Goal: Transaction & Acquisition: Book appointment/travel/reservation

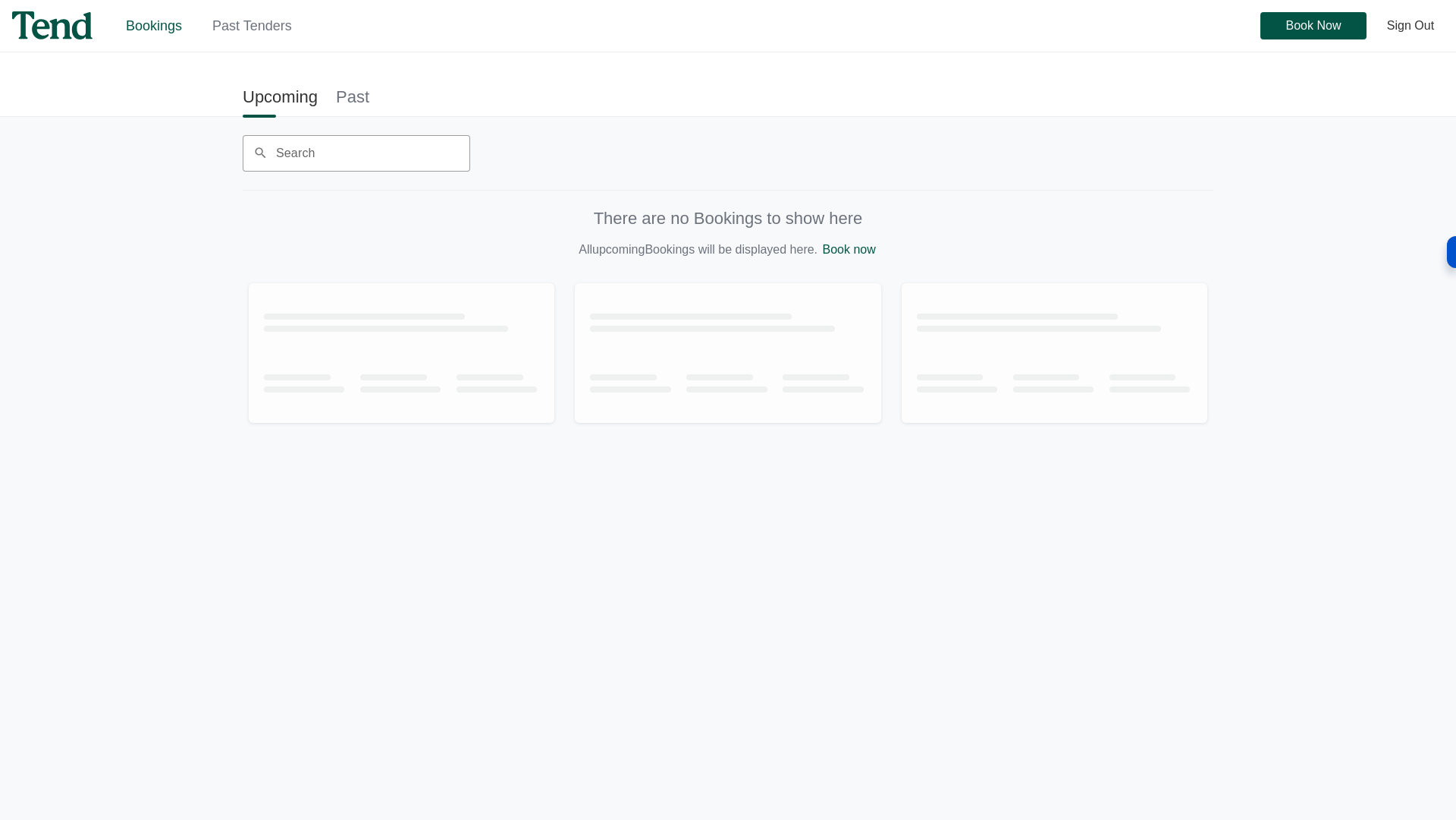
click at [350, 100] on link "Past" at bounding box center [352, 96] width 34 height 34
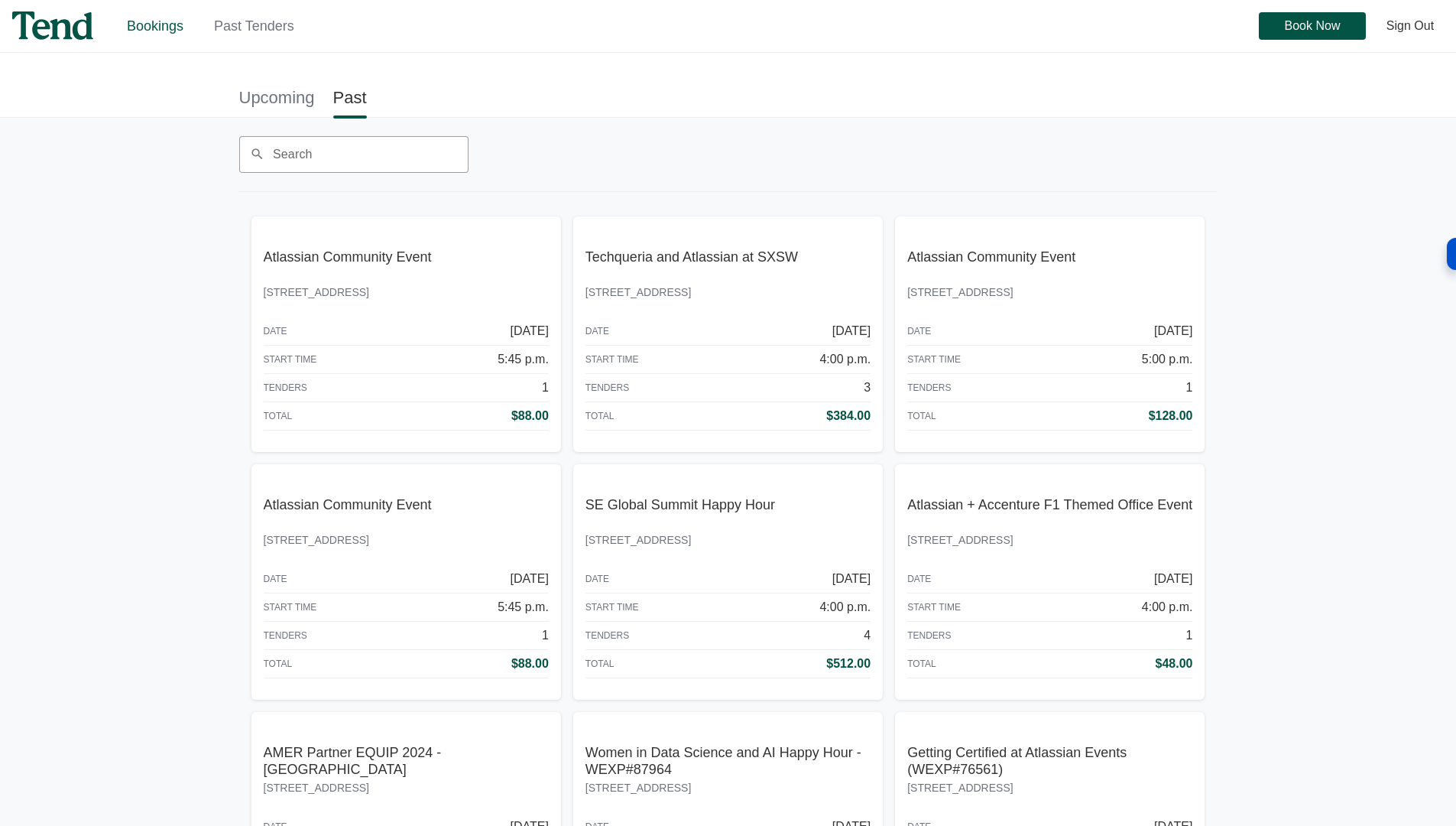
click at [269, 100] on link "Upcoming" at bounding box center [277, 96] width 76 height 34
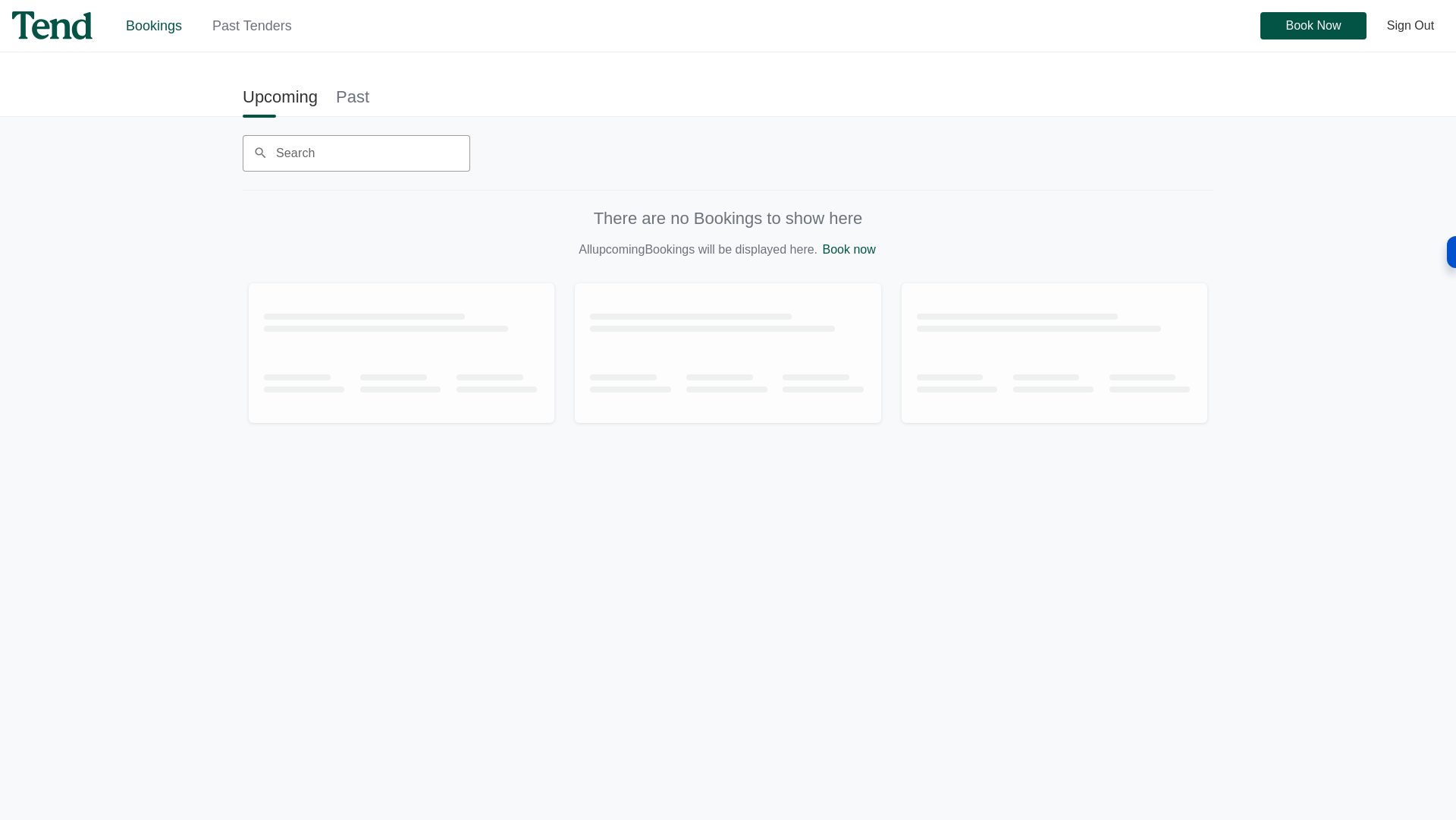
click at [861, 251] on link "Book now" at bounding box center [849, 248] width 53 height 13
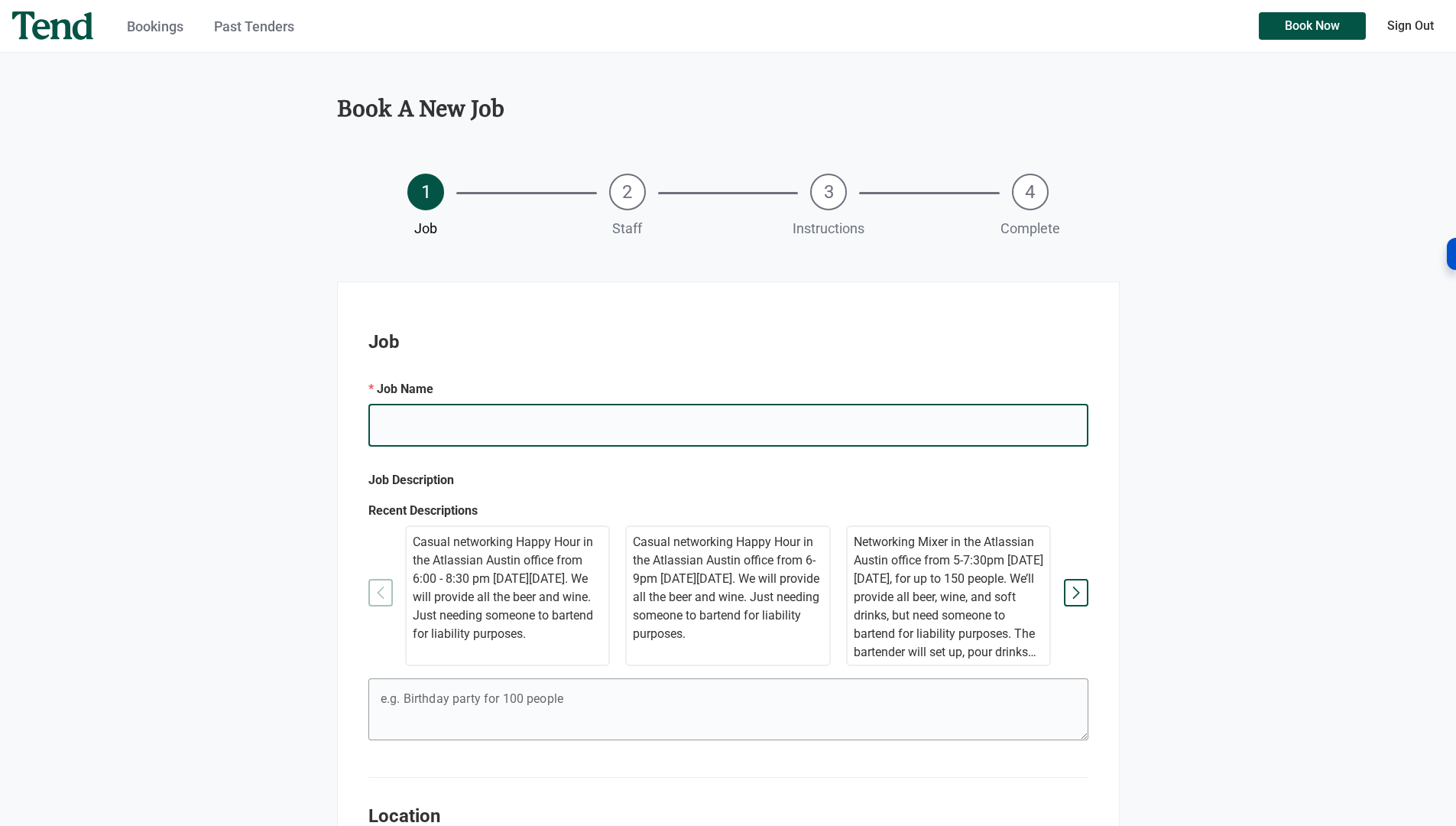
click at [552, 437] on input "e.g. Mary's Birthday" at bounding box center [728, 425] width 720 height 43
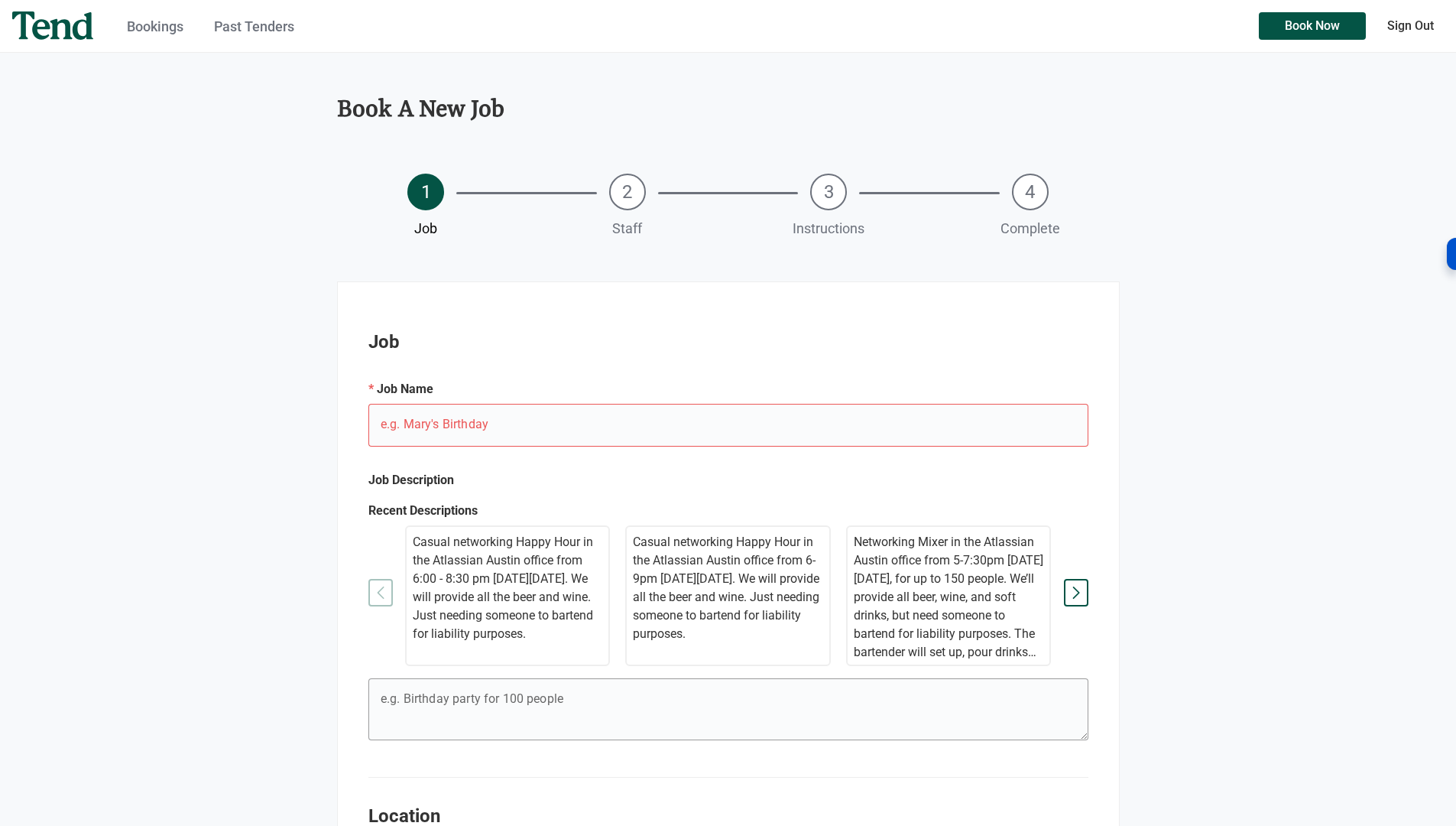
drag, startPoint x: 411, startPoint y: 536, endPoint x: 485, endPoint y: 572, distance: 82.3
click at [485, 572] on p "Casual networking Happy Hour in the Atlassian Austin office from 6:00 - 8:30 pm…" at bounding box center [508, 588] width 191 height 110
type textarea "Casual networking Happy Hour in the Atlassian Austin office from 6:00 - 8:30 pm…"
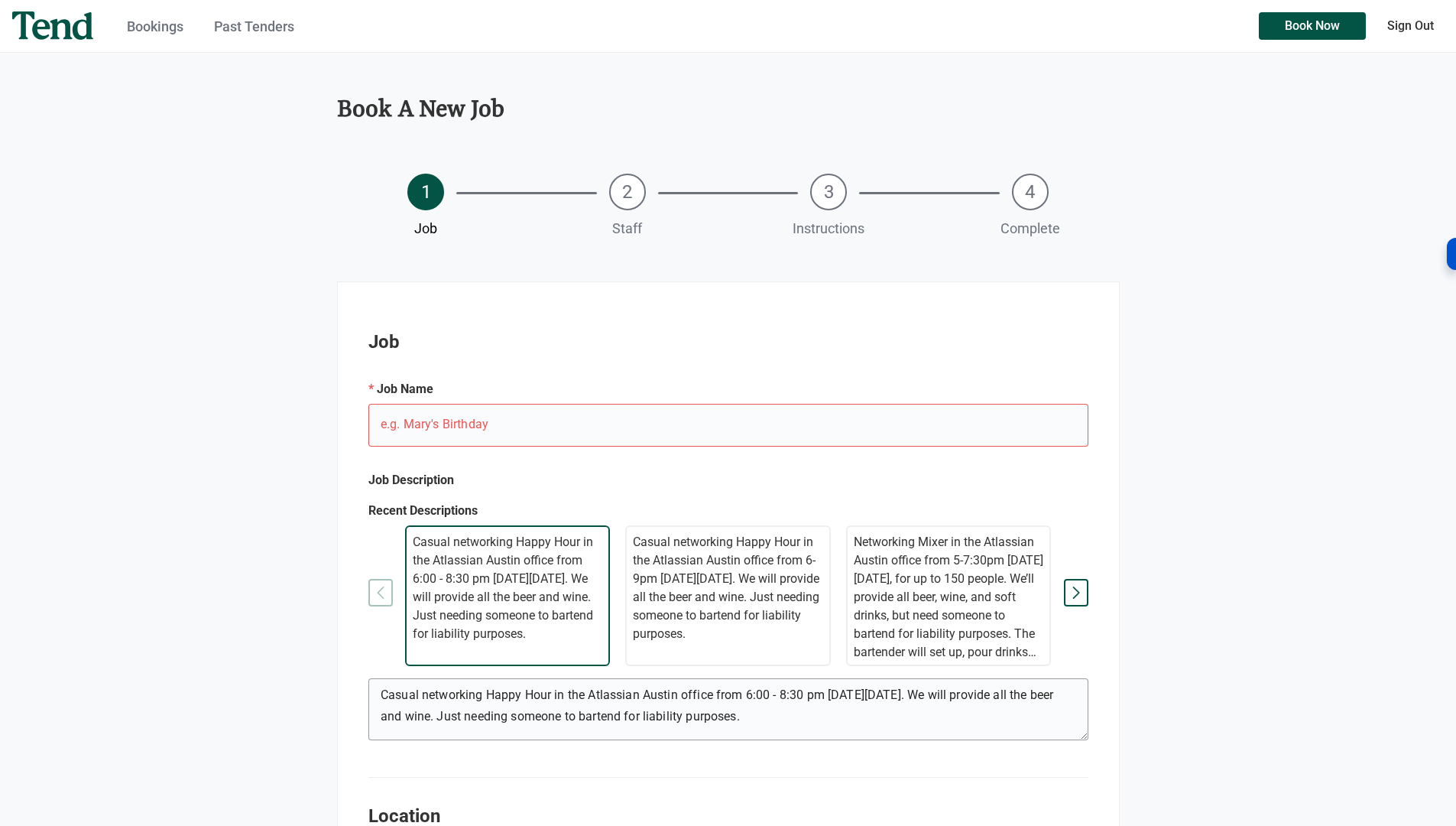
click at [559, 628] on p "Casual networking Happy Hour in the Atlassian Austin office from 6:00 - 8:30 pm…" at bounding box center [508, 588] width 191 height 110
click at [412, 430] on input "e.g. Mary's Birthday" at bounding box center [728, 425] width 720 height 43
paste input "Atlassian Community Event:"
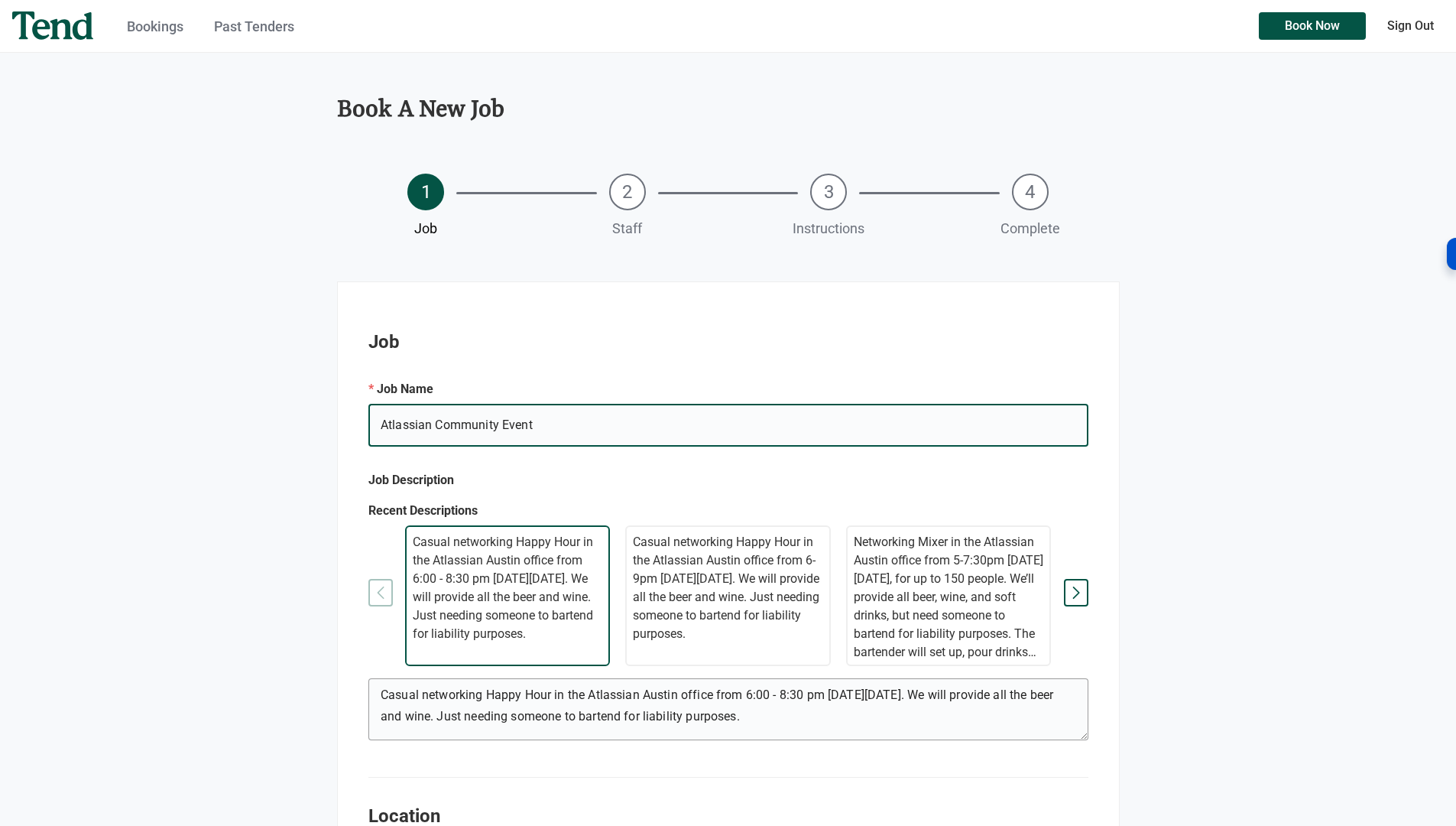
type input "Atlassian Community Event"
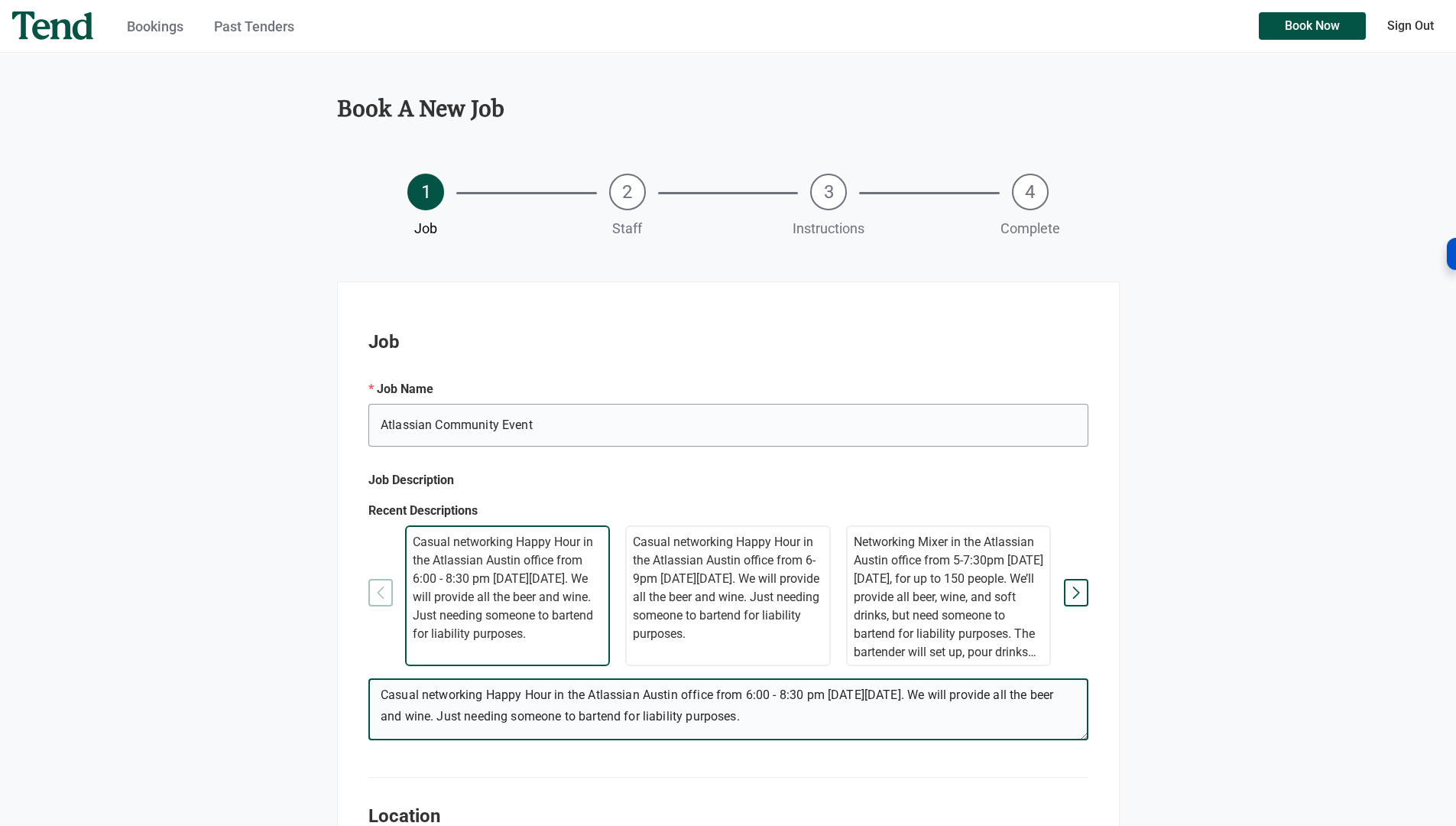
drag, startPoint x: 897, startPoint y: 694, endPoint x: 940, endPoint y: 694, distance: 43.0
click at [940, 694] on textarea "Casual networking Happy Hour in the Atlassian Austin office from 6:00 - 8:30 pm…" at bounding box center [728, 711] width 719 height 55
paste textarea "Oct 21"
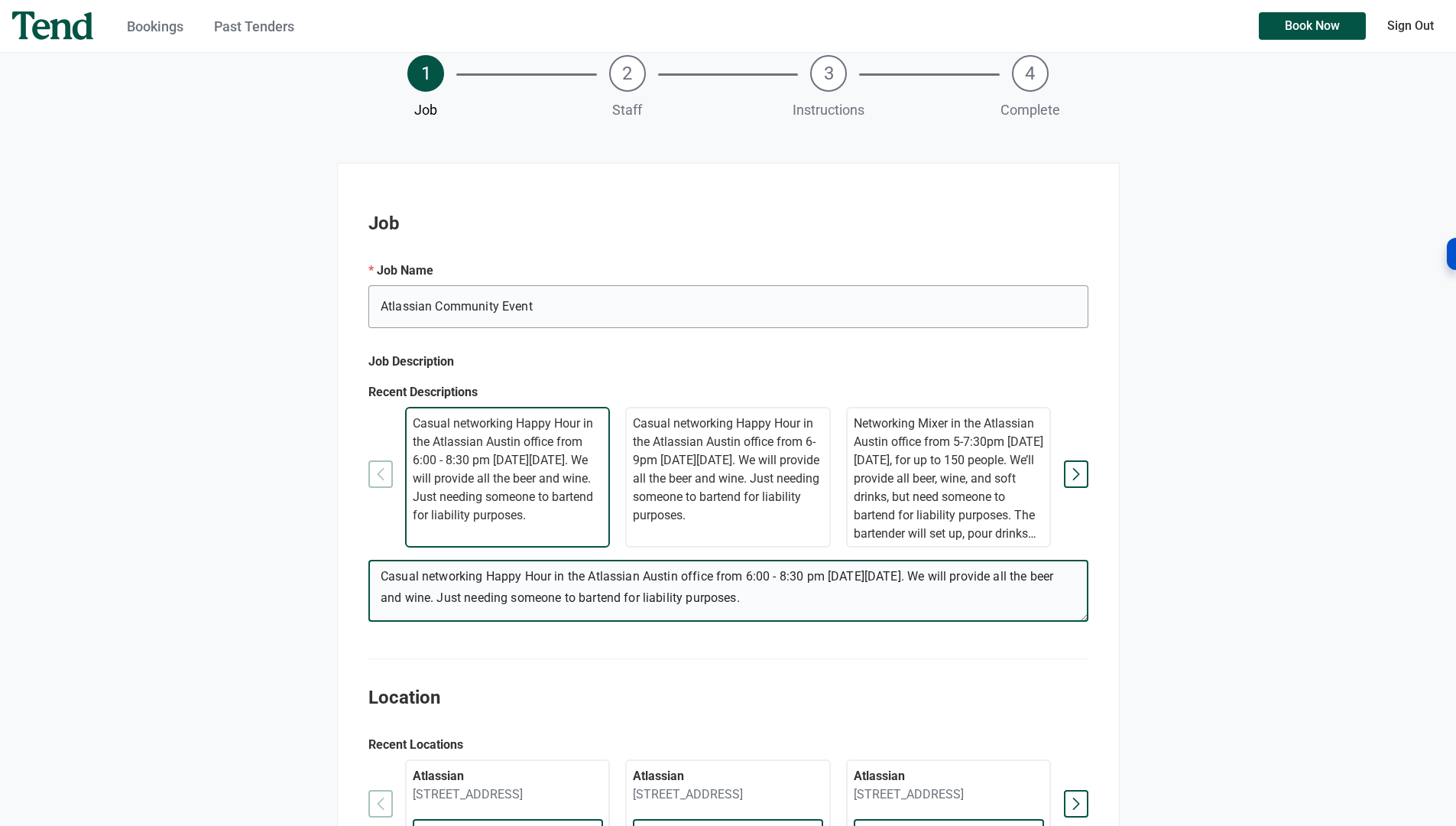
scroll to position [184, 0]
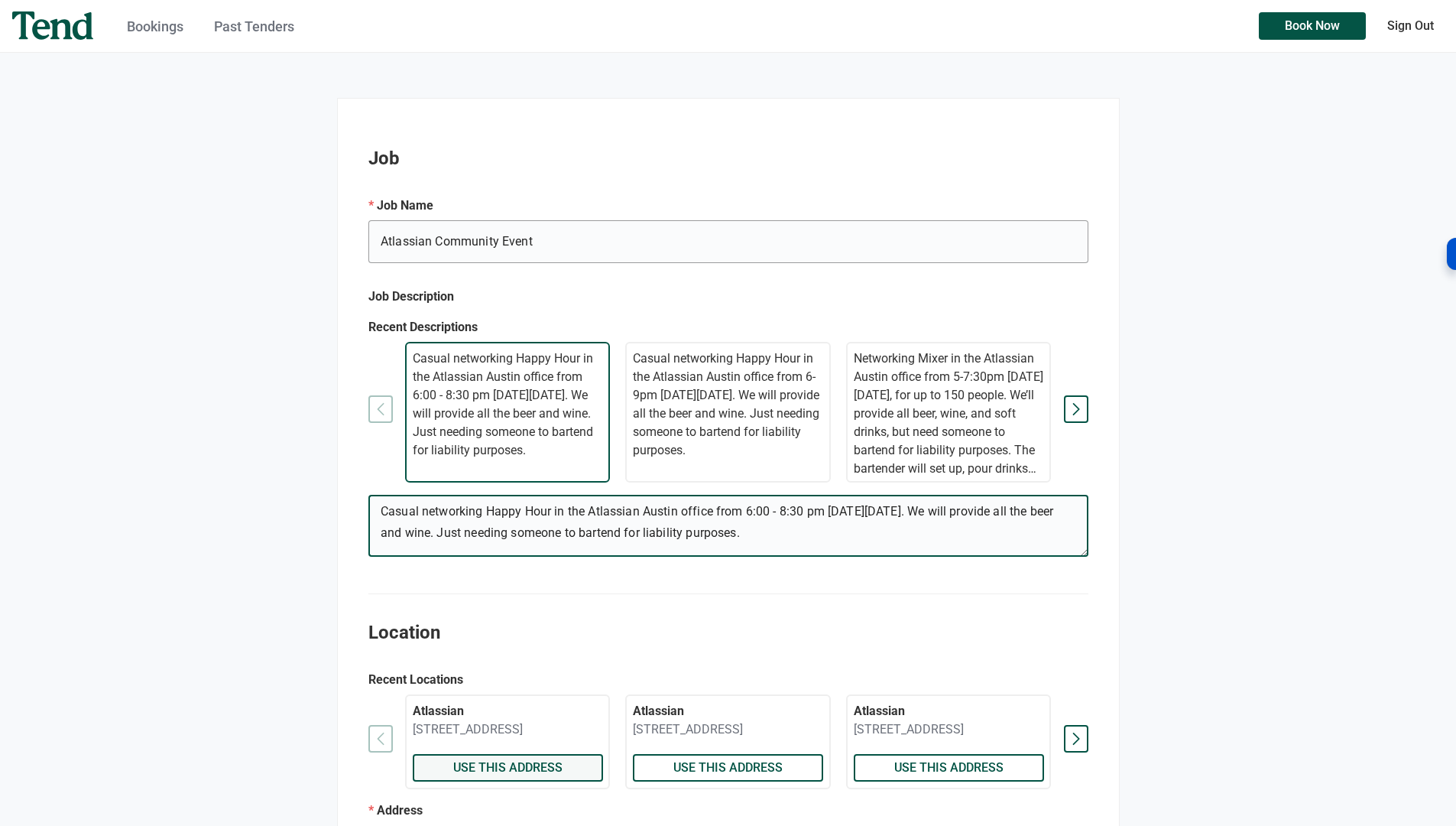
type textarea "Casual networking Happy Hour in the Atlassian Austin office from 6:00 - 8:30 pm…"
click at [502, 768] on span "Use this address" at bounding box center [507, 768] width 109 height 0
radio input "false"
radio input "true"
type input "Atlassian"
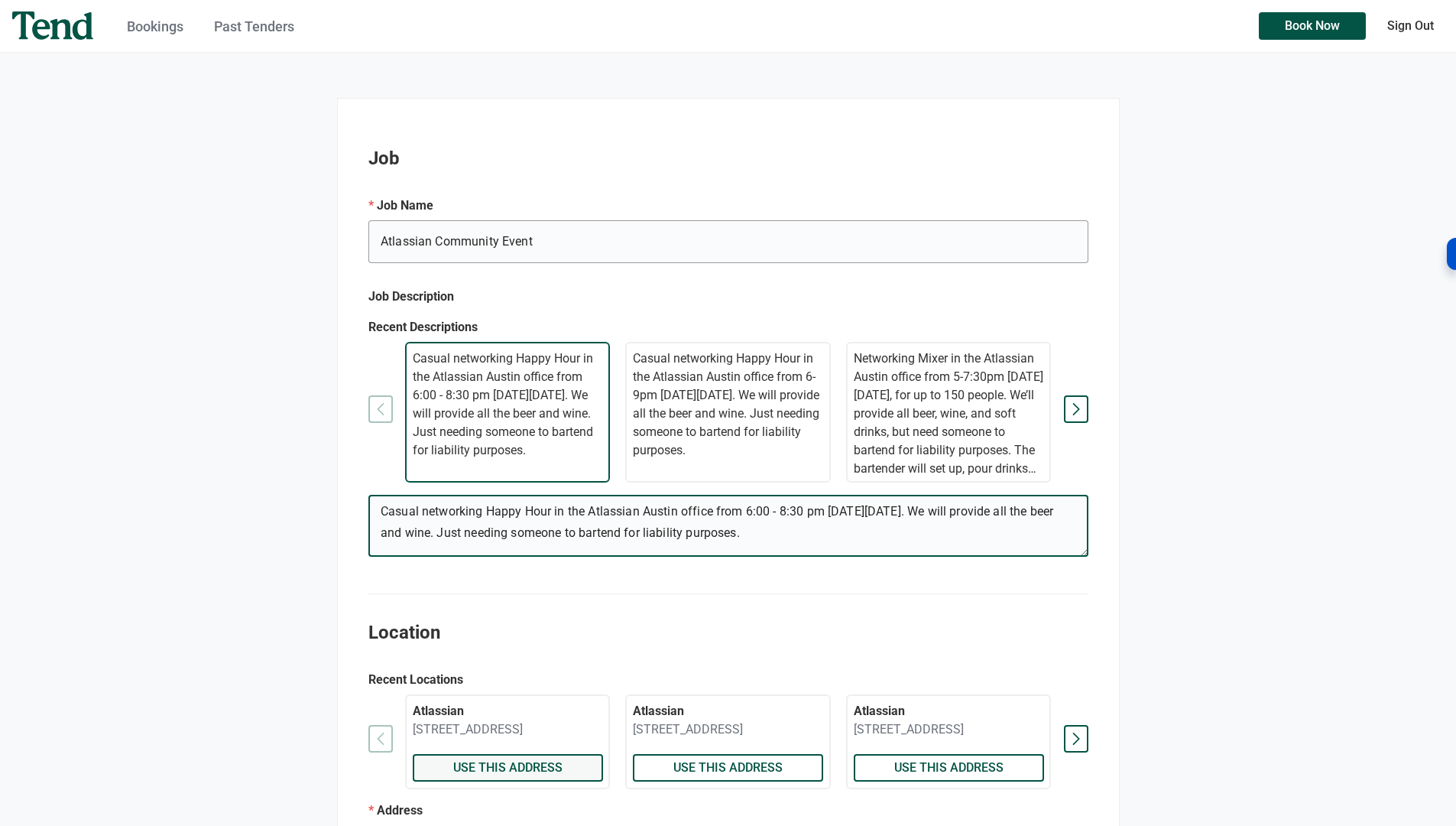
type textarea "Our parking garage is located on [GEOGRAPHIC_DATA], between 5th and 6th streets…"
type textarea "Check in at Level 1 Concierge desk upon arrival. Use Clarissa as host."
type input "[PERSON_NAME]"
type input "[PHONE_NUMBER]"
type input "[STREET_ADDRESS]"
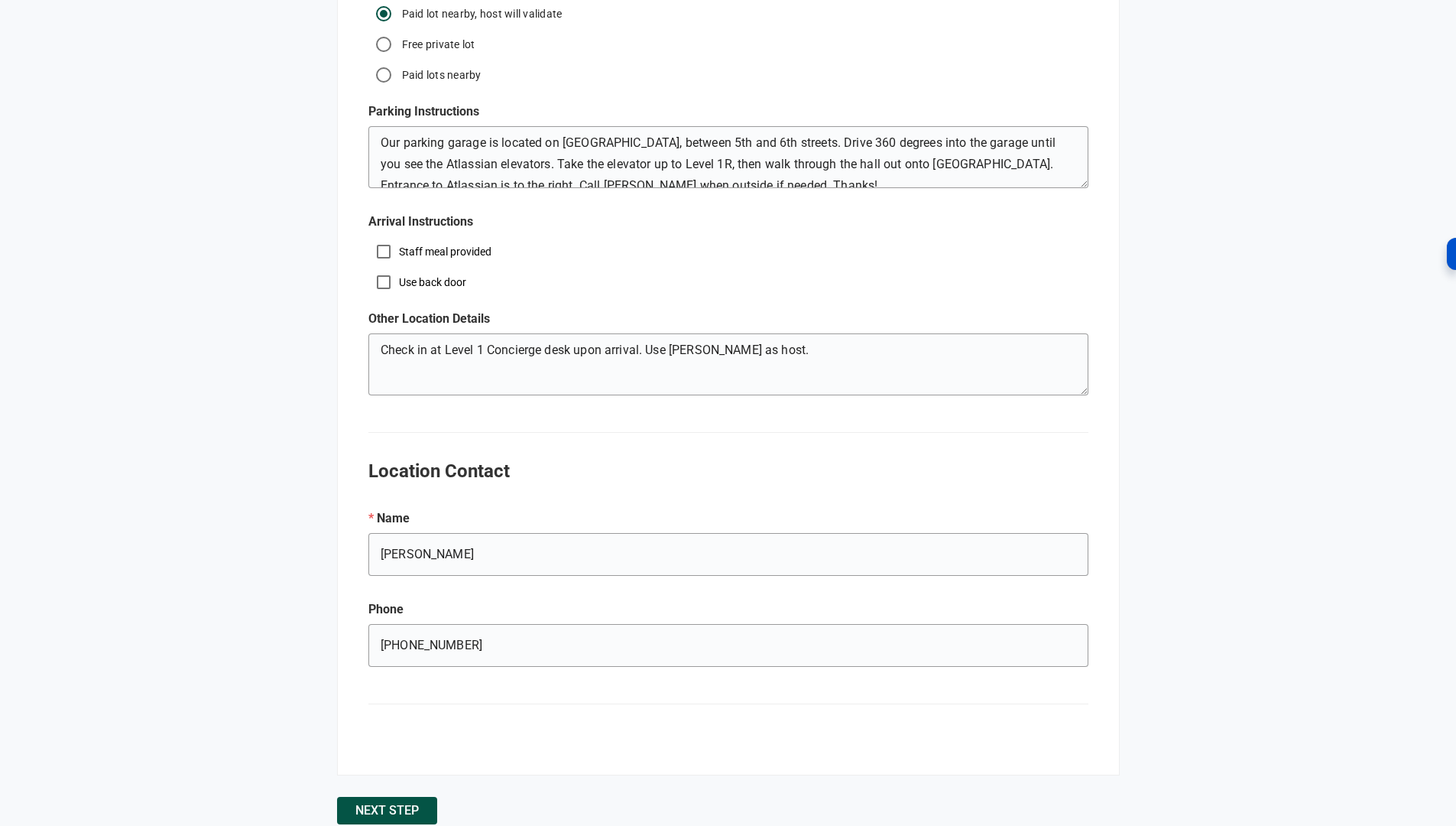
scroll to position [1510, 0]
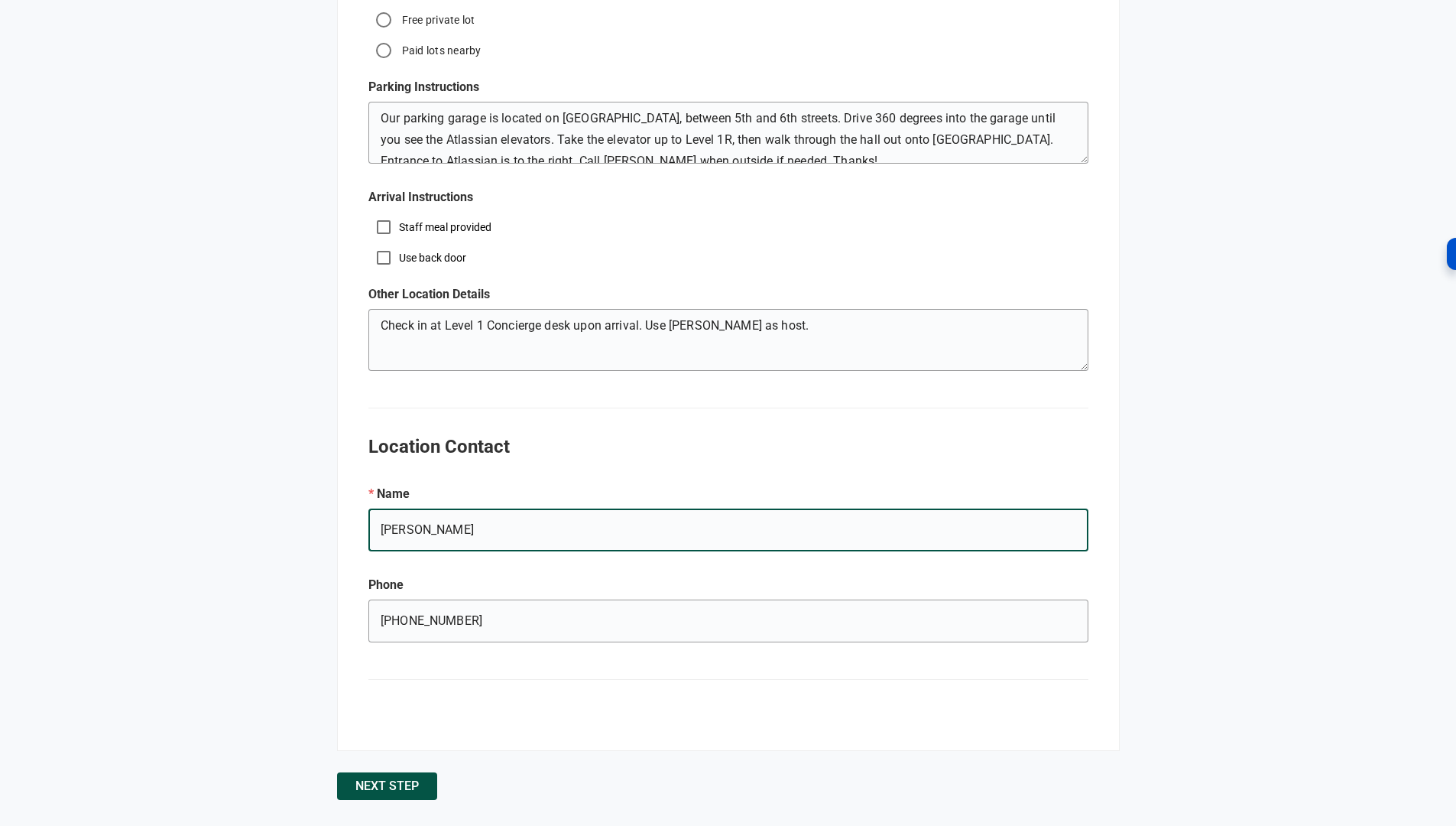
drag, startPoint x: 496, startPoint y: 550, endPoint x: 359, endPoint y: 548, distance: 137.0
type input "[PERSON_NAME]"
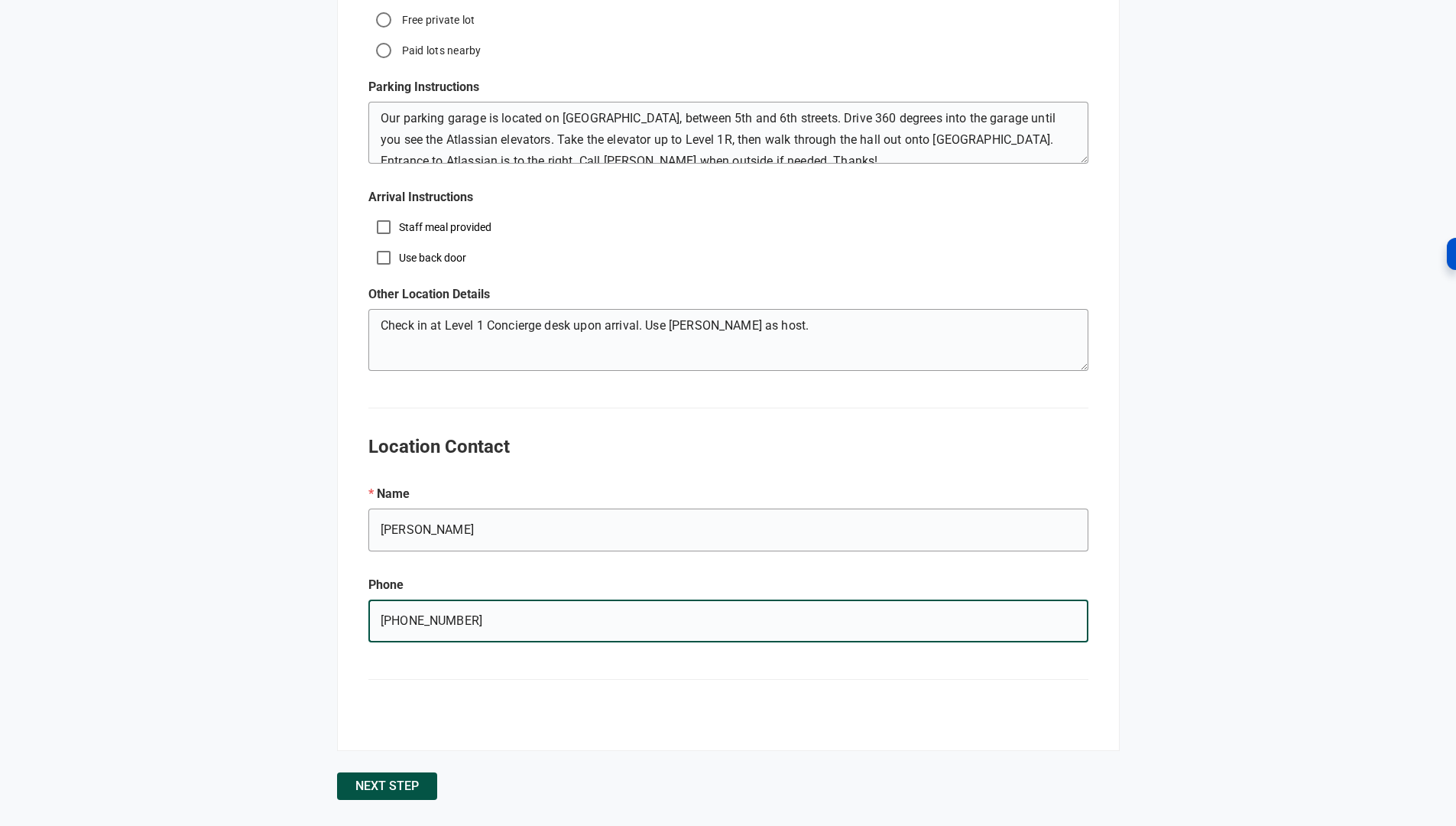
drag, startPoint x: 496, startPoint y: 641, endPoint x: 347, endPoint y: 620, distance: 150.5
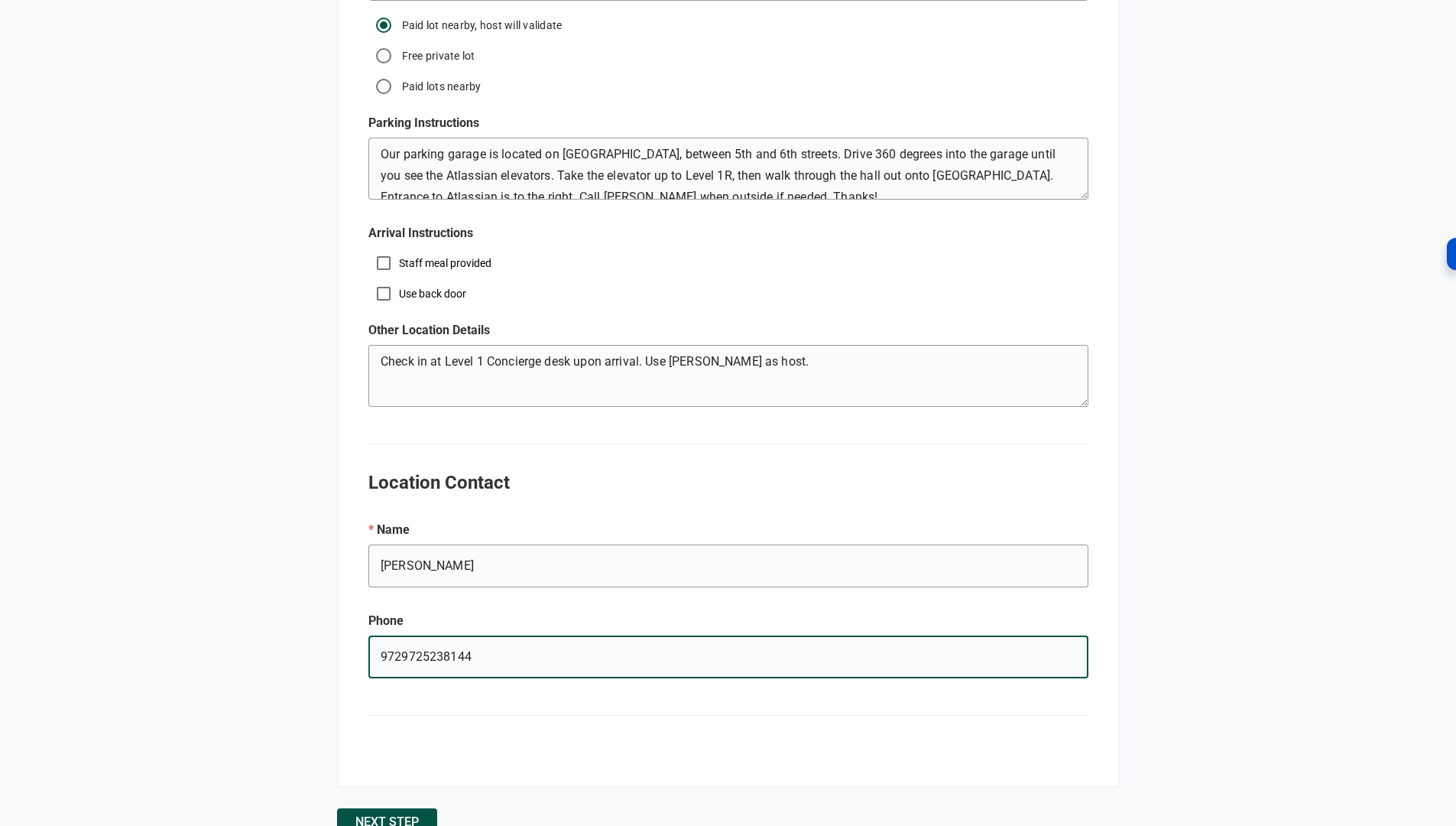
scroll to position [1539, 0]
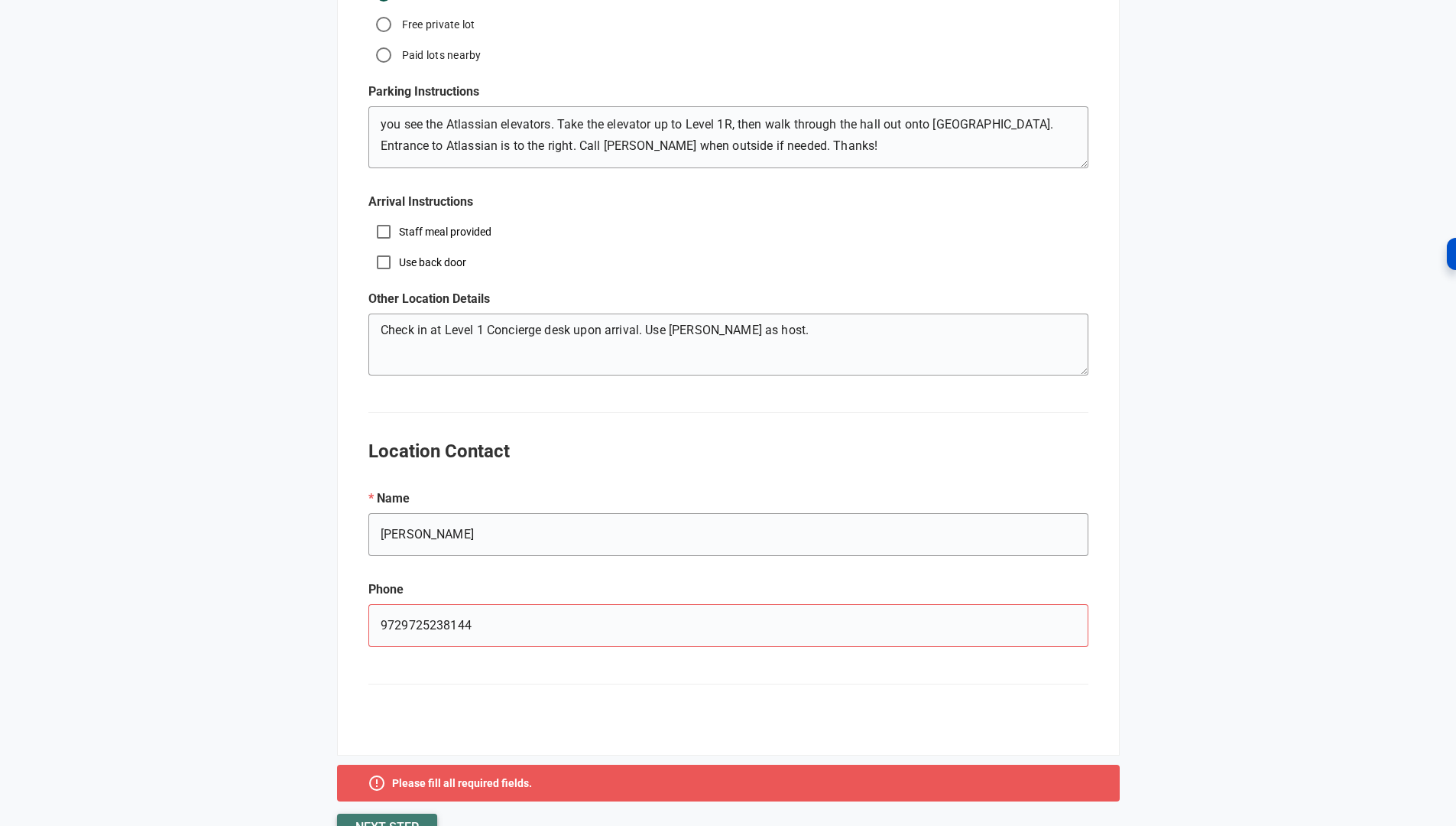
scroll to position [1575, 0]
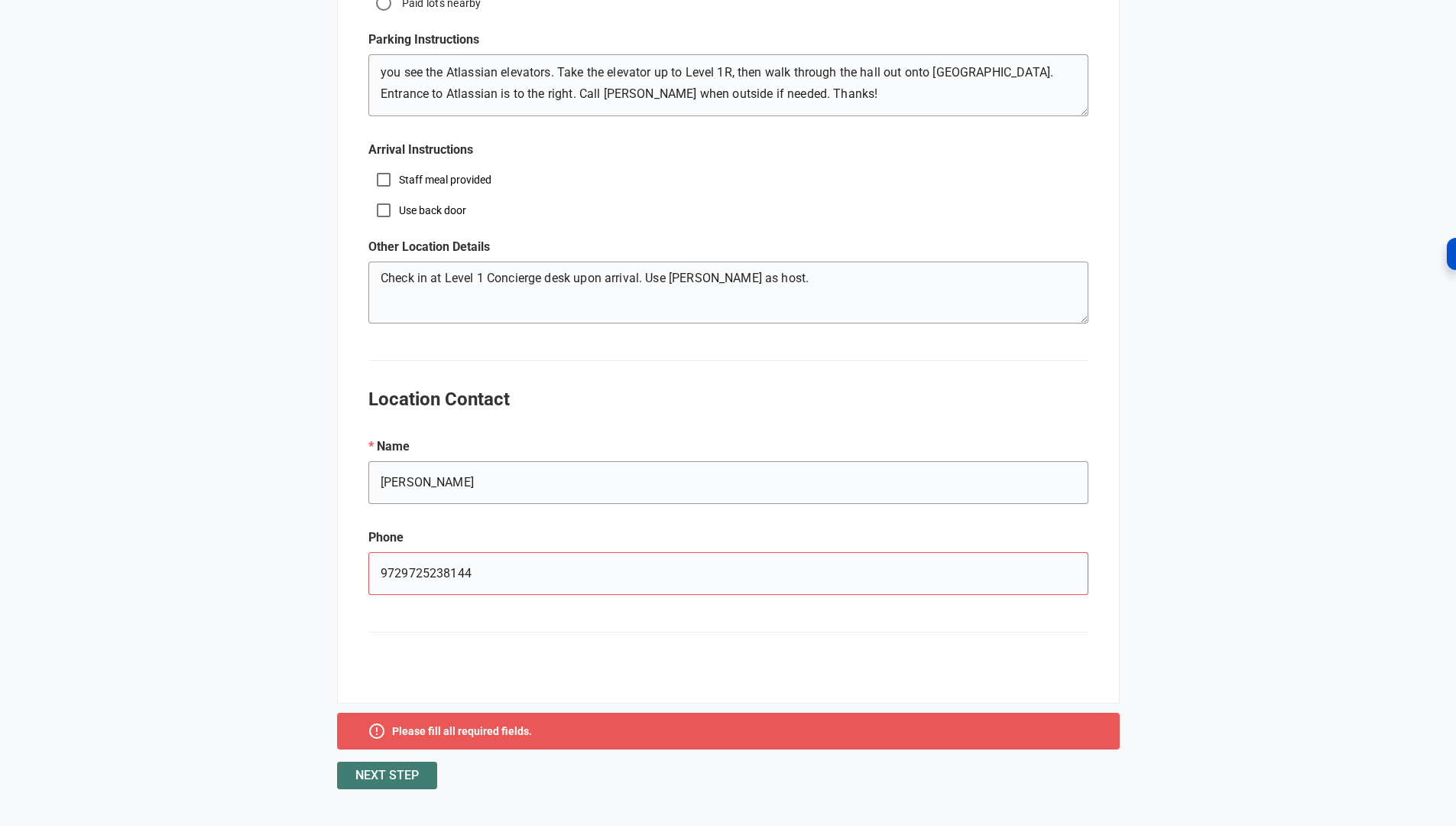
click at [430, 735] on p "Please fill all required fields." at bounding box center [462, 731] width 140 height 16
click at [521, 578] on input "9729725238144" at bounding box center [728, 573] width 720 height 43
drag, startPoint x: 401, startPoint y: 574, endPoint x: 337, endPoint y: 572, distance: 64.0
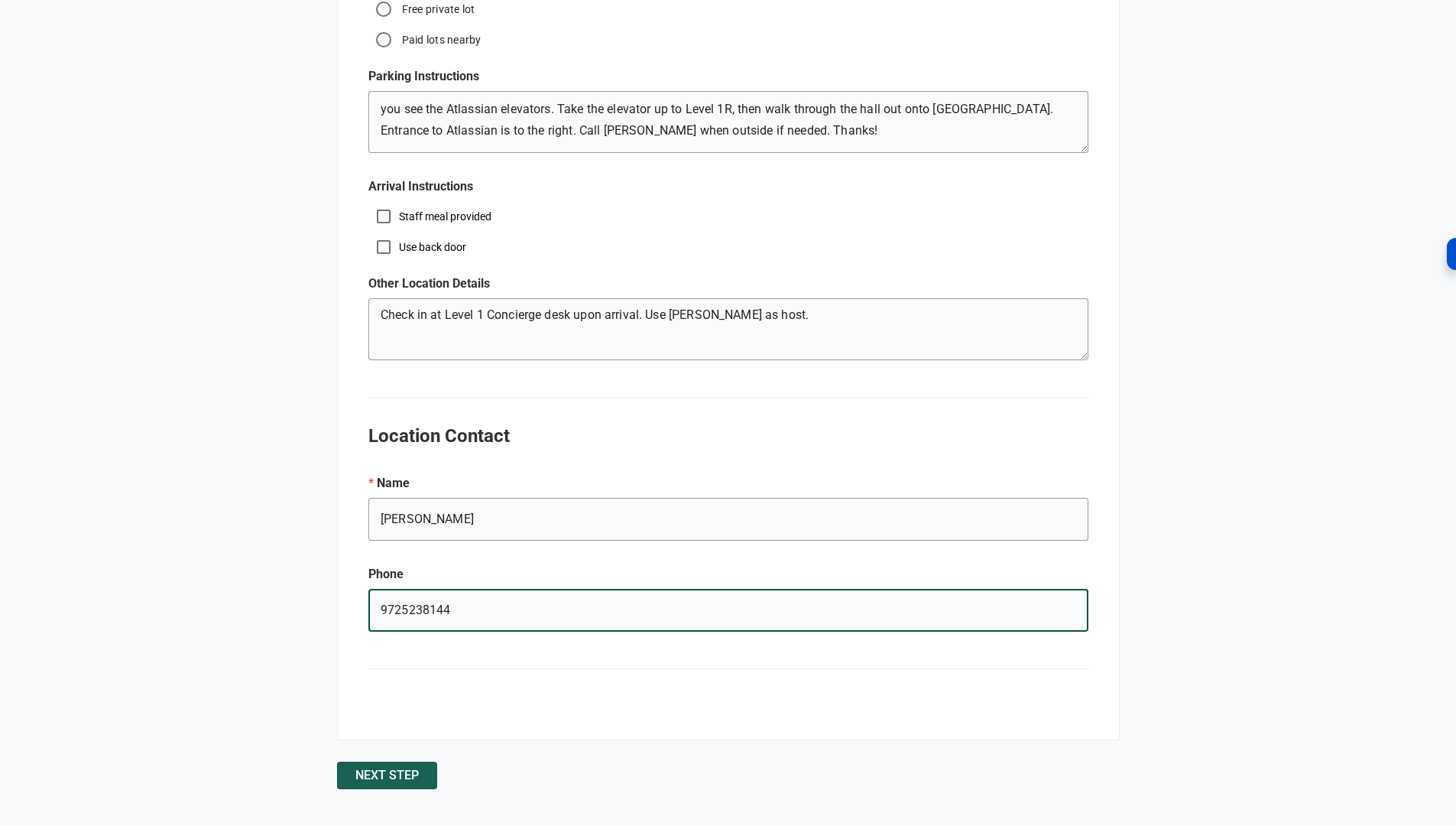
type input "9725238144"
click at [385, 775] on span "Next Step" at bounding box center [386, 775] width 63 height 0
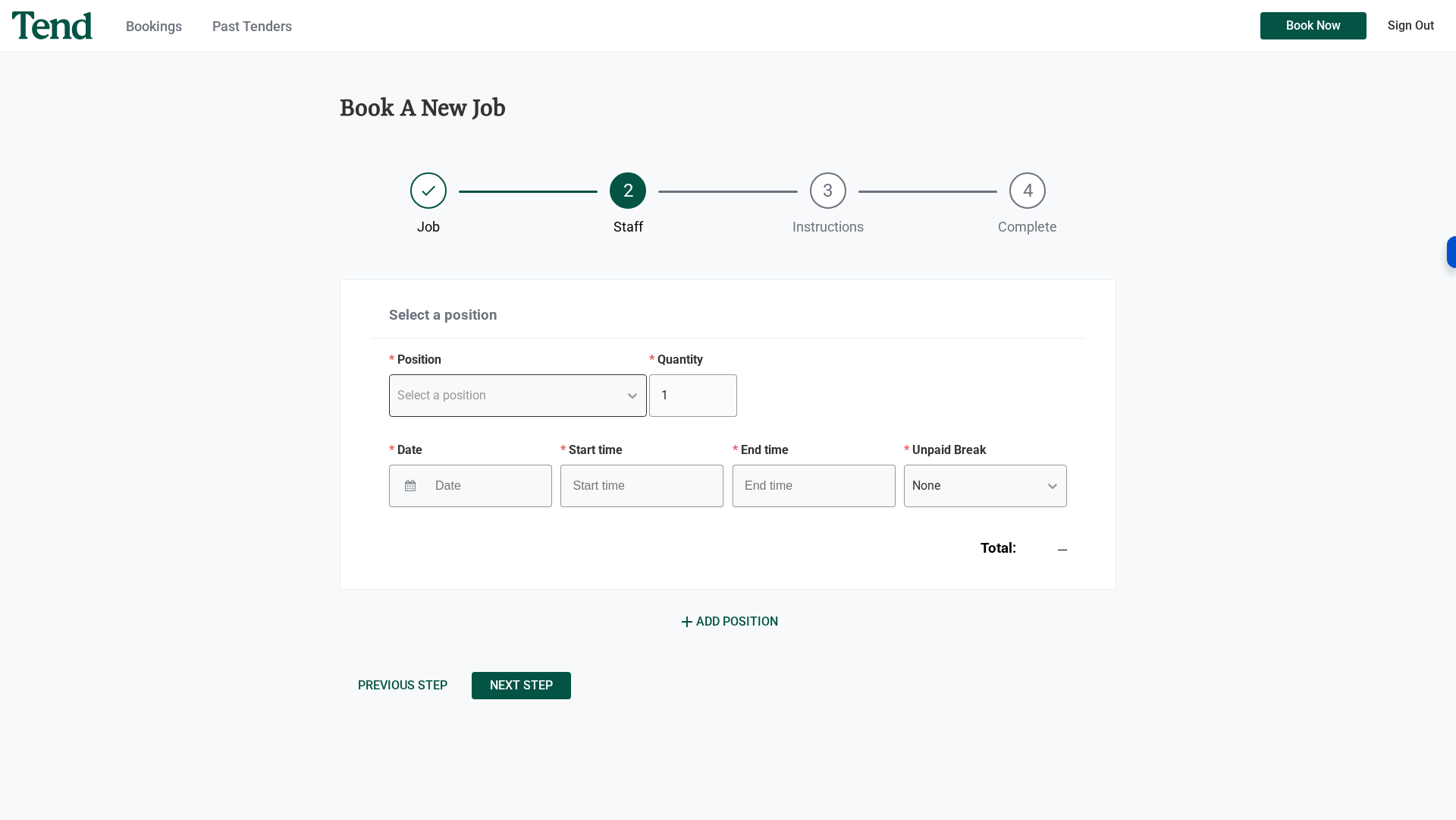
click at [561, 388] on div "Select a position" at bounding box center [504, 395] width 229 height 27
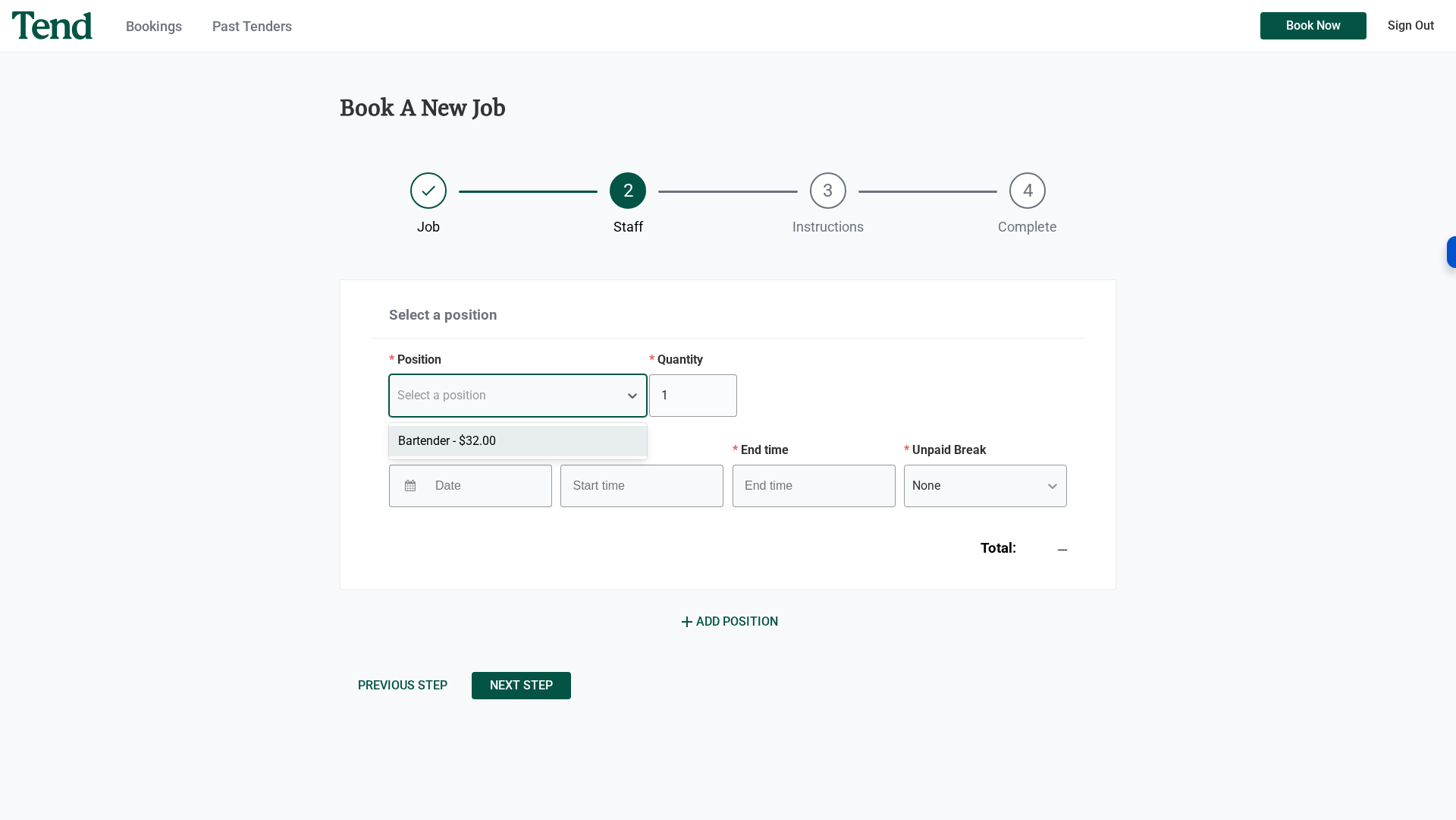
click at [533, 433] on div "Bartender - $32.00" at bounding box center [518, 440] width 258 height 30
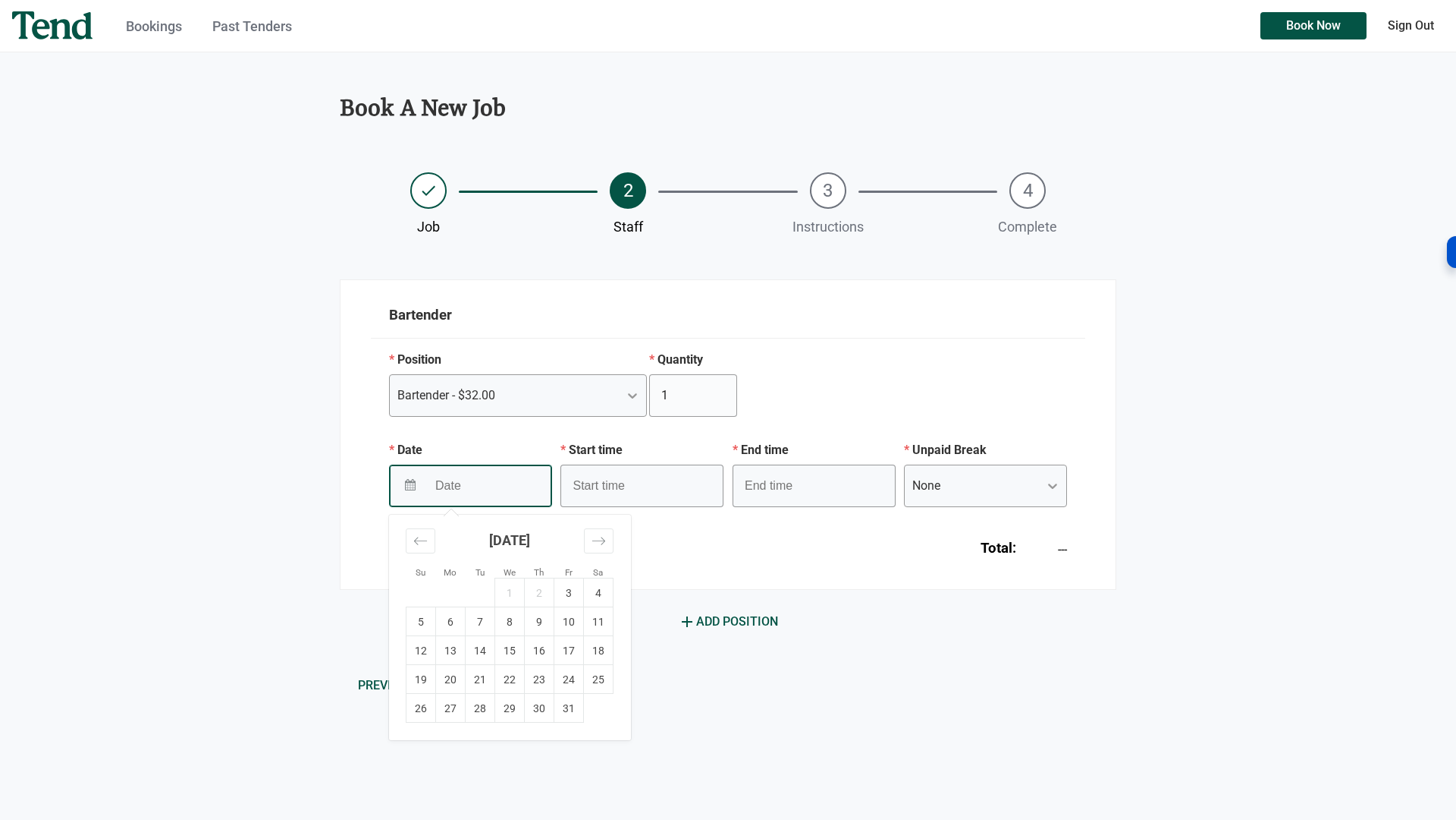
click at [482, 474] on input "Date" at bounding box center [476, 485] width 98 height 37
click at [470, 672] on td "21" at bounding box center [480, 679] width 30 height 29
type input "[DATE]"
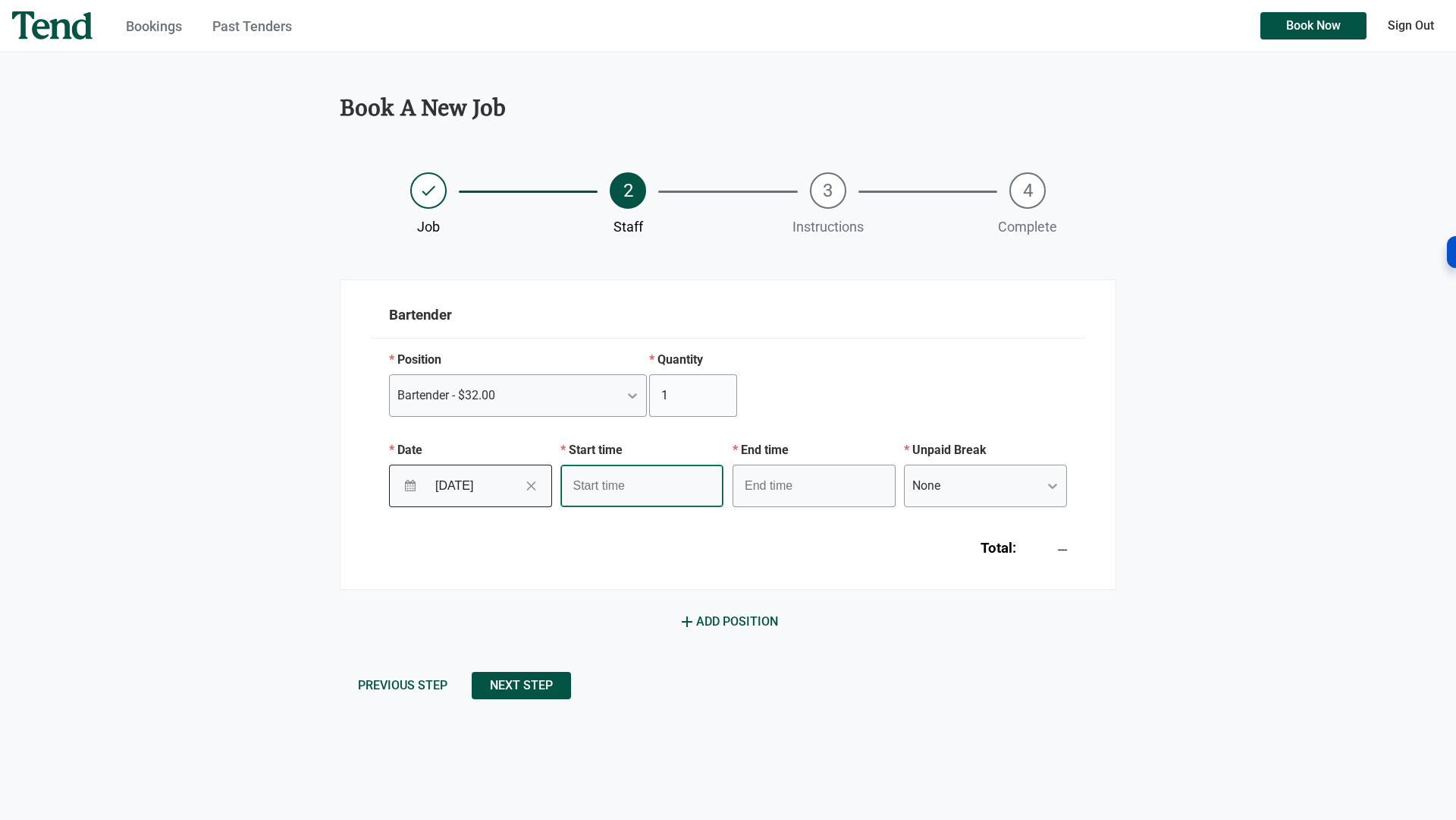
click at [671, 477] on input "text" at bounding box center [642, 486] width 163 height 42
click at [581, 568] on li "05" at bounding box center [581, 569] width 42 height 18
type input "5:45 pm"
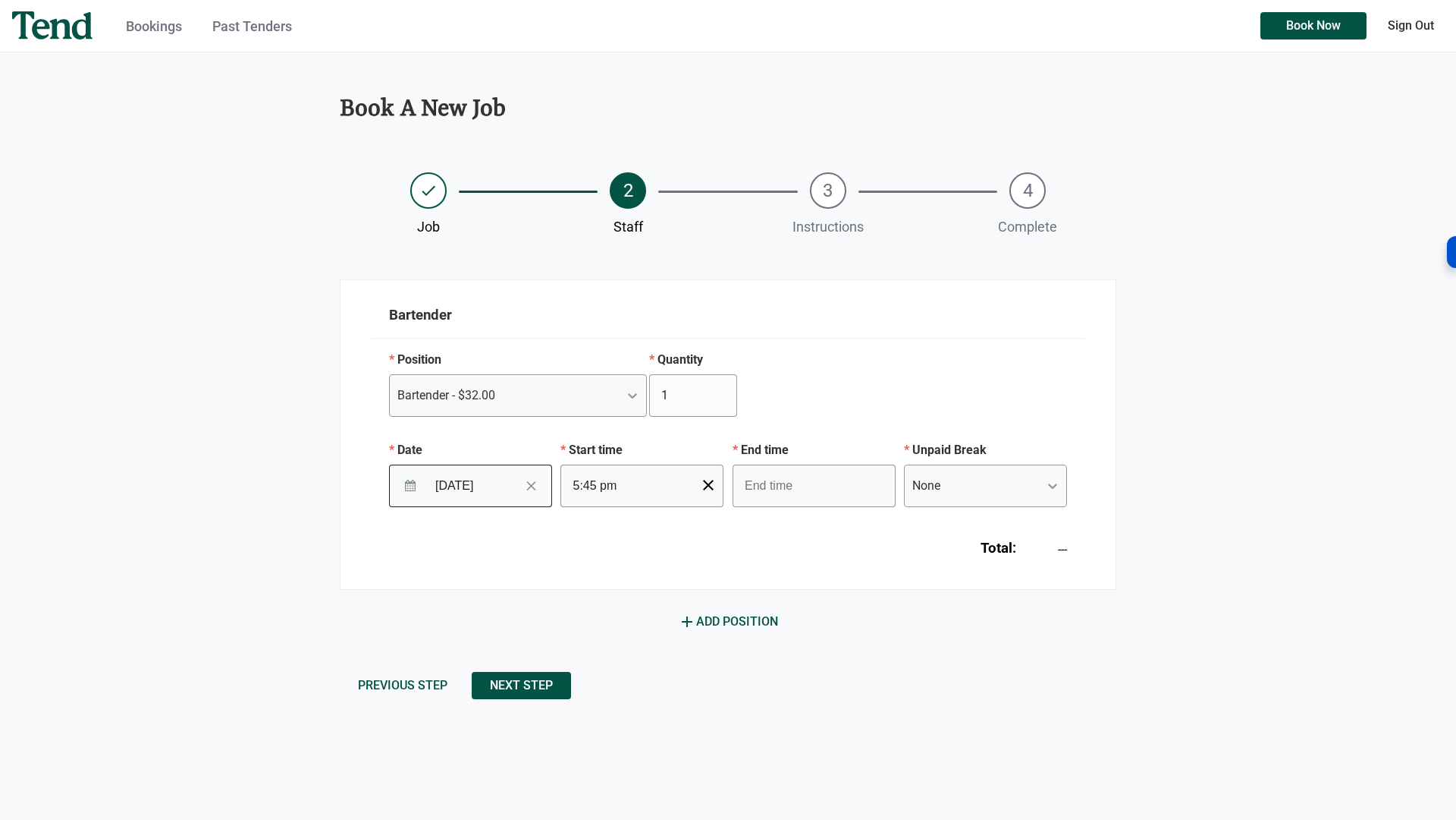
click at [799, 591] on form "Bartender Position Bartender - $32.00 Quantity 1 Date 10/21/2025 Navigate forwa…" at bounding box center [728, 489] width 777 height 419
click at [762, 491] on input "text" at bounding box center [814, 486] width 163 height 42
click at [809, 547] on li "30" at bounding box center [797, 551] width 41 height 18
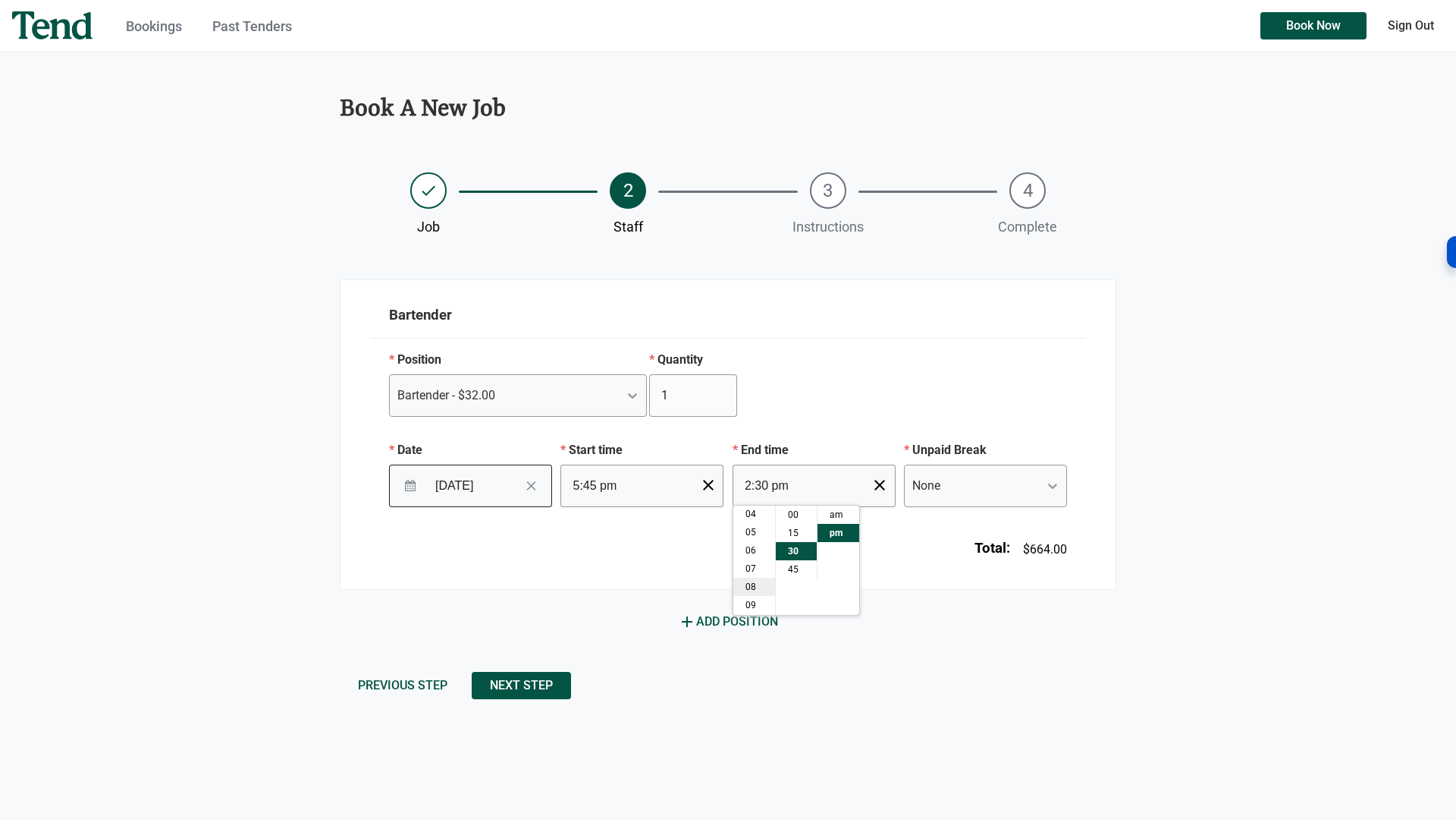
click at [755, 587] on li "08" at bounding box center [754, 586] width 42 height 18
type input "8:30 pm"
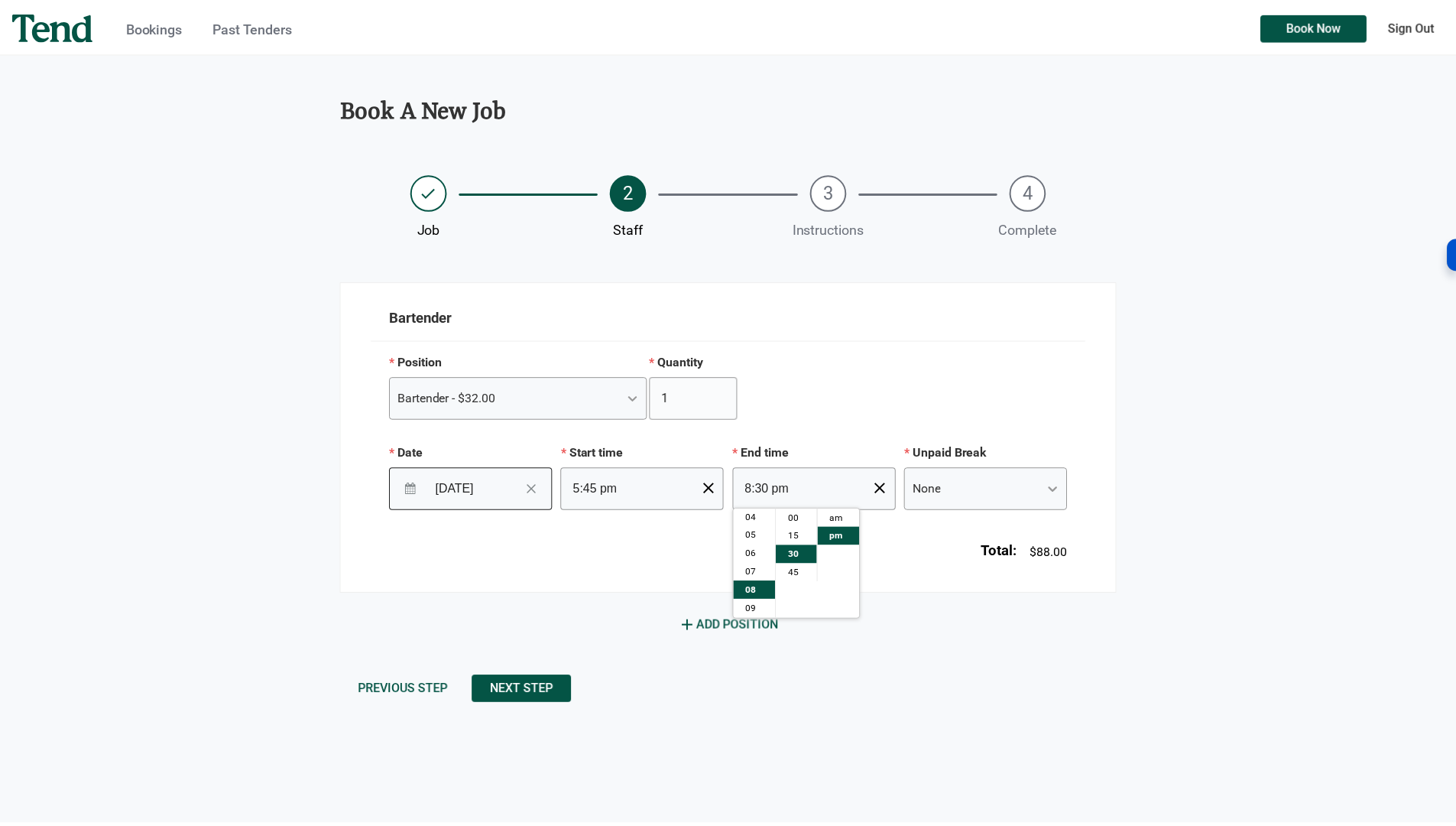
scroll to position [110, 0]
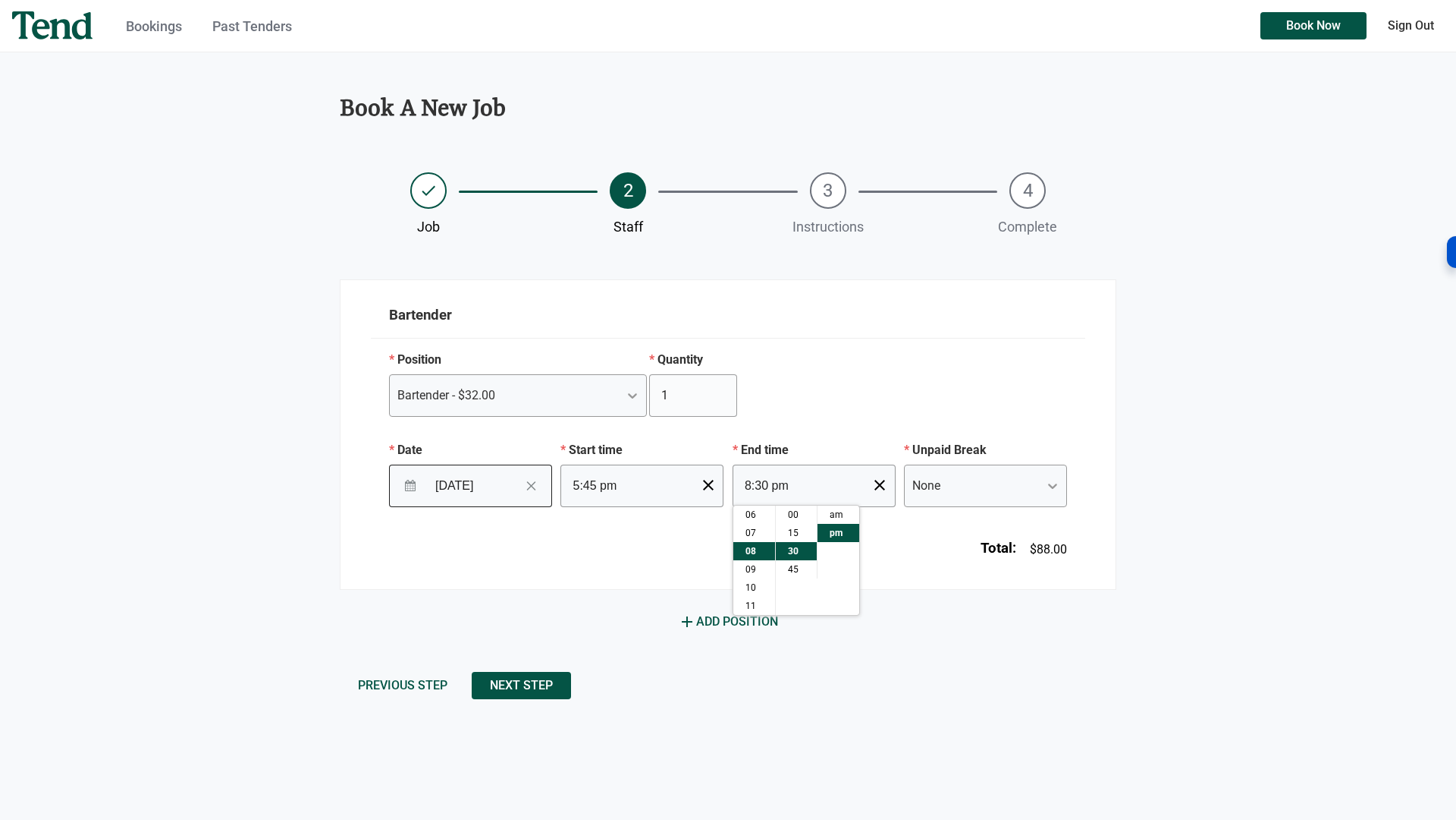
click at [890, 583] on div "Bartender Position Bartender - $32.00 Quantity 1 Date 10/21/2025 Navigate forwa…" at bounding box center [728, 434] width 777 height 310
click at [989, 491] on div "None" at bounding box center [971, 486] width 134 height 27
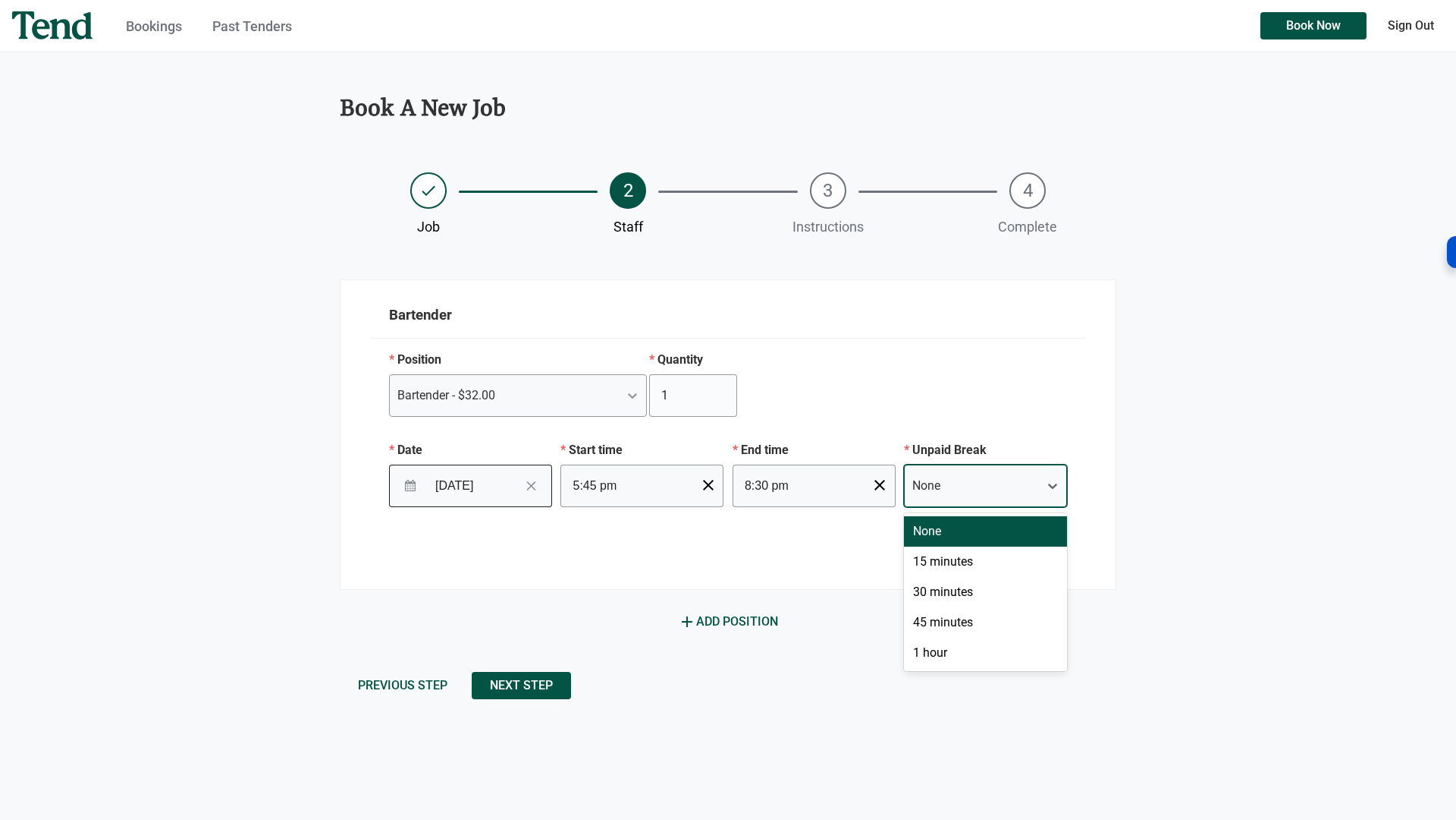
click at [958, 533] on div "None" at bounding box center [986, 530] width 163 height 30
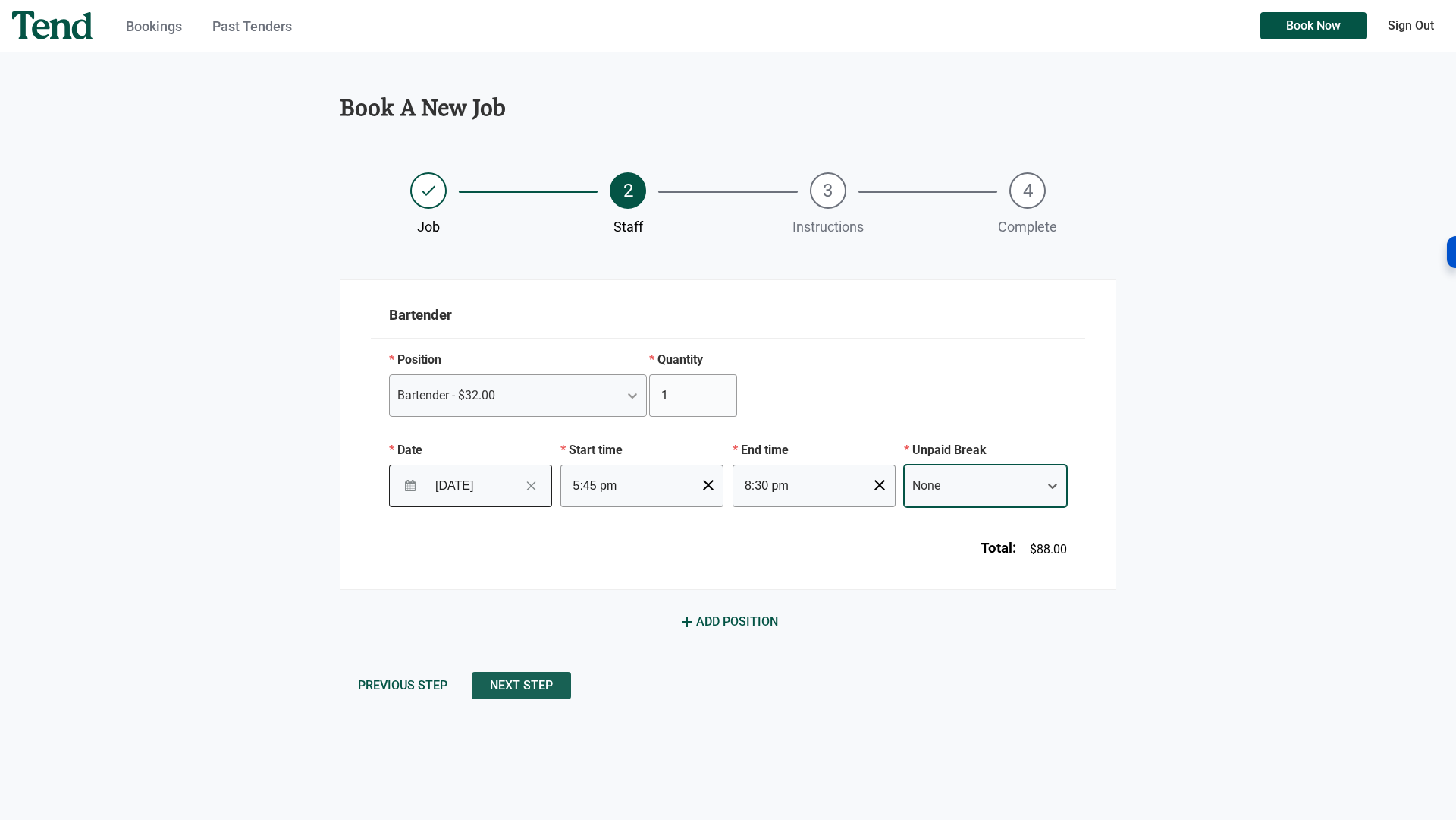
click at [526, 685] on span "Next Step" at bounding box center [521, 685] width 63 height 0
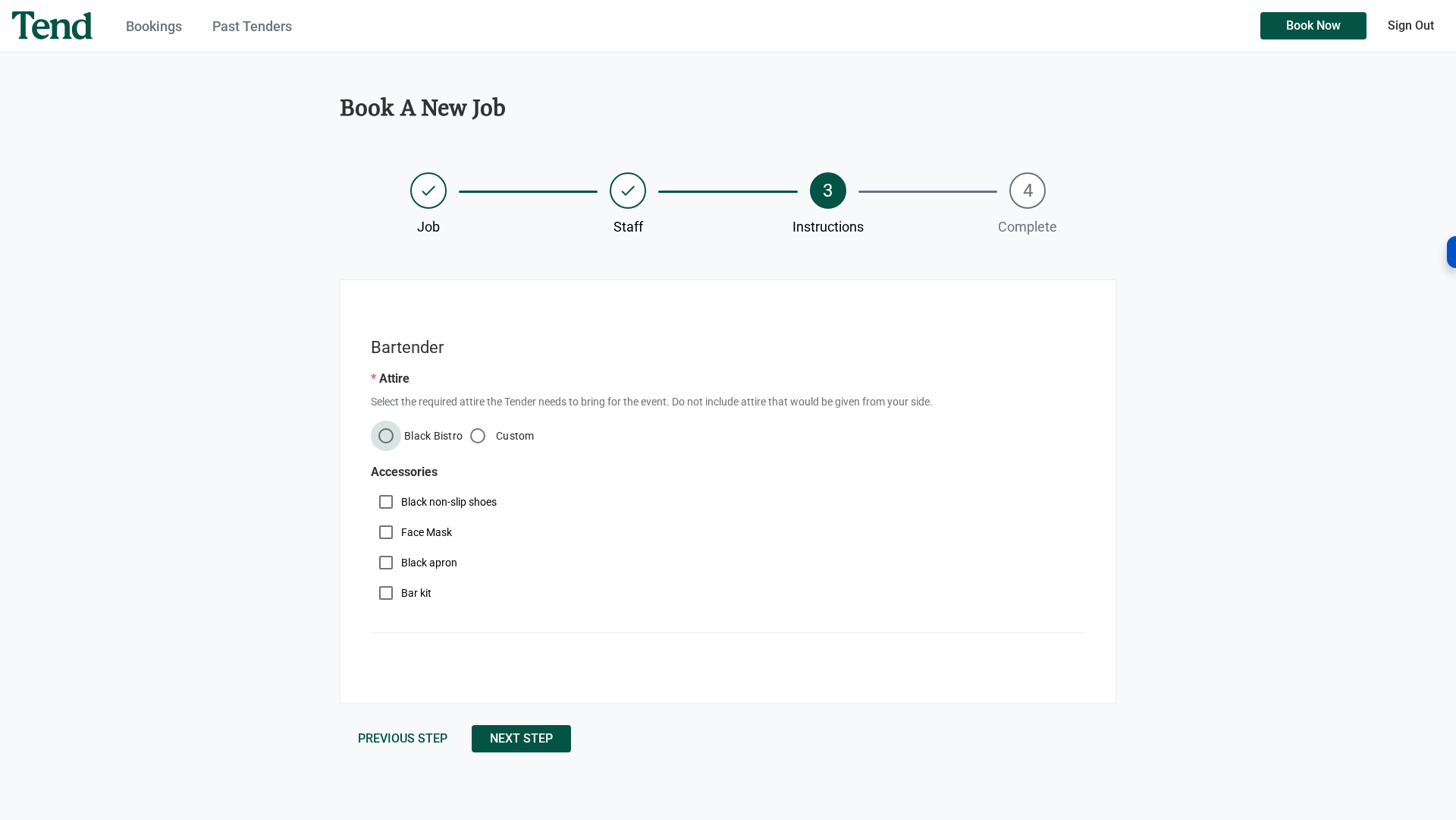
click at [386, 432] on input "Black Bistro" at bounding box center [385, 435] width 30 height 30
radio input "true"
click at [382, 497] on input "Black non-slip shoes" at bounding box center [385, 501] width 30 height 30
checkbox input "true"
click at [500, 738] on span "Next Step" at bounding box center [521, 738] width 63 height 0
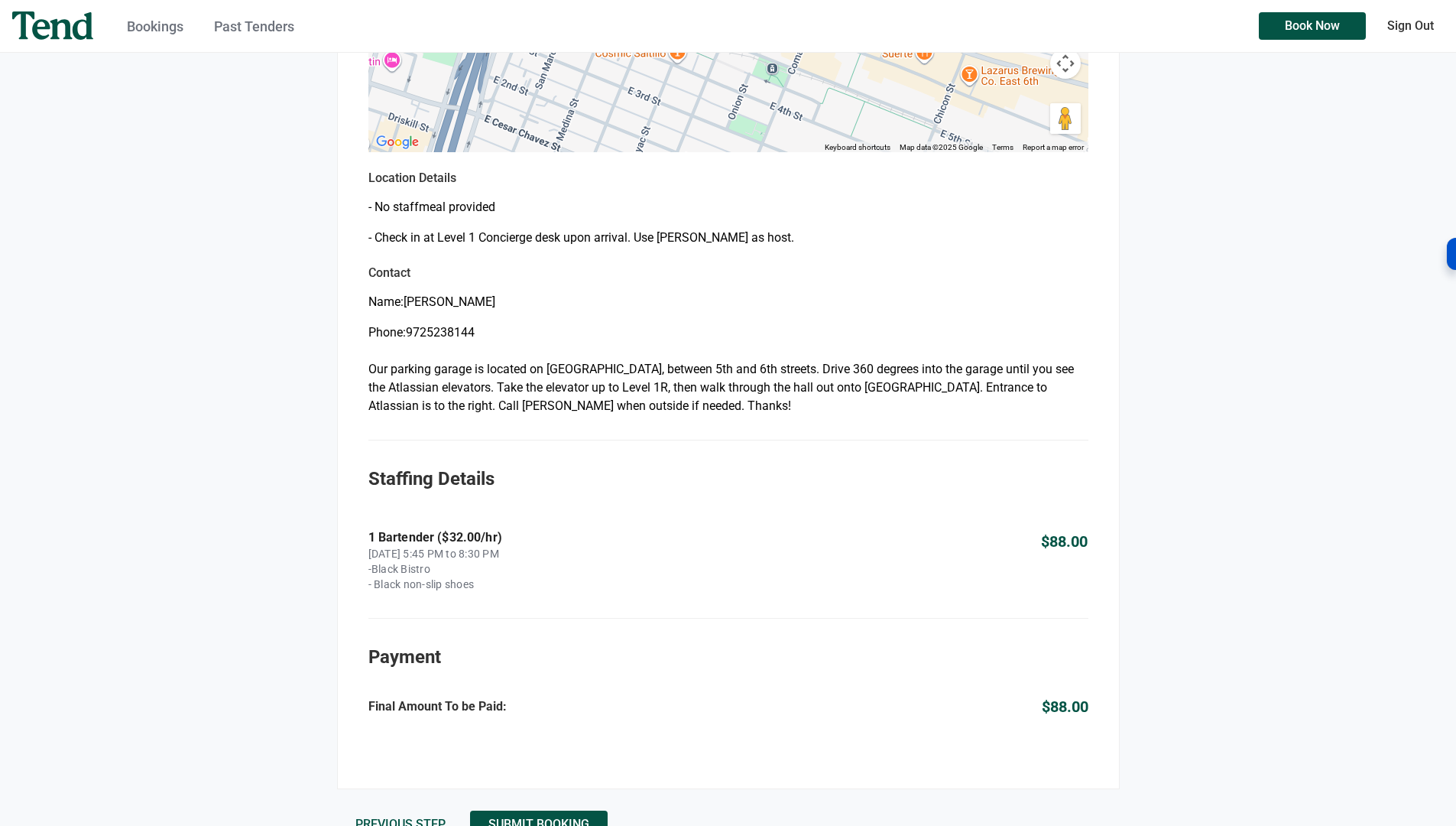
scroll to position [708, 0]
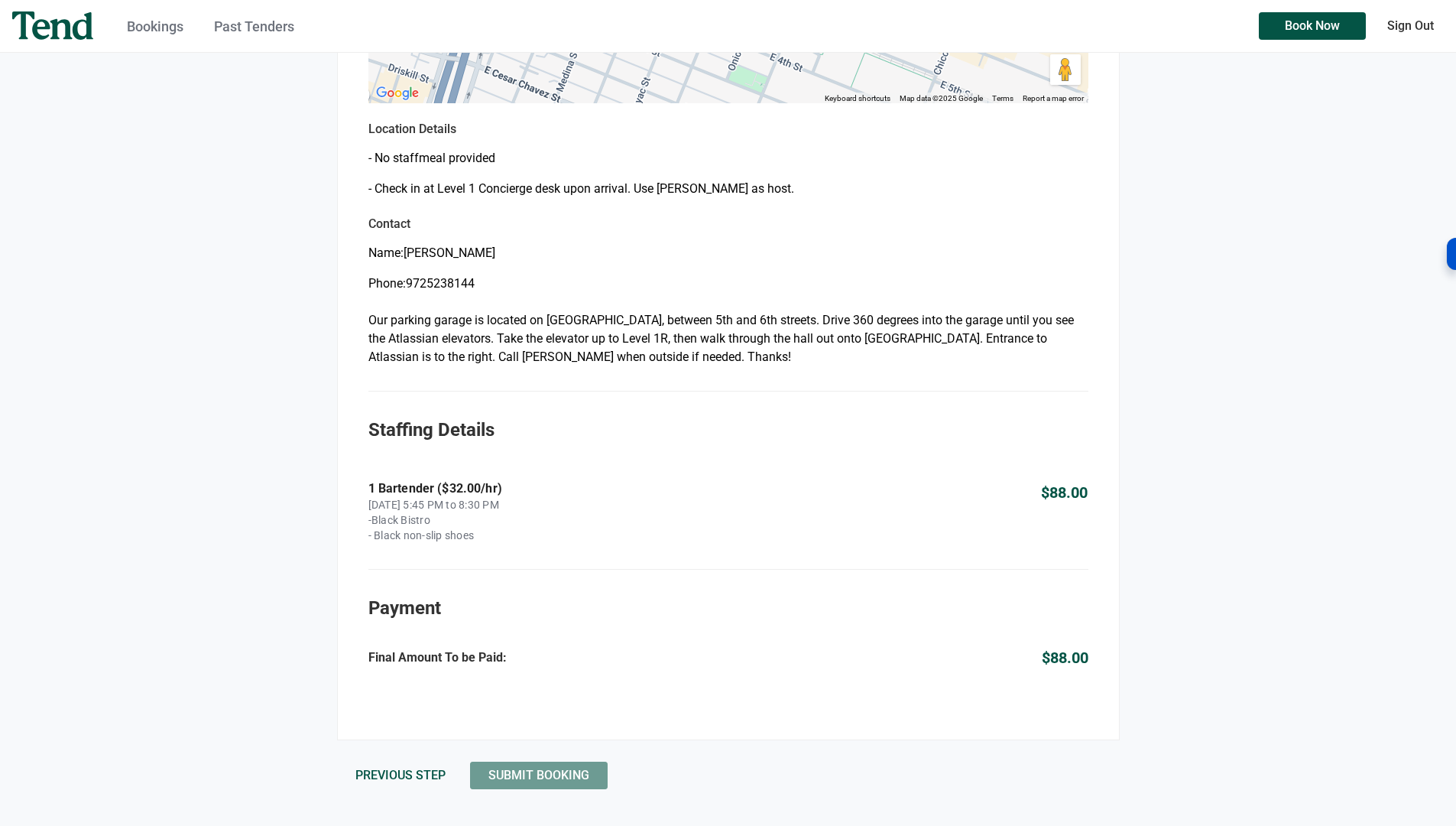
click at [526, 775] on span "Submit Booking" at bounding box center [539, 775] width 101 height 0
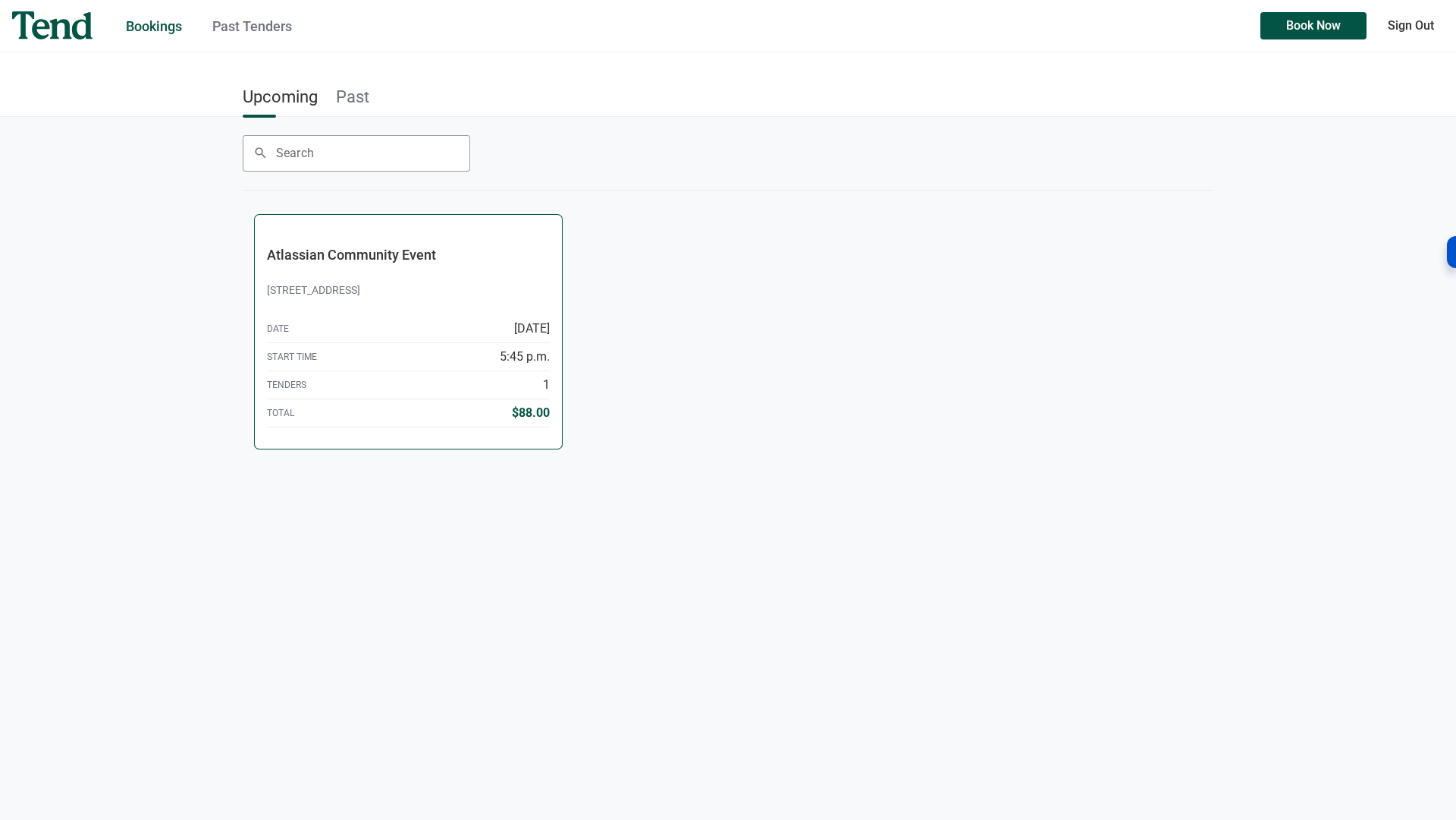
click at [371, 386] on div "Tenders 1" at bounding box center [408, 384] width 283 height 28
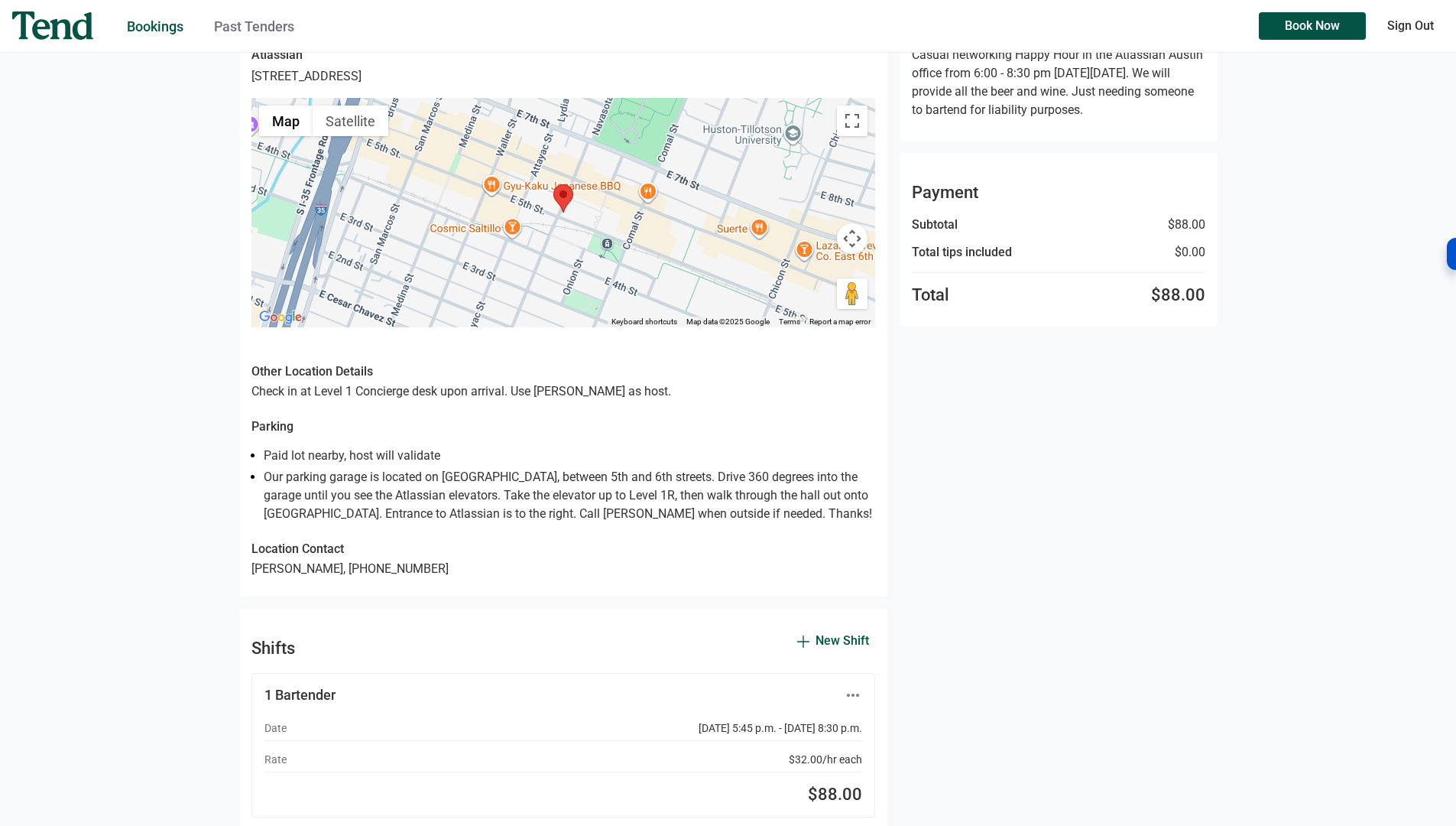
scroll to position [137, 0]
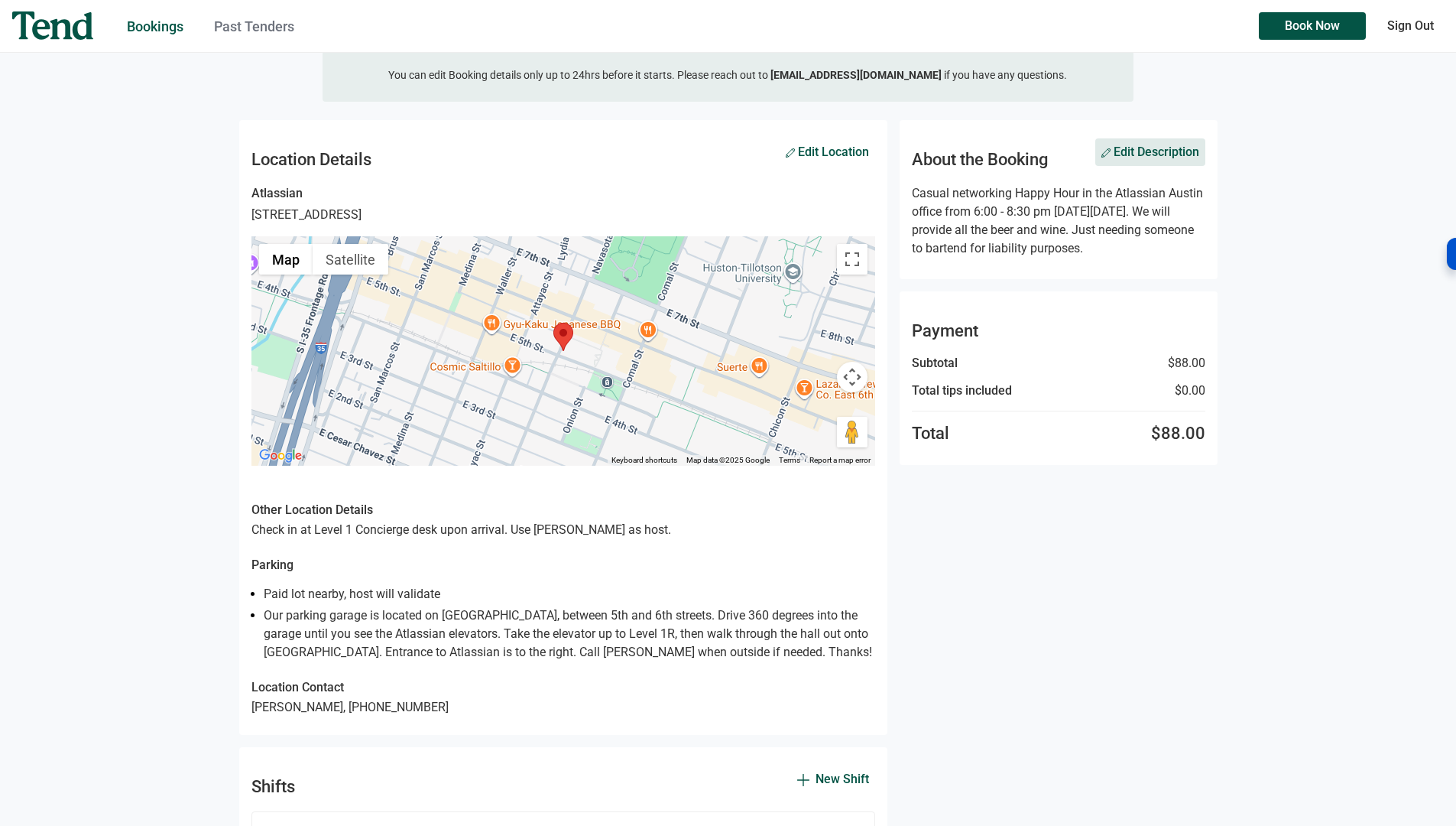
click at [1128, 152] on span "Edit Description" at bounding box center [1150, 153] width 98 height 10
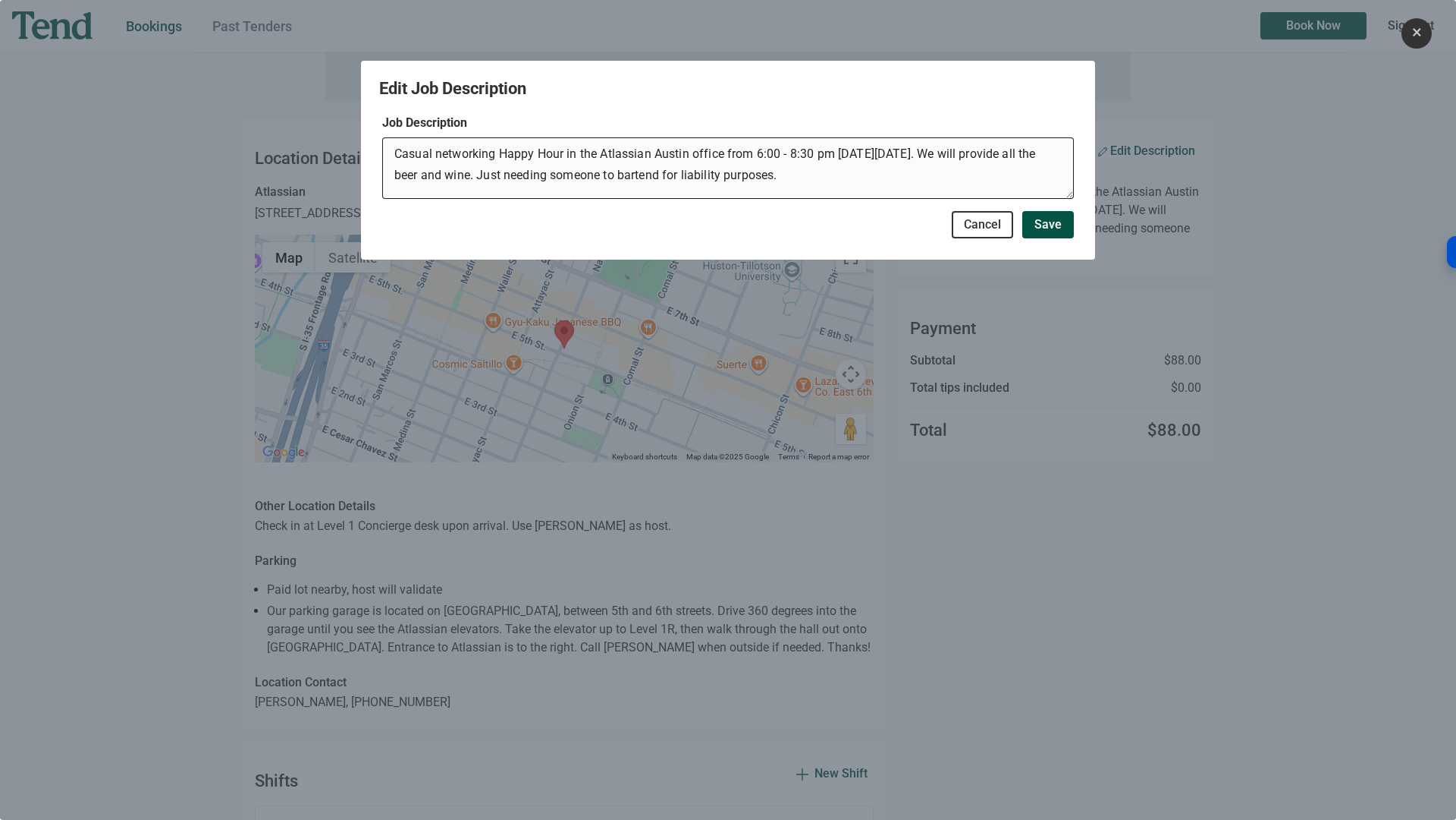
click at [798, 155] on textarea "Casual networking Happy Hour in the Atlassian Austin office from 6:00 - 8:30 pm…" at bounding box center [728, 170] width 691 height 55
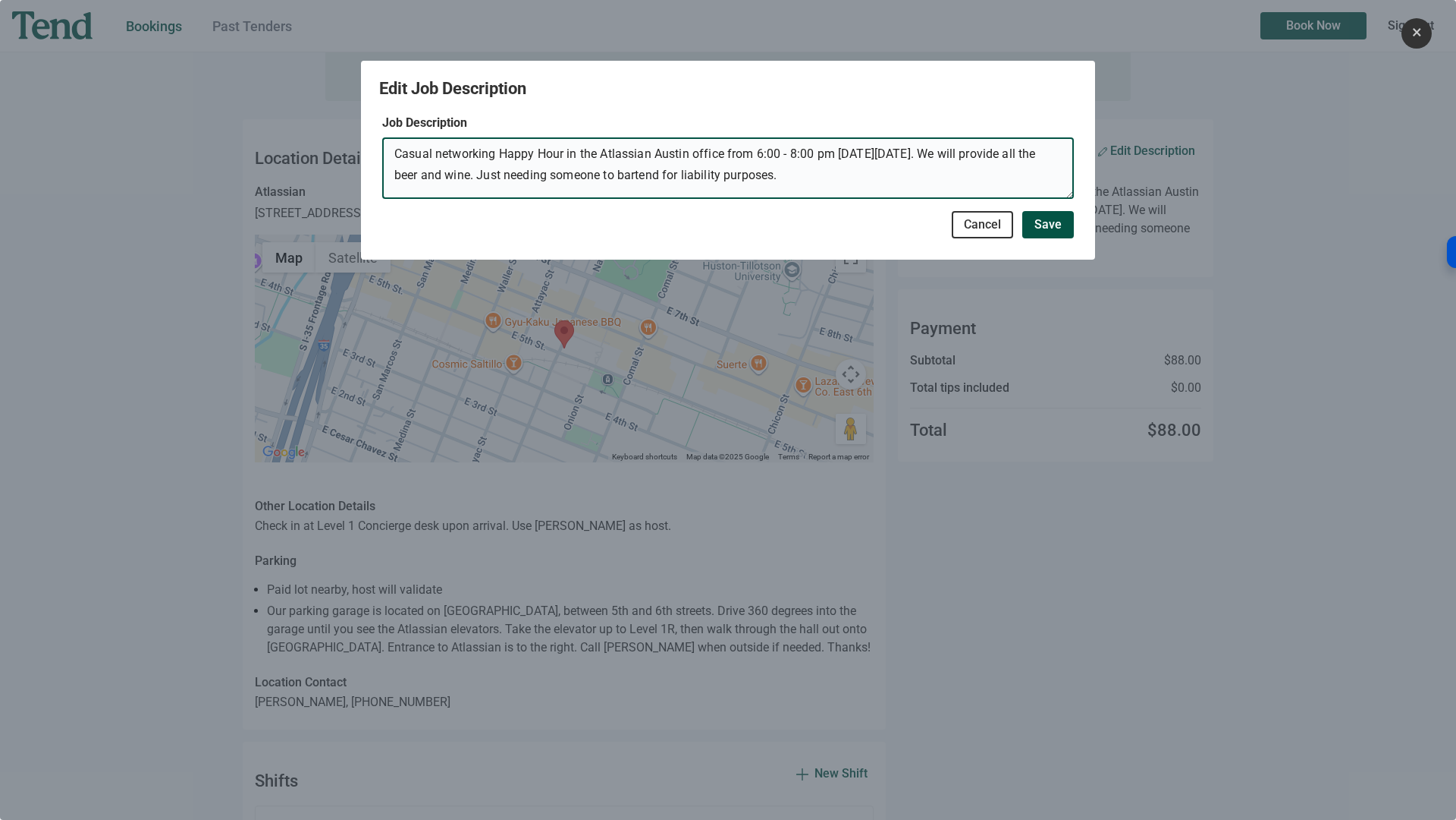
click at [791, 154] on textarea "Casual networking Happy Hour in the Atlassian Austin office from 6:00 - 8:00 pm…" at bounding box center [728, 170] width 691 height 55
type textarea "Casual networking Happy Hour in the Atlassian Austin office from 6:00 - 9:00 pm…"
click at [1046, 225] on span "Save" at bounding box center [1049, 225] width 27 height 0
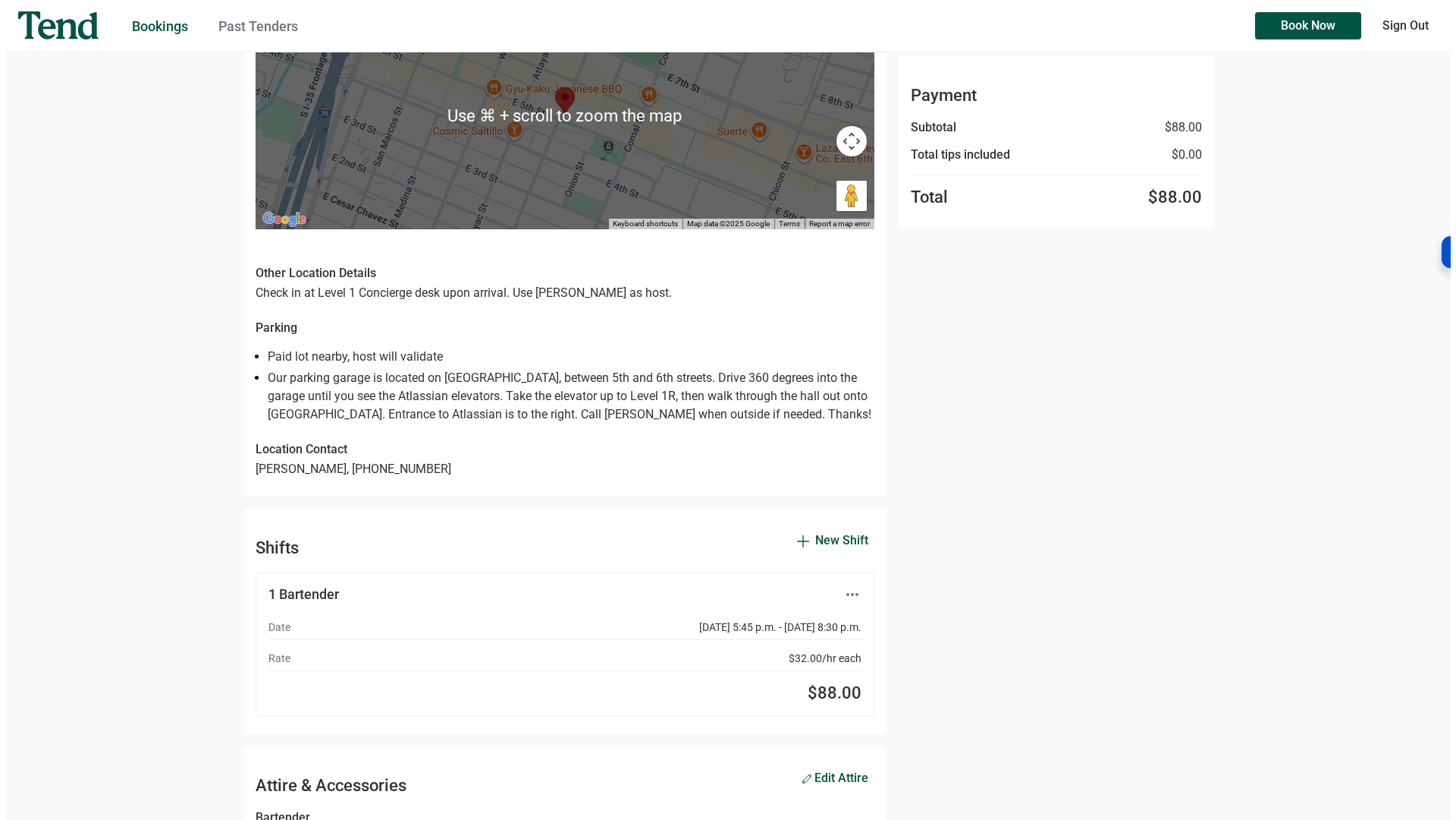
scroll to position [455, 0]
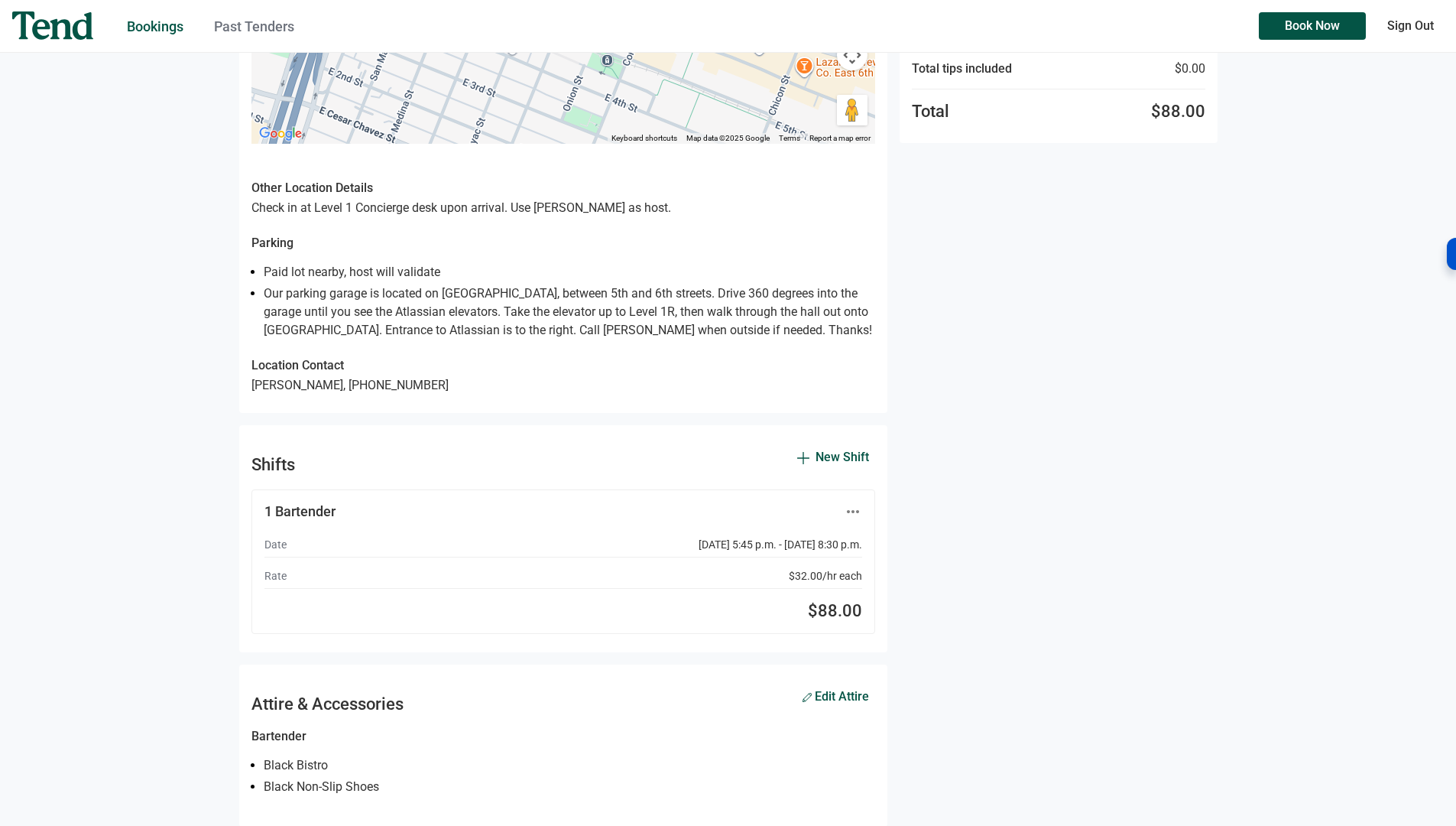
click at [760, 540] on p "October 21, 2025 5:45 p.m. - October 21, 2025 8:30 p.m." at bounding box center [780, 544] width 163 height 13
click at [847, 510] on icon "more_horiz" at bounding box center [852, 511] width 18 height 18
click at [901, 532] on p "Edit Shift" at bounding box center [889, 528] width 61 height 13
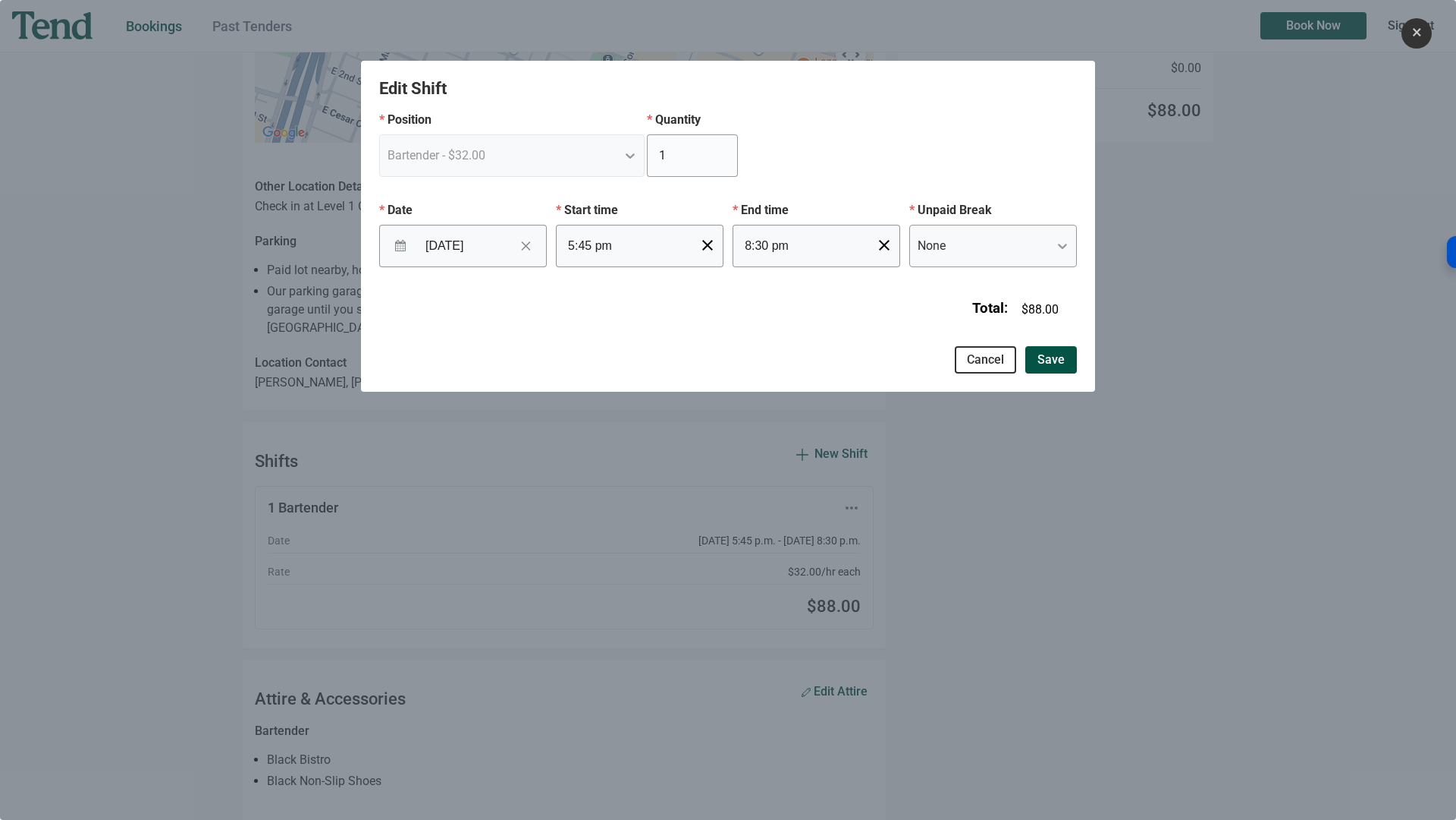
click at [877, 245] on icon "clear" at bounding box center [884, 244] width 18 height 18
click at [868, 244] on input "text" at bounding box center [817, 246] width 168 height 42
click at [752, 345] on li "09" at bounding box center [748, 351] width 42 height 18
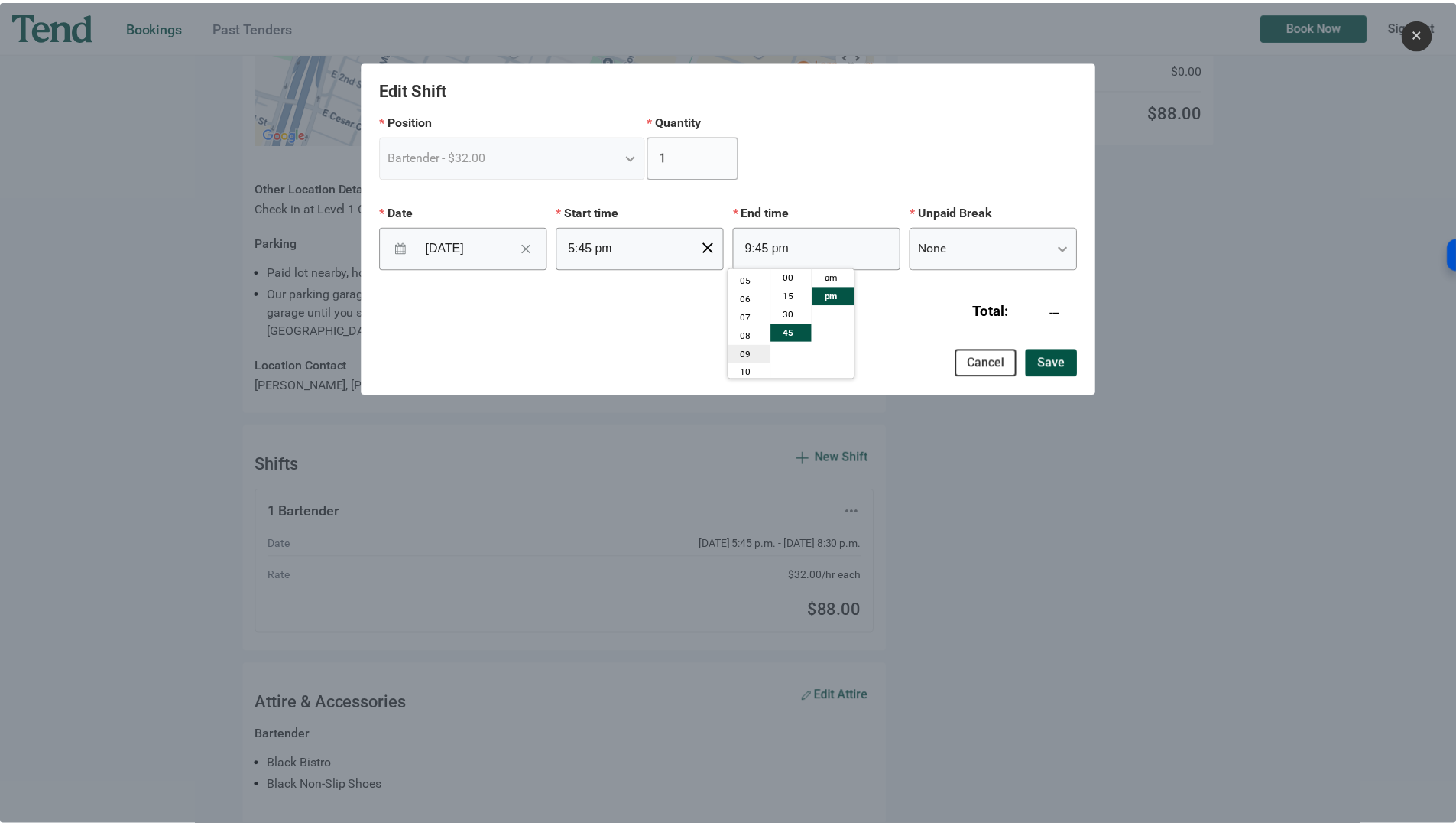
scroll to position [110, 0]
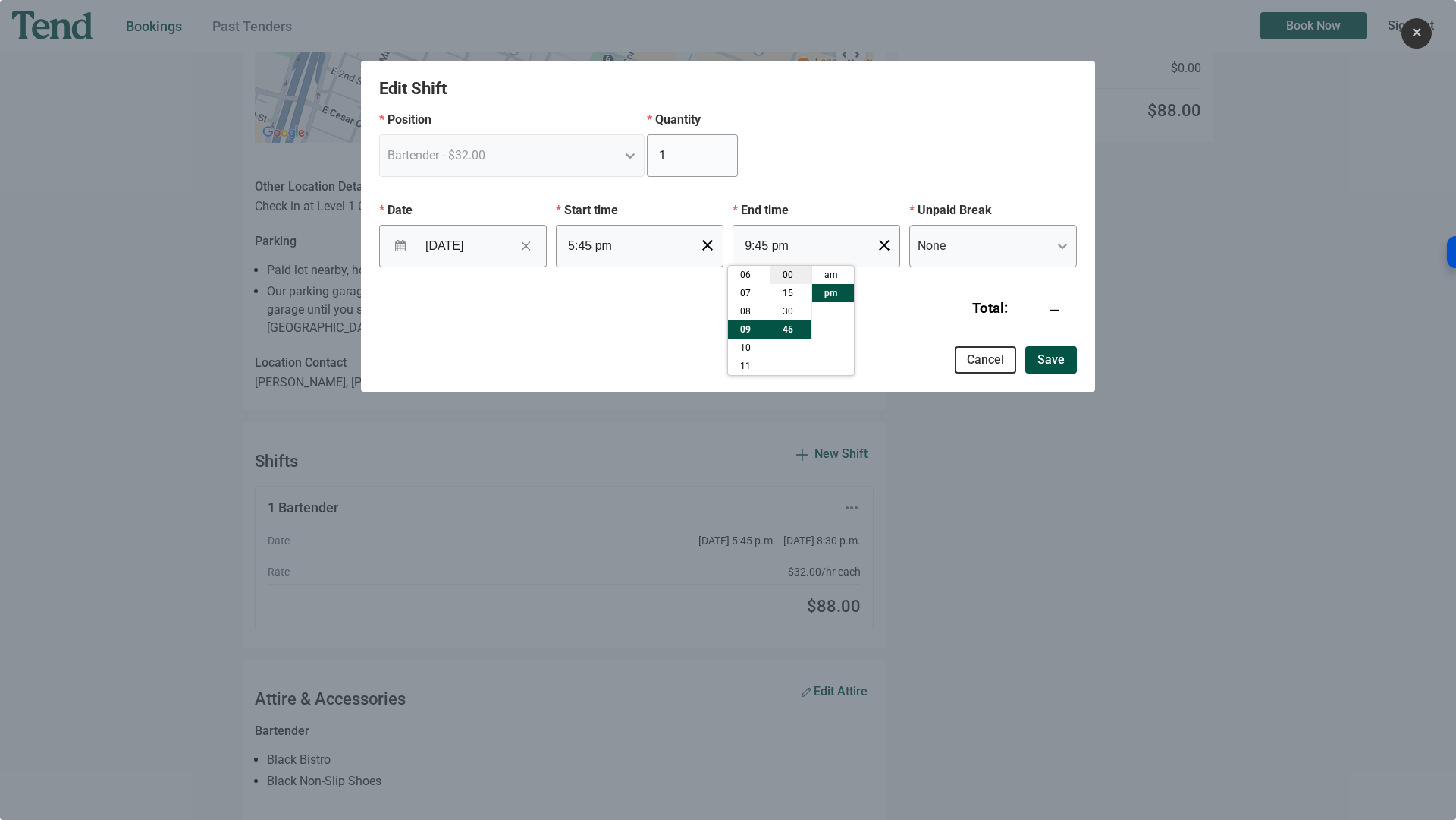
click at [804, 274] on li "00" at bounding box center [791, 274] width 41 height 18
click at [791, 313] on li "30" at bounding box center [791, 311] width 41 height 18
type input "9:30 pm"
click at [1050, 352] on button "Save" at bounding box center [1050, 359] width 51 height 27
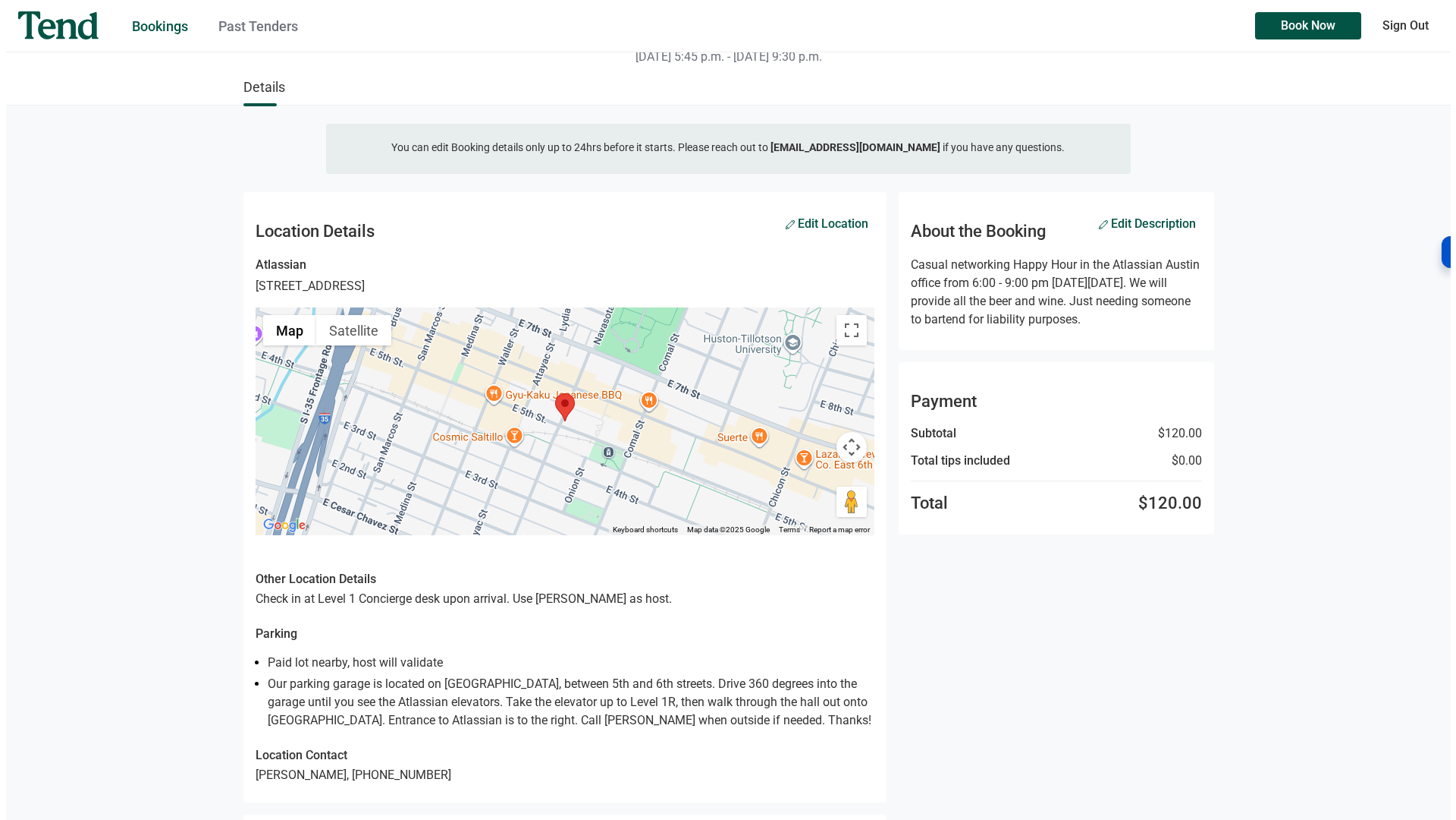
scroll to position [37, 0]
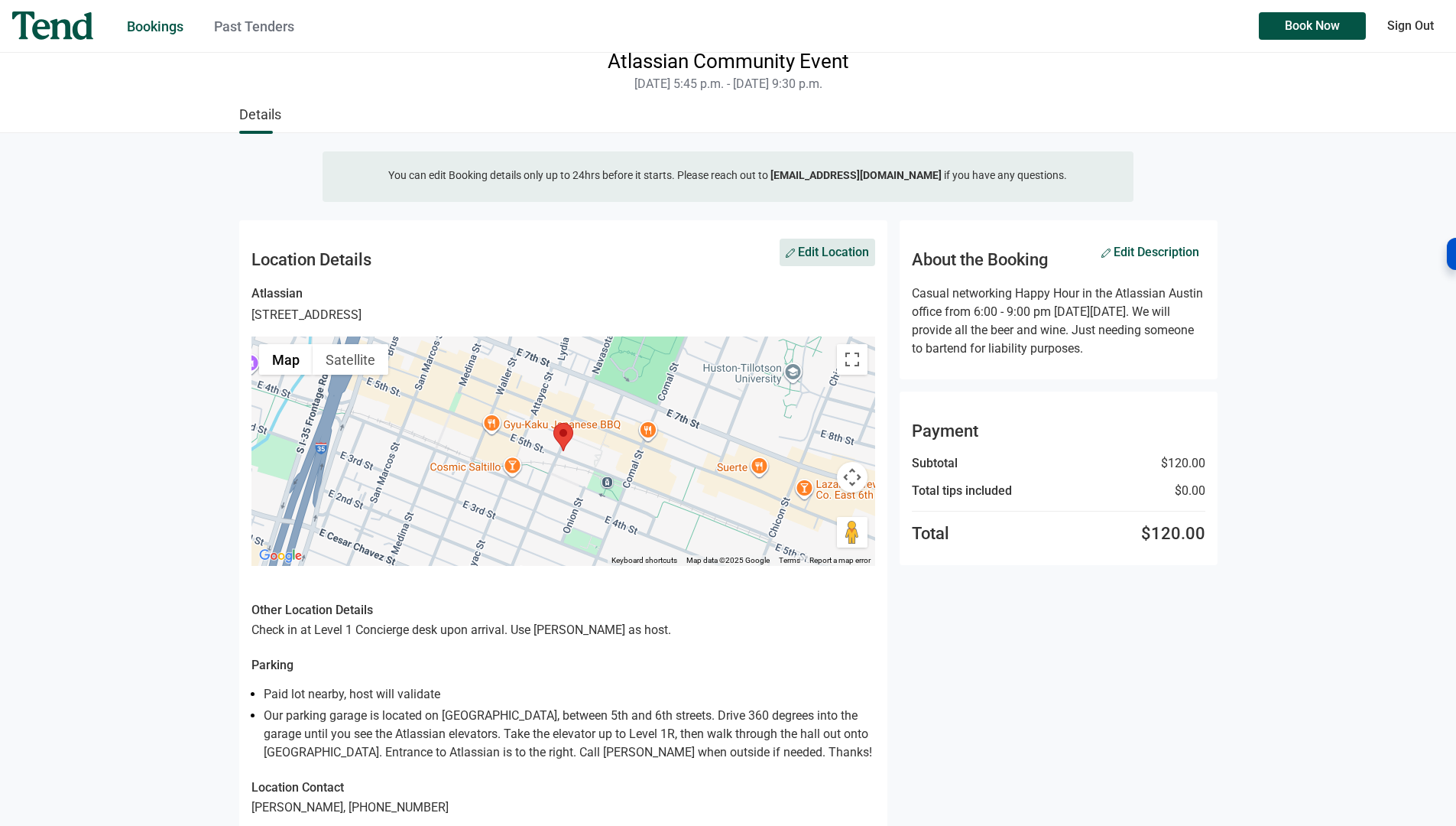
click at [824, 249] on span "Edit Location" at bounding box center [828, 253] width 84 height 10
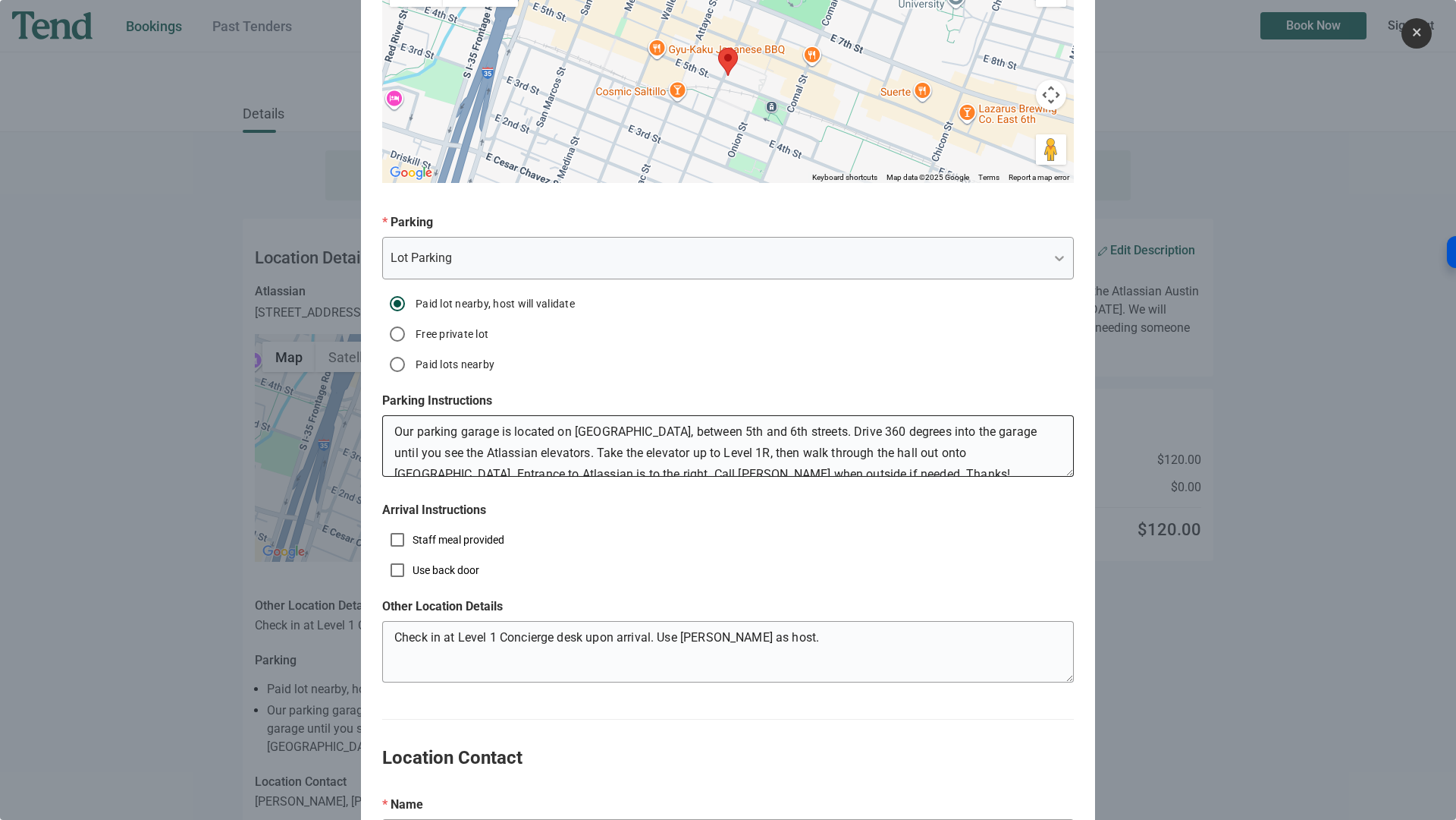
scroll to position [443, 0]
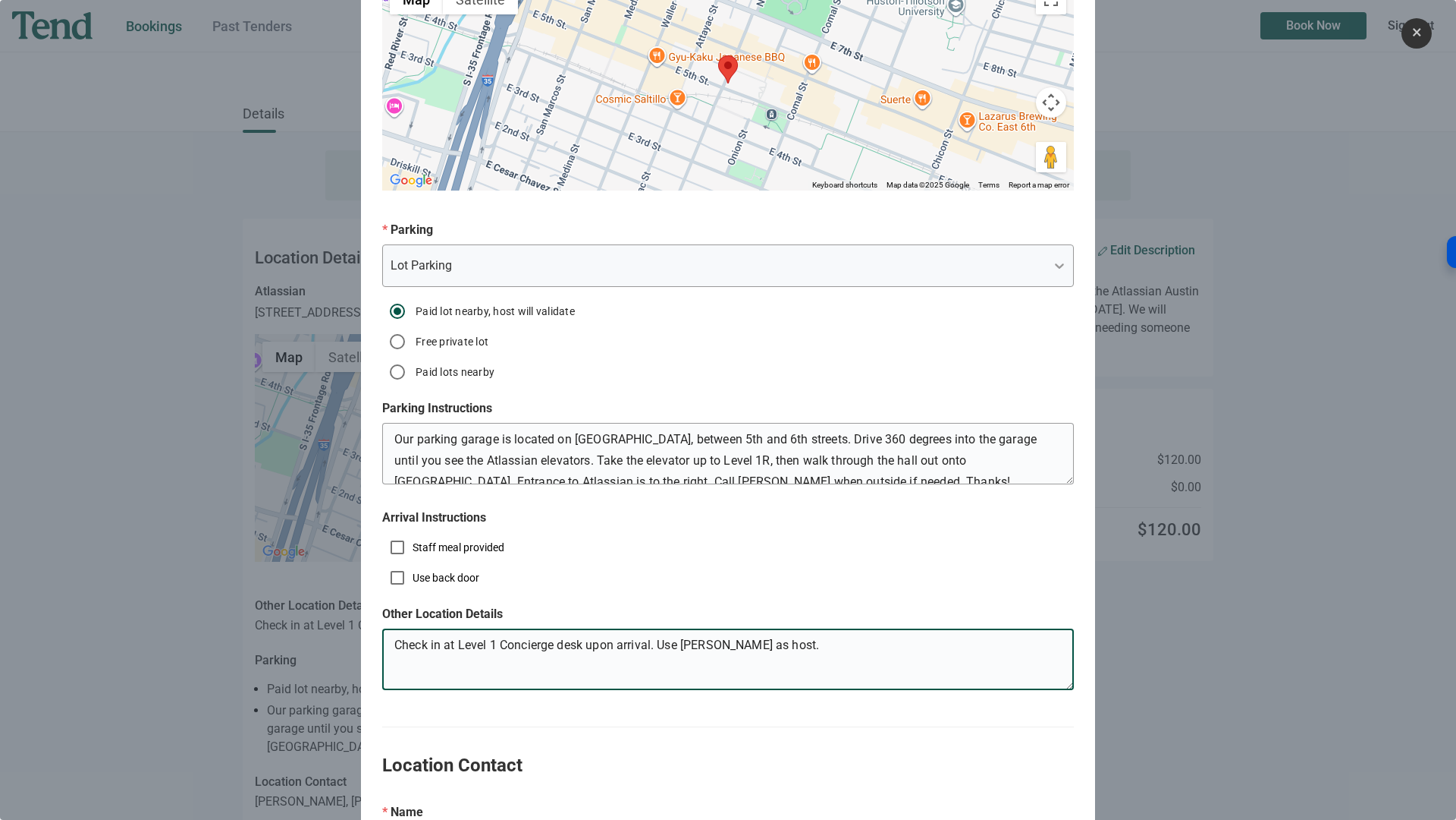
drag, startPoint x: 680, startPoint y: 661, endPoint x: 722, endPoint y: 665, distance: 42.2
click at [722, 665] on textarea "Check in at Level 1 Concierge desk upon arrival. Use Clarissa as host." at bounding box center [728, 662] width 691 height 55
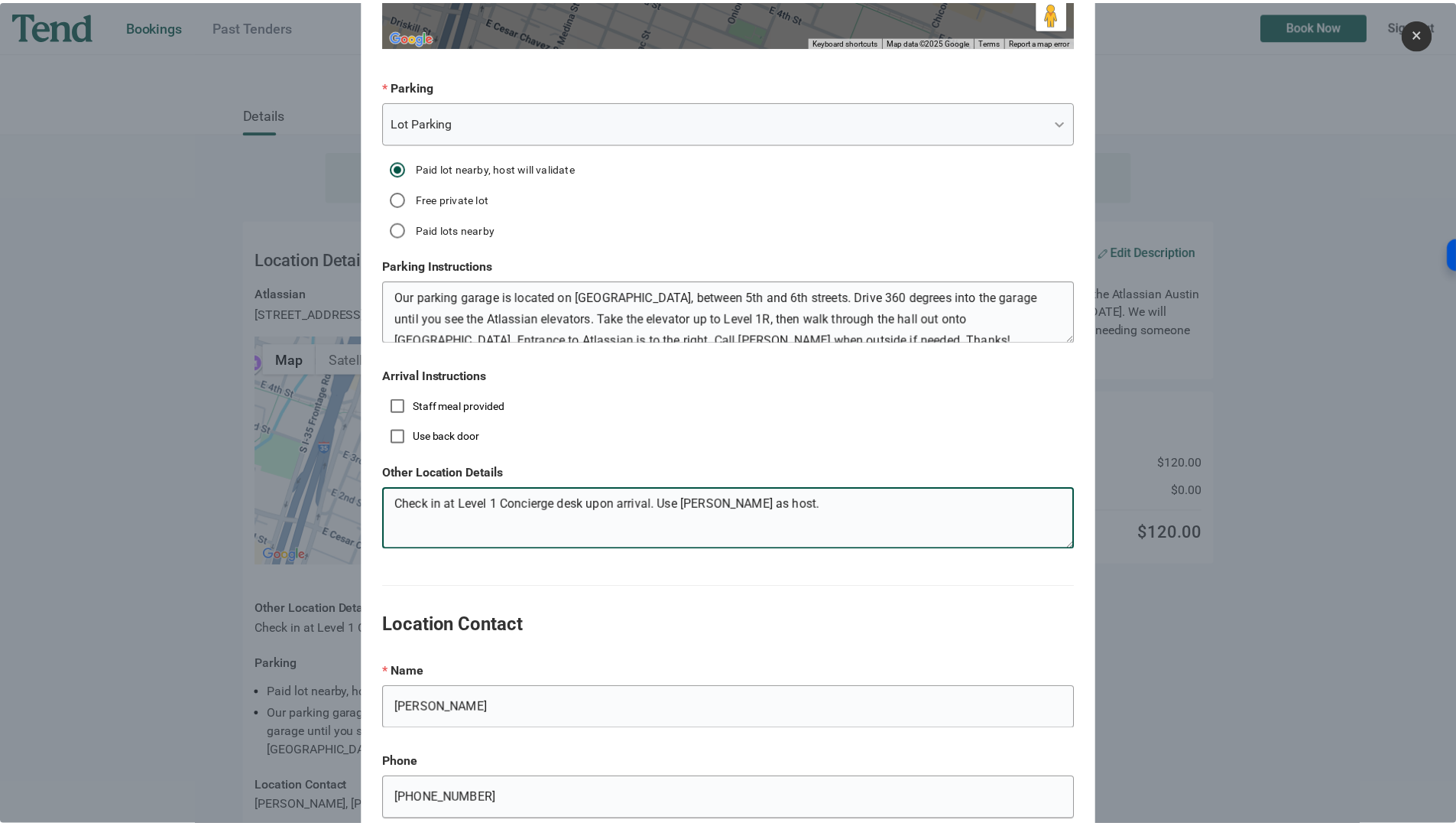
scroll to position [736, 0]
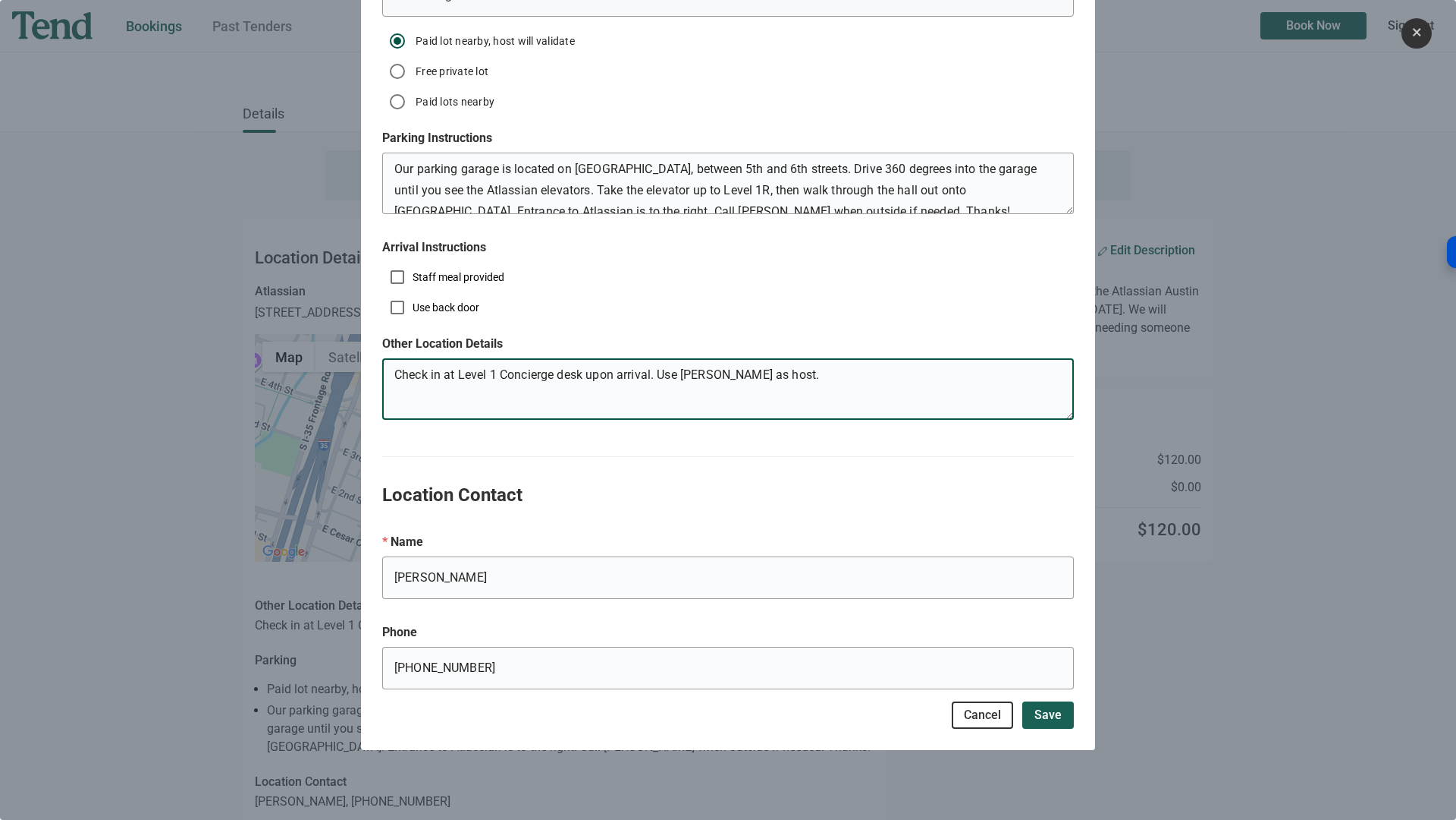
type textarea "Check in at Level 1 Concierge desk upon arrival. Use [PERSON_NAME] as host."
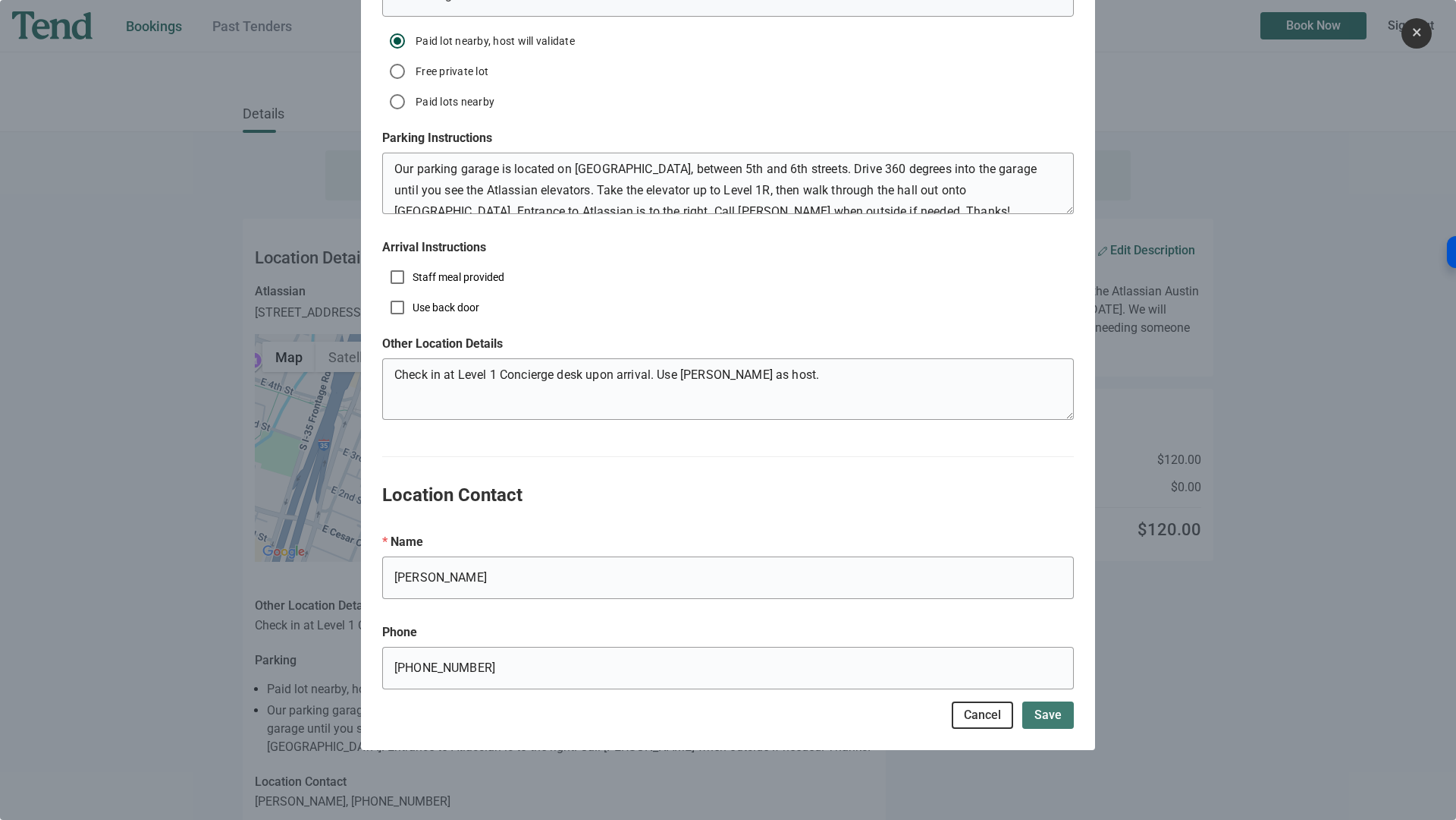
click at [1043, 715] on span "Save" at bounding box center [1049, 715] width 27 height 0
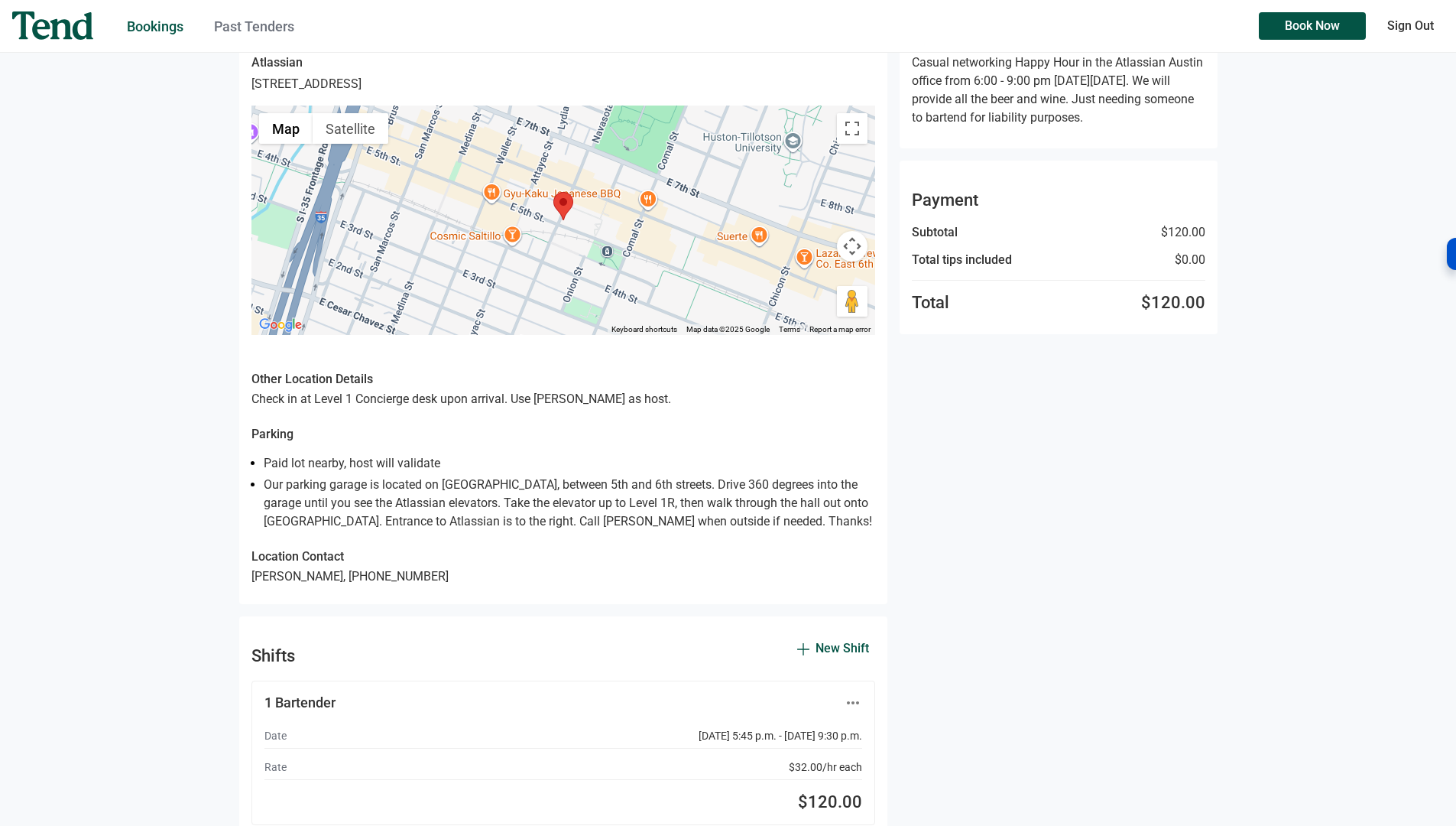
scroll to position [0, 0]
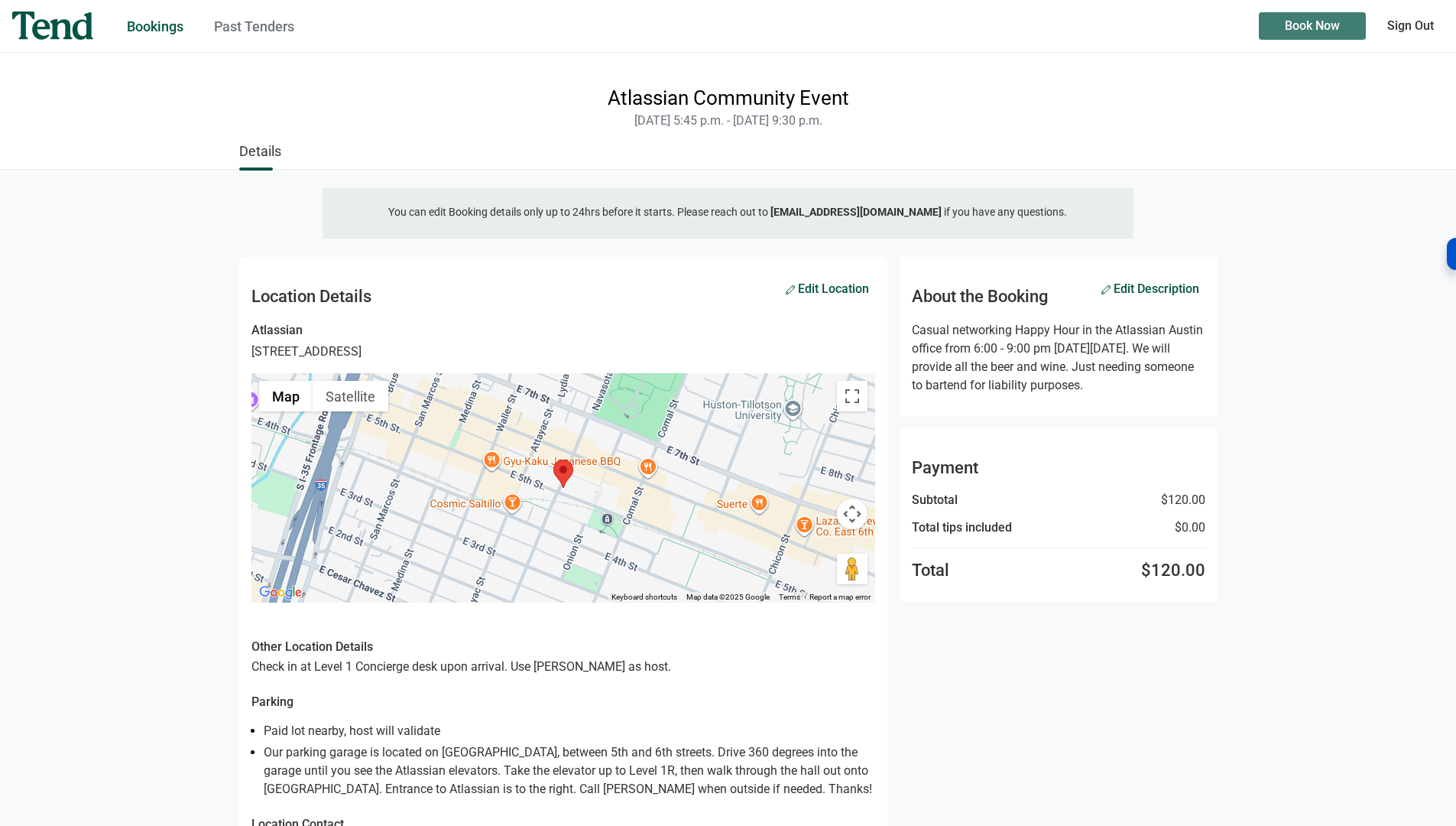
click at [1296, 26] on span "Book Now" at bounding box center [1312, 26] width 55 height 0
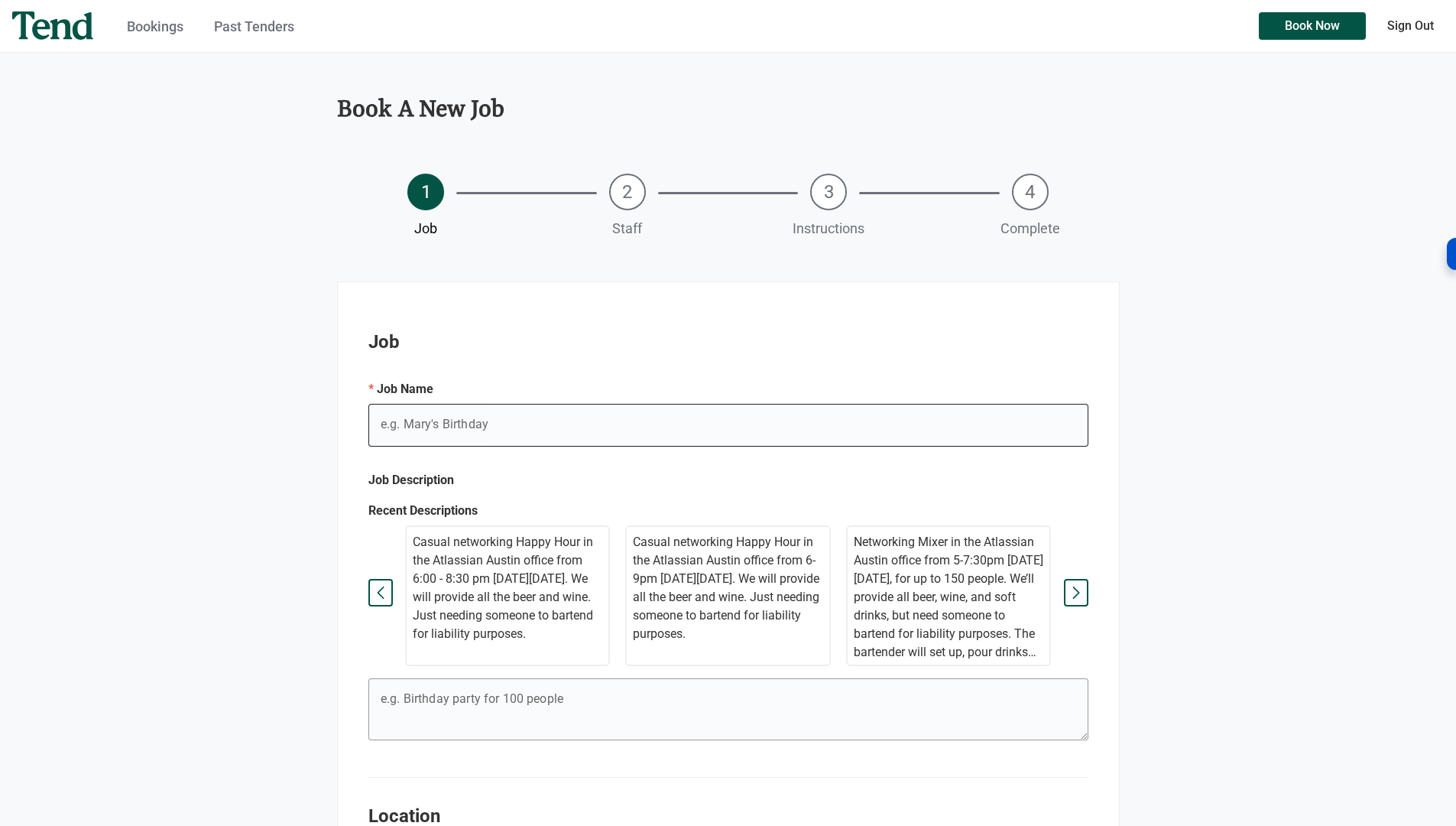
click at [473, 430] on input "e.g. Mary's Birthday" at bounding box center [728, 425] width 720 height 43
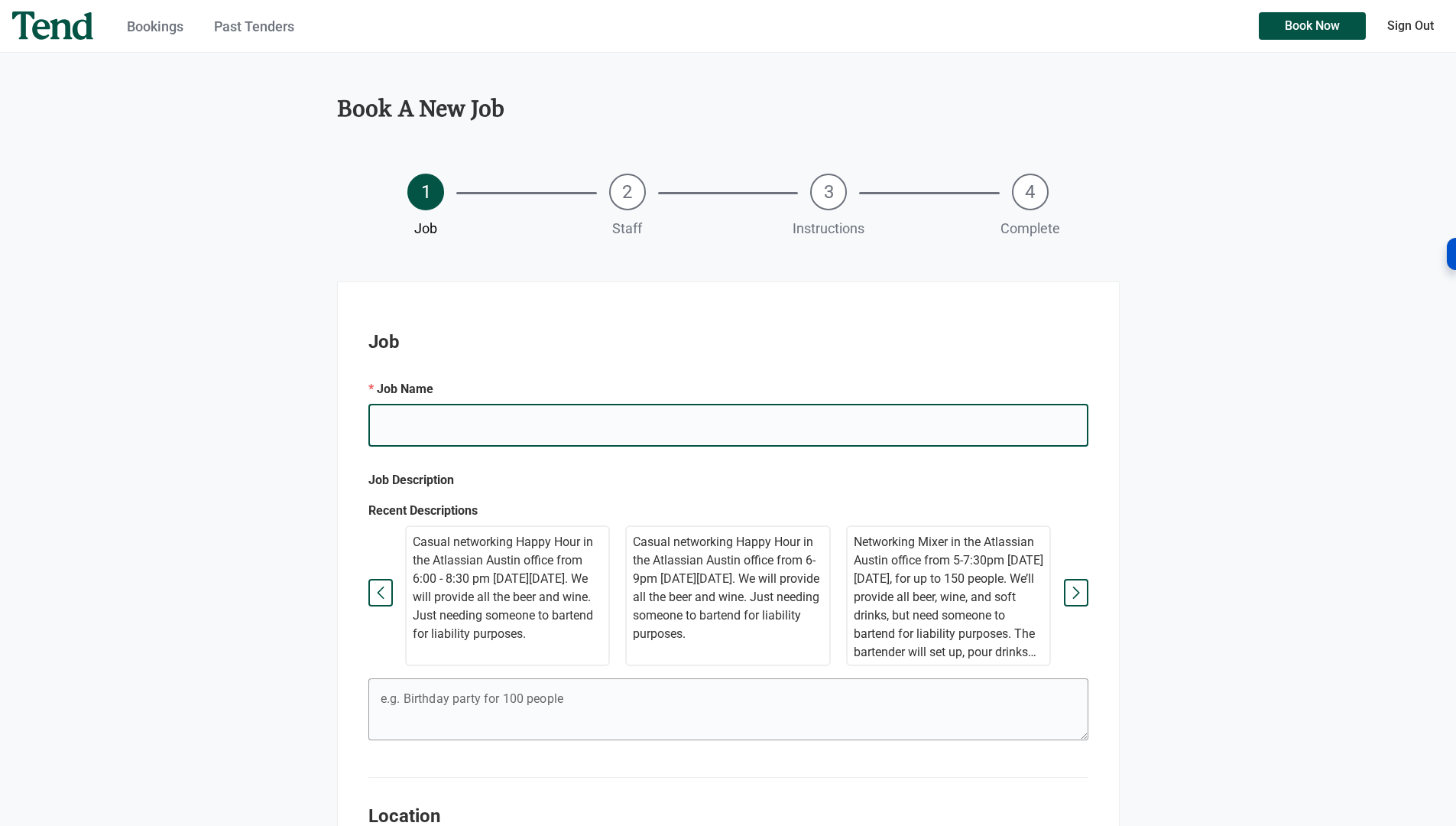
type input "Atlassian Community Event"
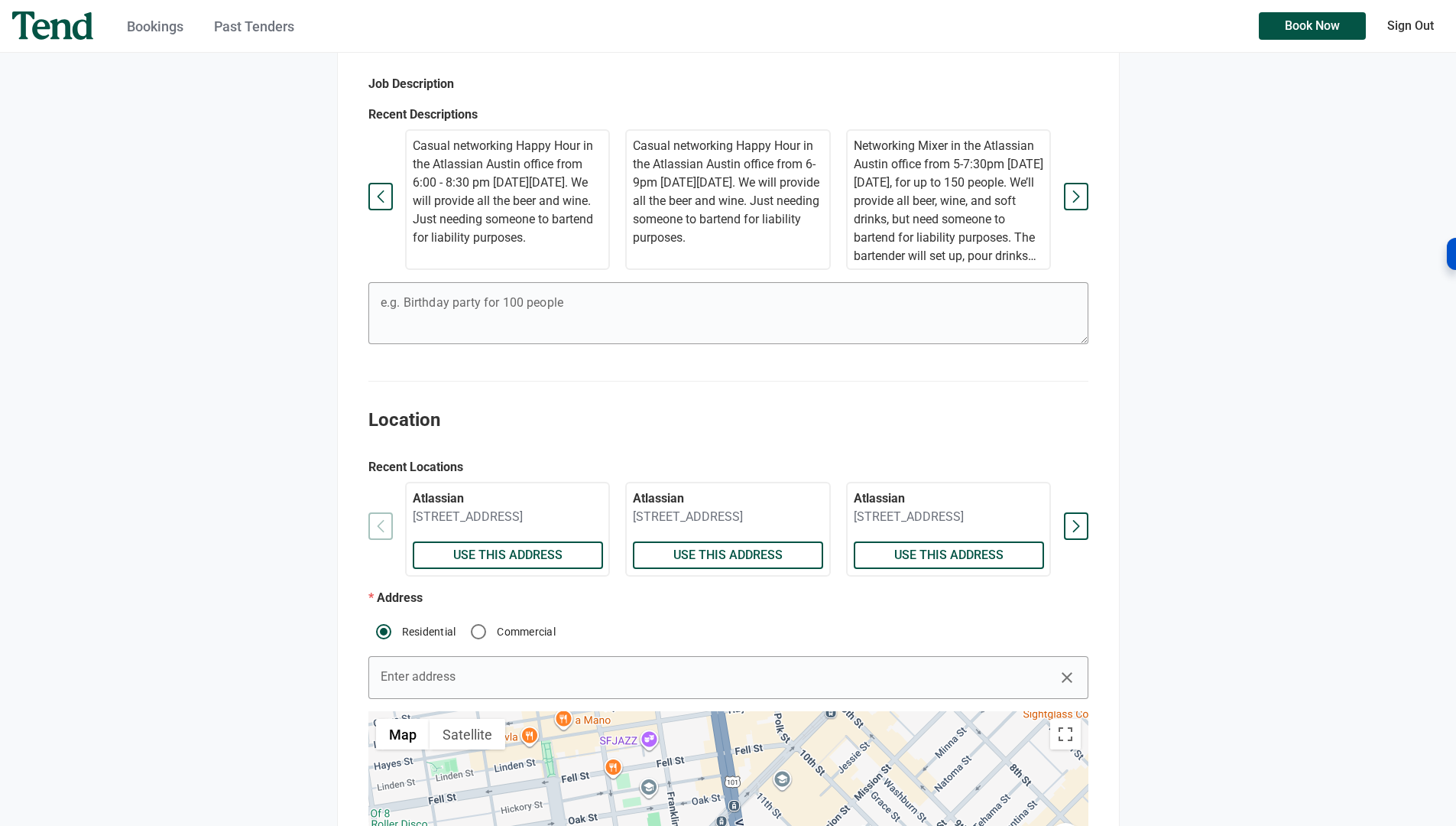
scroll to position [255, 0]
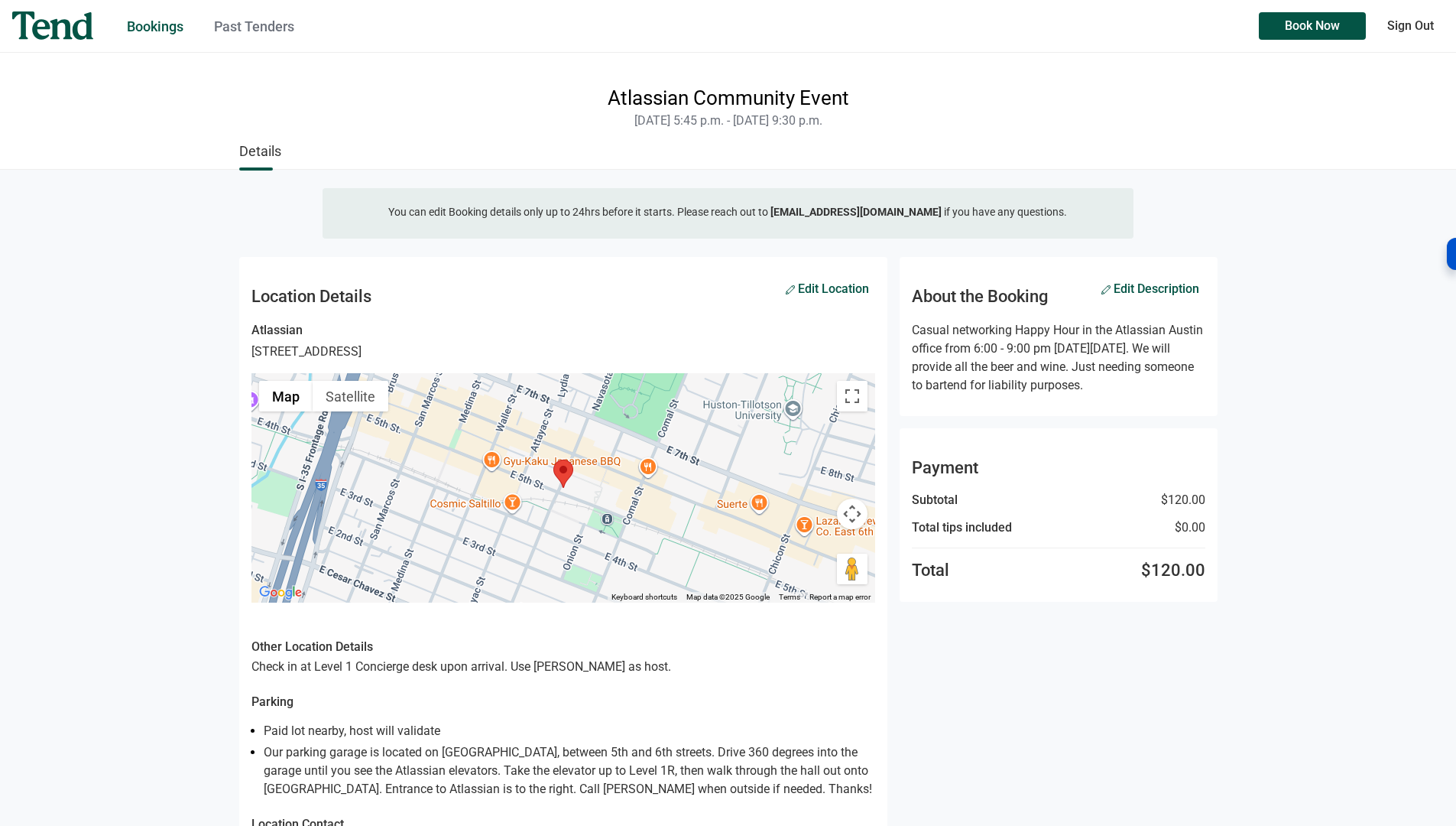
click at [167, 29] on link "Bookings" at bounding box center [155, 26] width 56 height 16
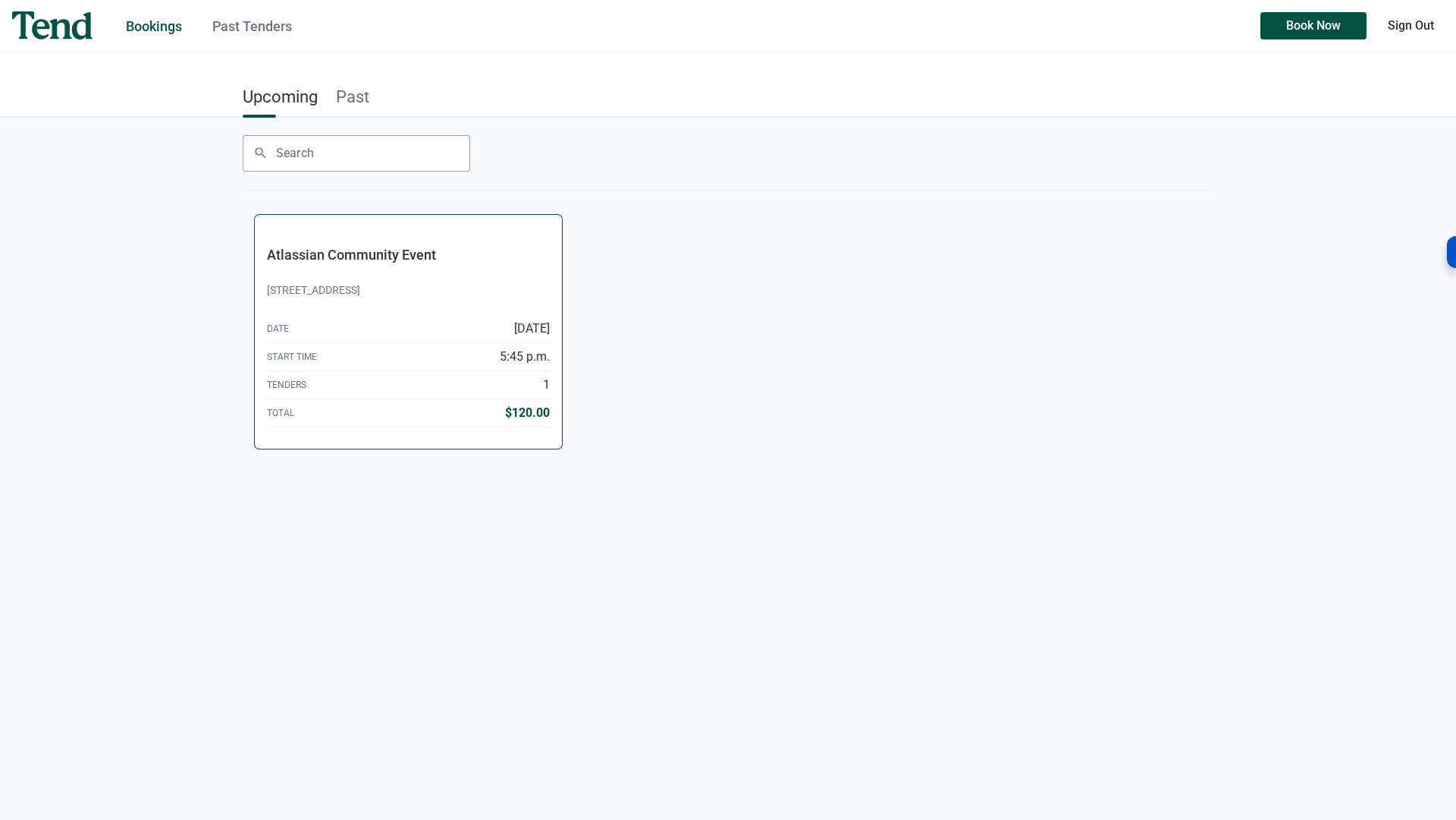
click at [449, 370] on div "Start Time 5:45 p.m." at bounding box center [408, 356] width 283 height 28
click at [1290, 26] on span "Book Now" at bounding box center [1313, 26] width 55 height 0
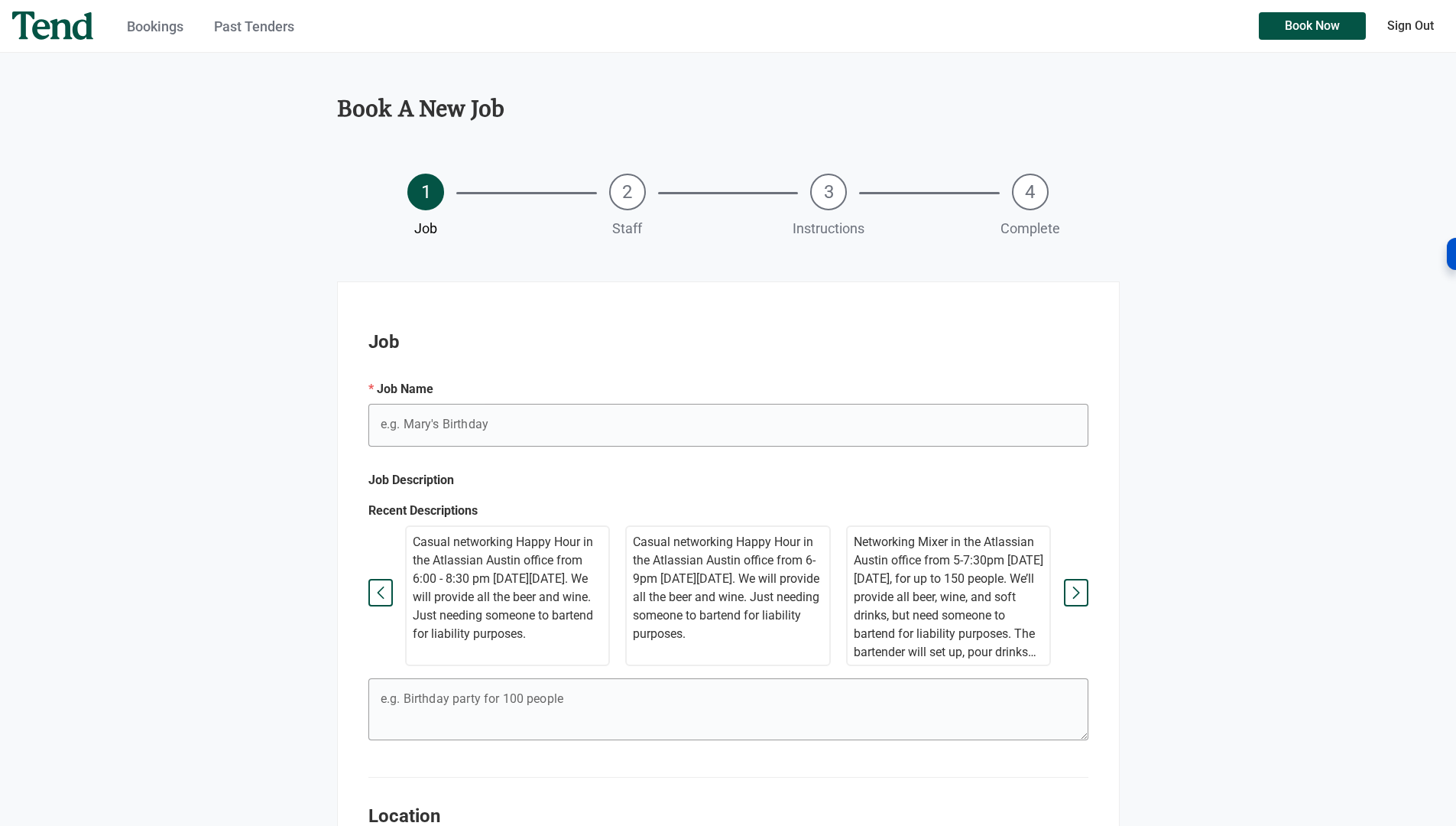
click at [470, 569] on p "Casual networking Happy Hour in the Atlassian Austin office from 6:00 - 8:30 pm…" at bounding box center [508, 588] width 191 height 110
type textarea "Casual networking Happy Hour in the Atlassian Austin office from 6:00 - 8:30 pm…"
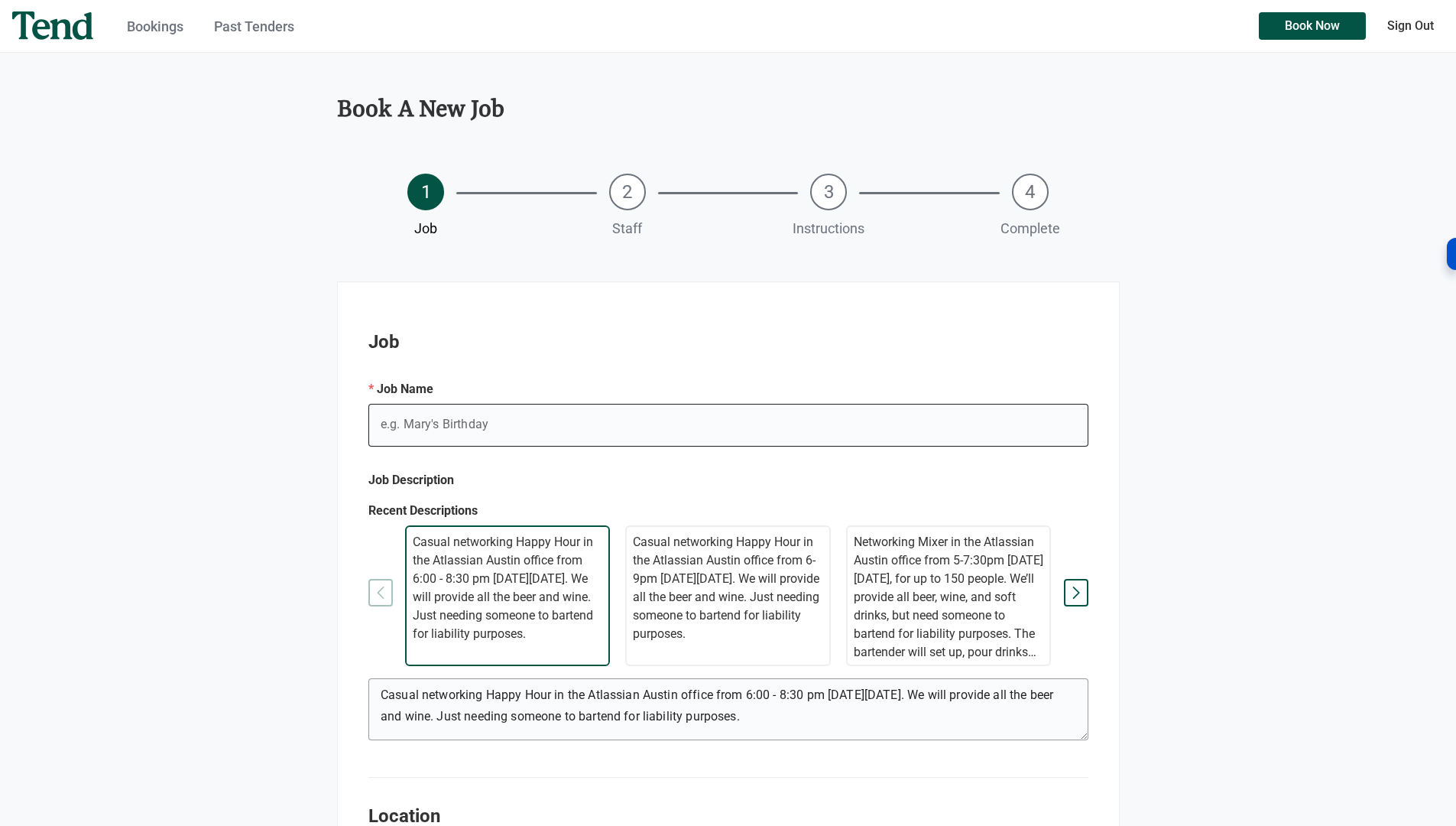
click at [441, 422] on input "e.g. Mary's Birthday" at bounding box center [728, 425] width 720 height 43
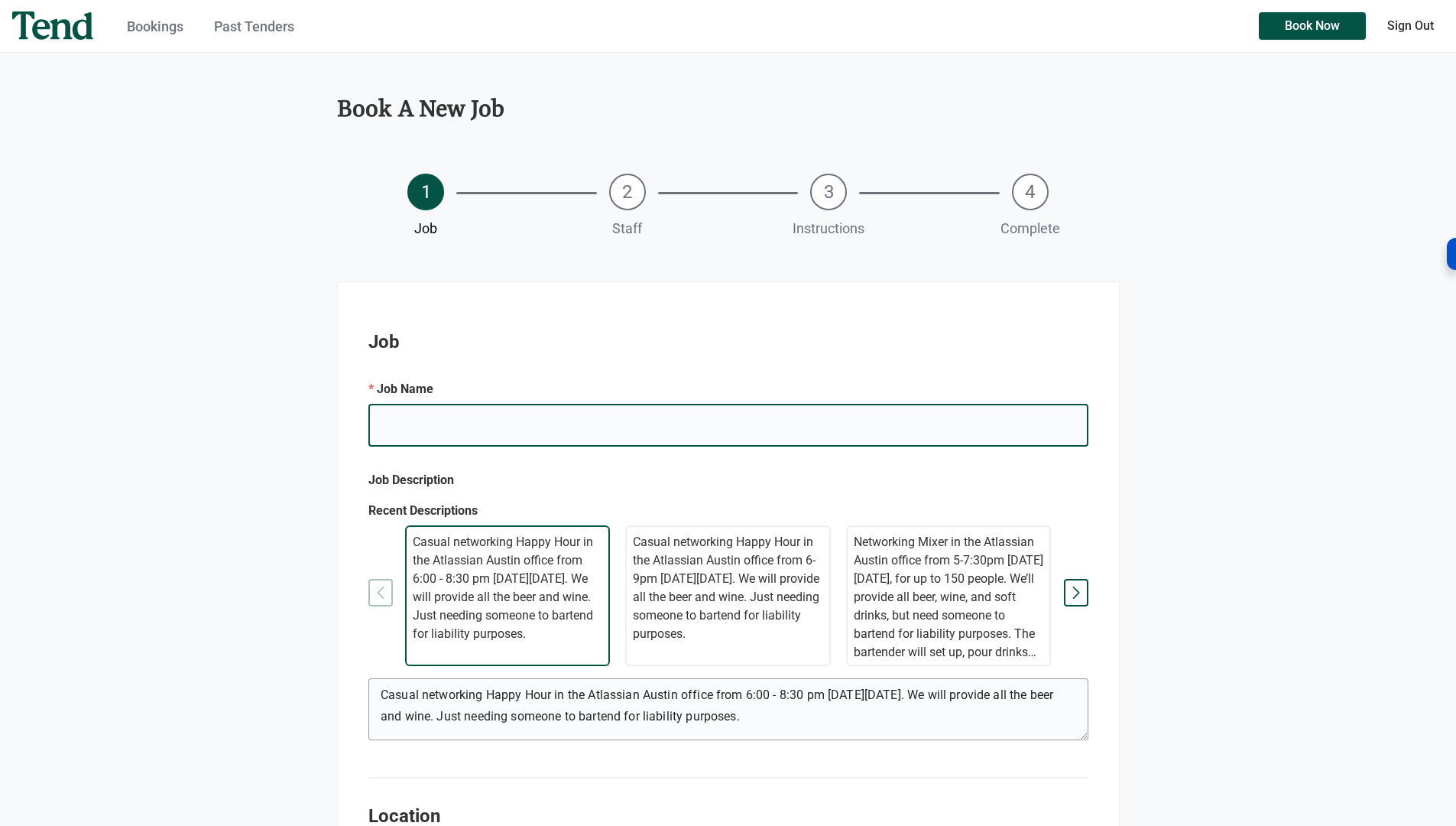
paste input "Atlassian Community Event: [GEOGRAPHIC_DATA] in November"
type input "Atlassian Community Event: [GEOGRAPHIC_DATA] in November"
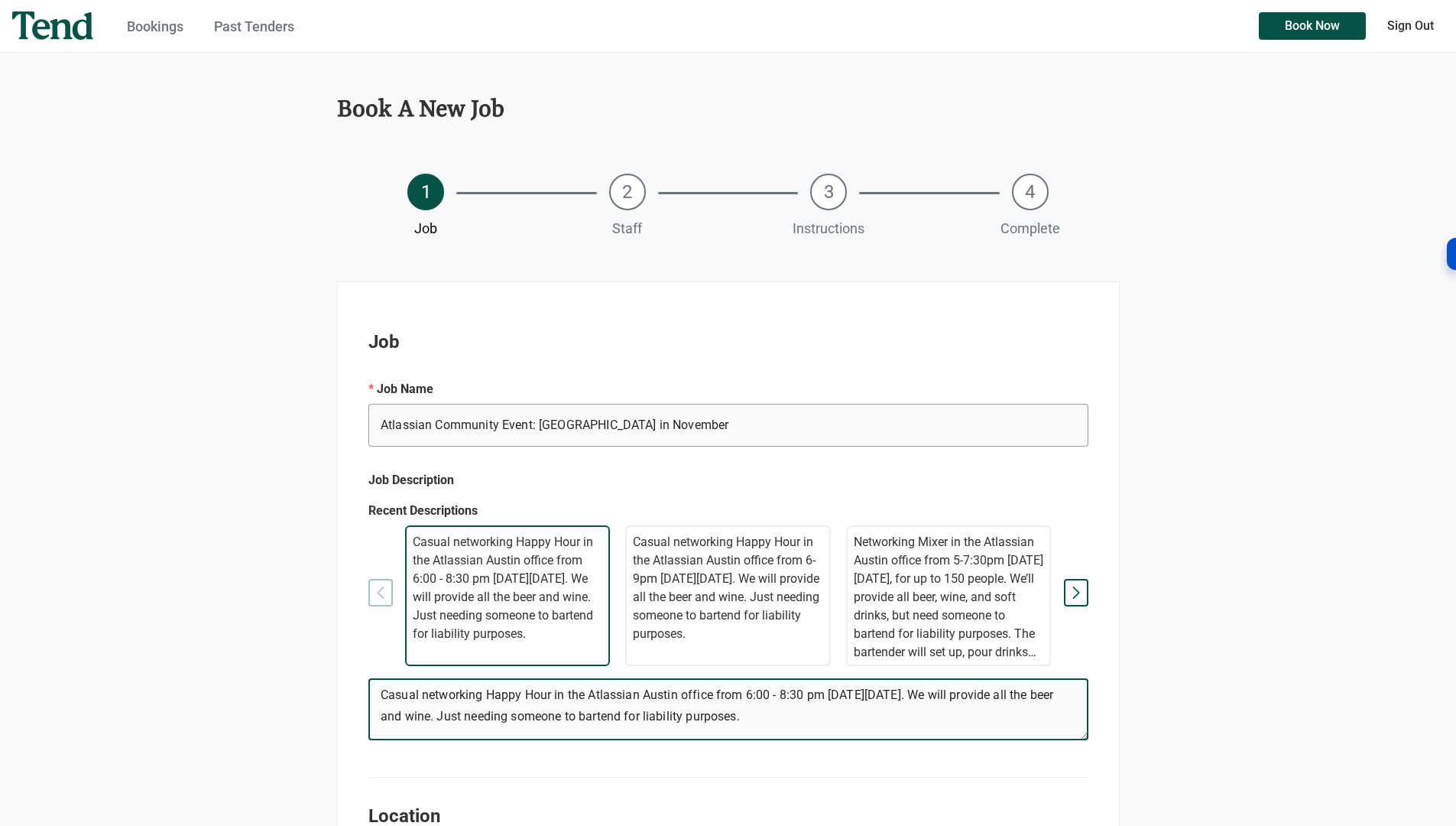
drag, startPoint x: 897, startPoint y: 696, endPoint x: 936, endPoint y: 695, distance: 39.0
click at [936, 695] on textarea "Casual networking Happy Hour in the Atlassian Austin office from 6:00 - 8:30 pm…" at bounding box center [728, 711] width 719 height 55
paste textarea "Nov 13"
drag, startPoint x: 893, startPoint y: 695, endPoint x: 847, endPoint y: 695, distance: 46.0
click at [847, 695] on textarea "Casual networking Happy Hour in the Atlassian Austin office from 6:00 - 8:30 pm…" at bounding box center [728, 711] width 719 height 55
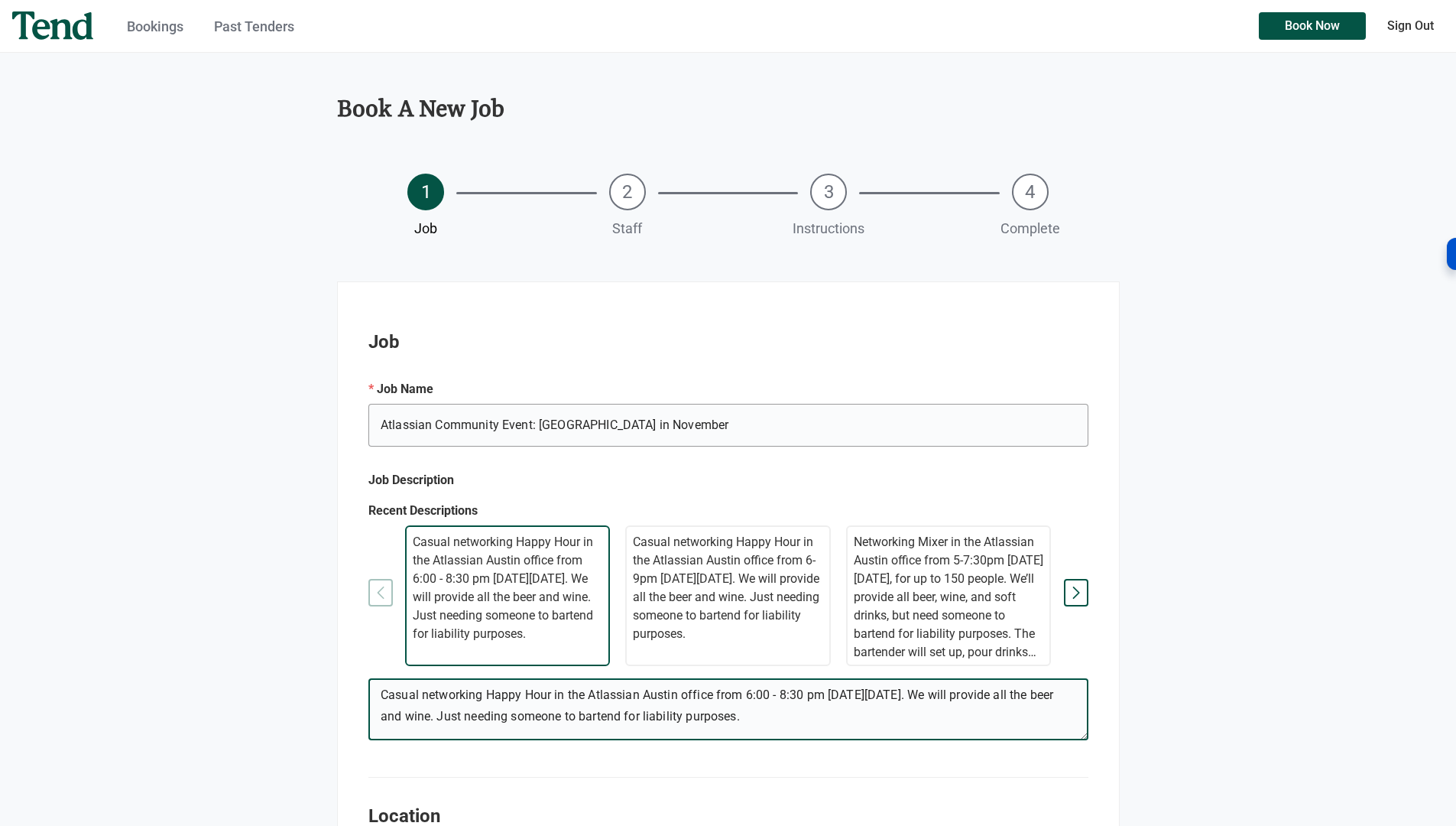
click at [896, 700] on textarea "Casual networking Happy Hour in the Atlassian Austin office from 6:00 - 8:30 pm…" at bounding box center [728, 711] width 719 height 55
click at [890, 696] on textarea "Casual networking Happy Hour in the Atlassian Austin office from 6:00 - 8:30 pm…" at bounding box center [728, 711] width 719 height 55
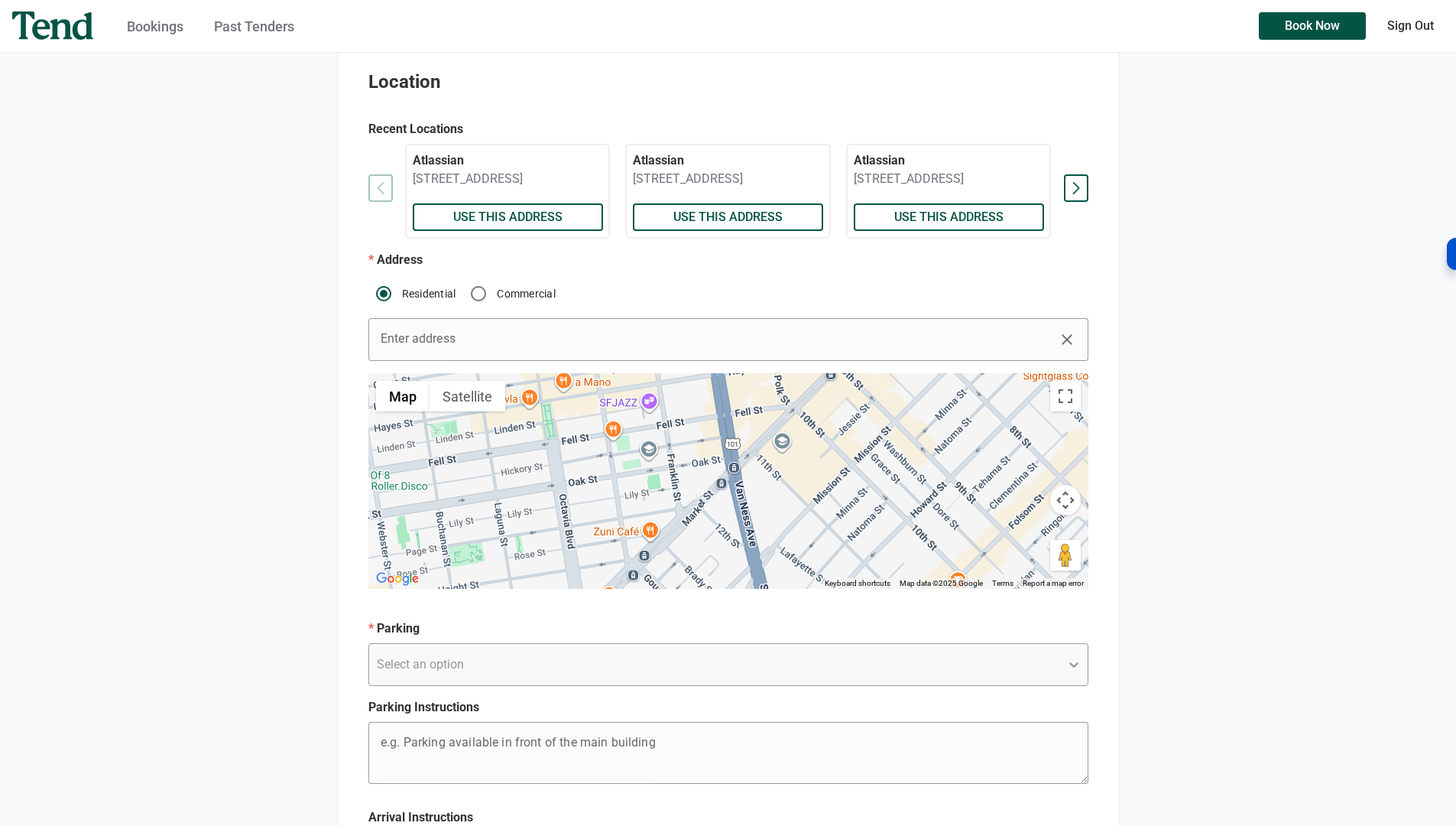
scroll to position [740, 0]
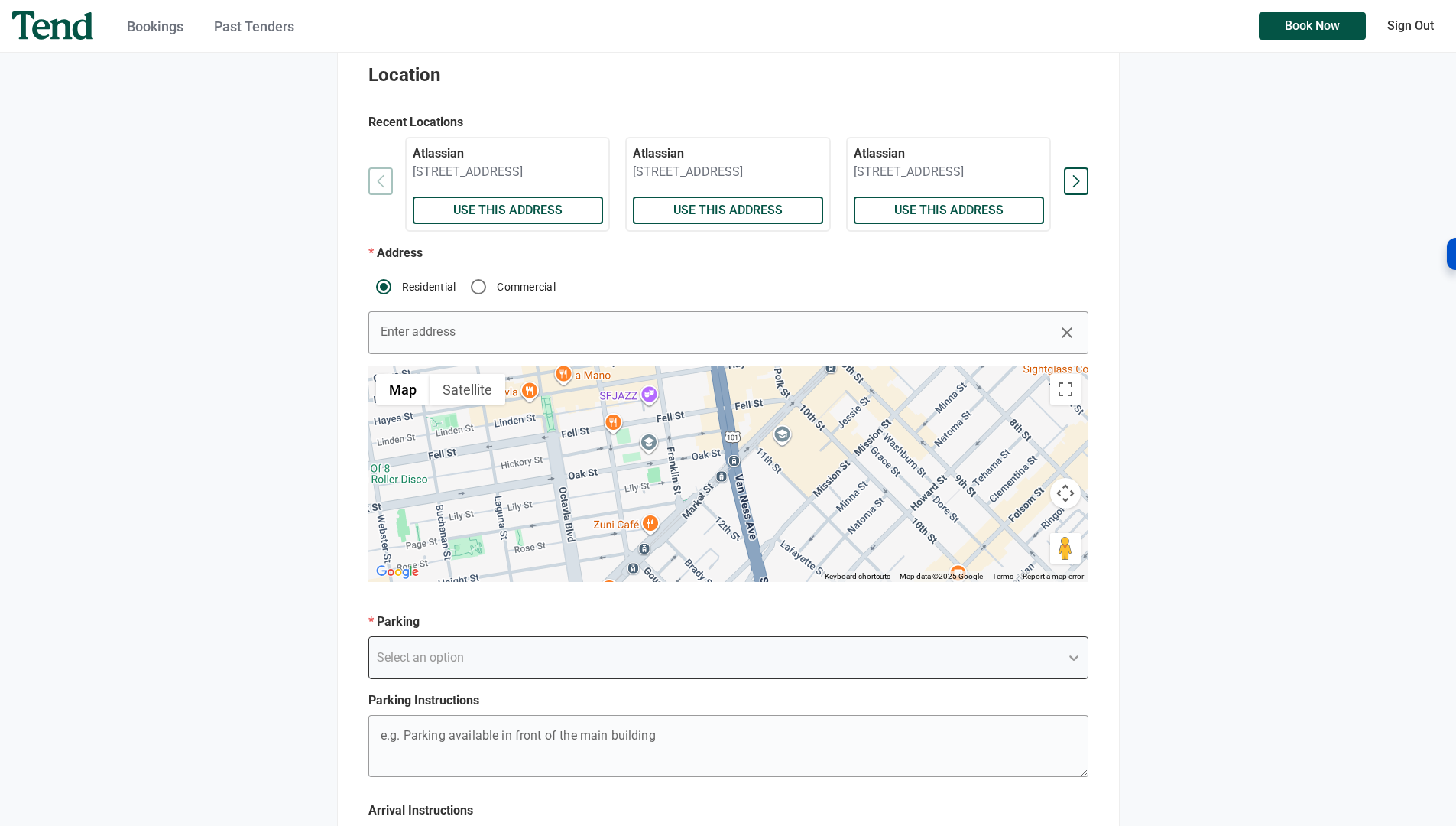
type textarea "Casual networking Happy Hour in the Atlassian Austin office from 6:00 - 8:30 pm…"
click at [433, 664] on div "Select an option" at bounding box center [714, 658] width 691 height 27
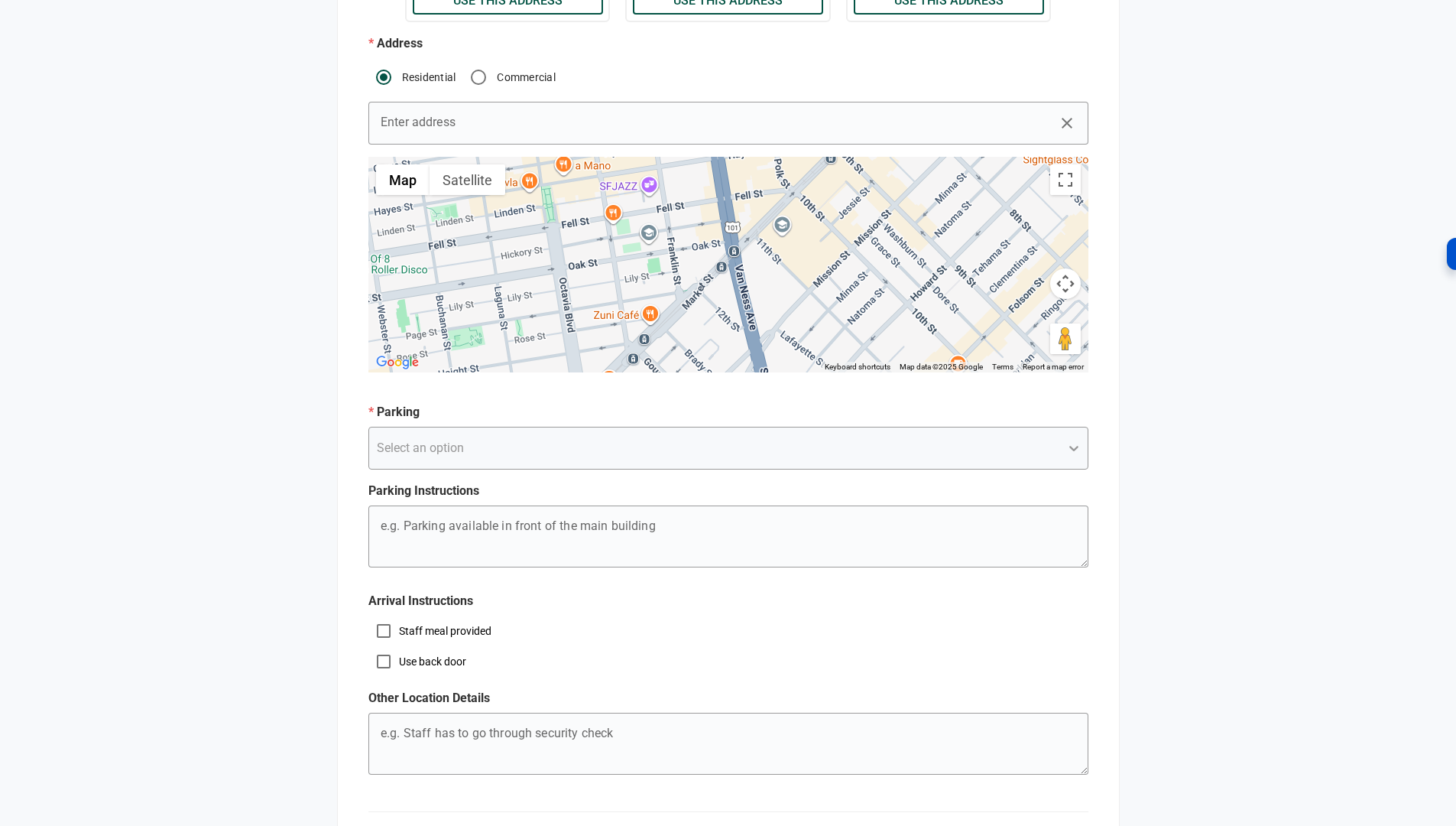
scroll to position [1082, 0]
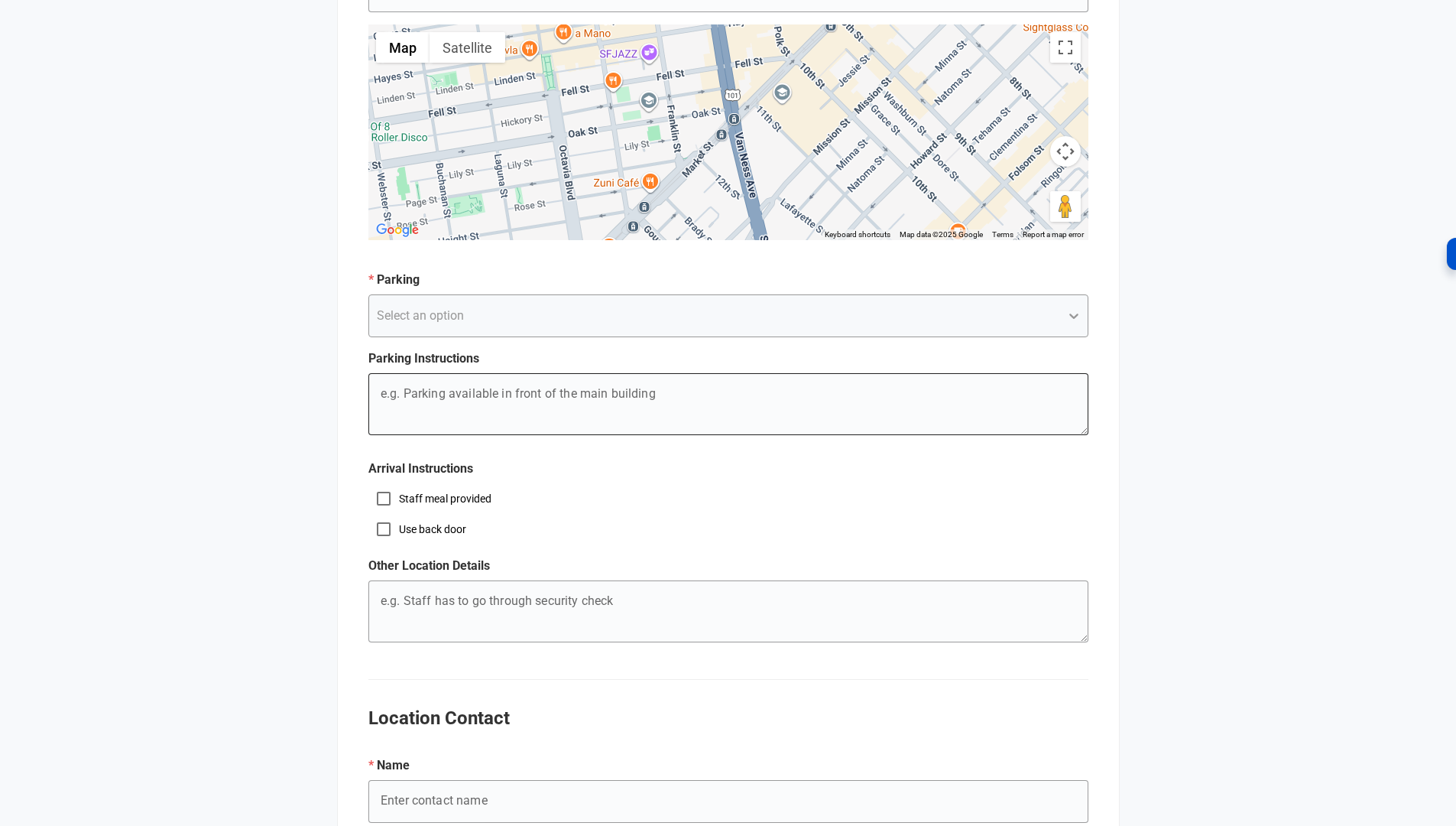
click at [510, 409] on textarea "e.g. Mary's Birthday" at bounding box center [728, 407] width 719 height 55
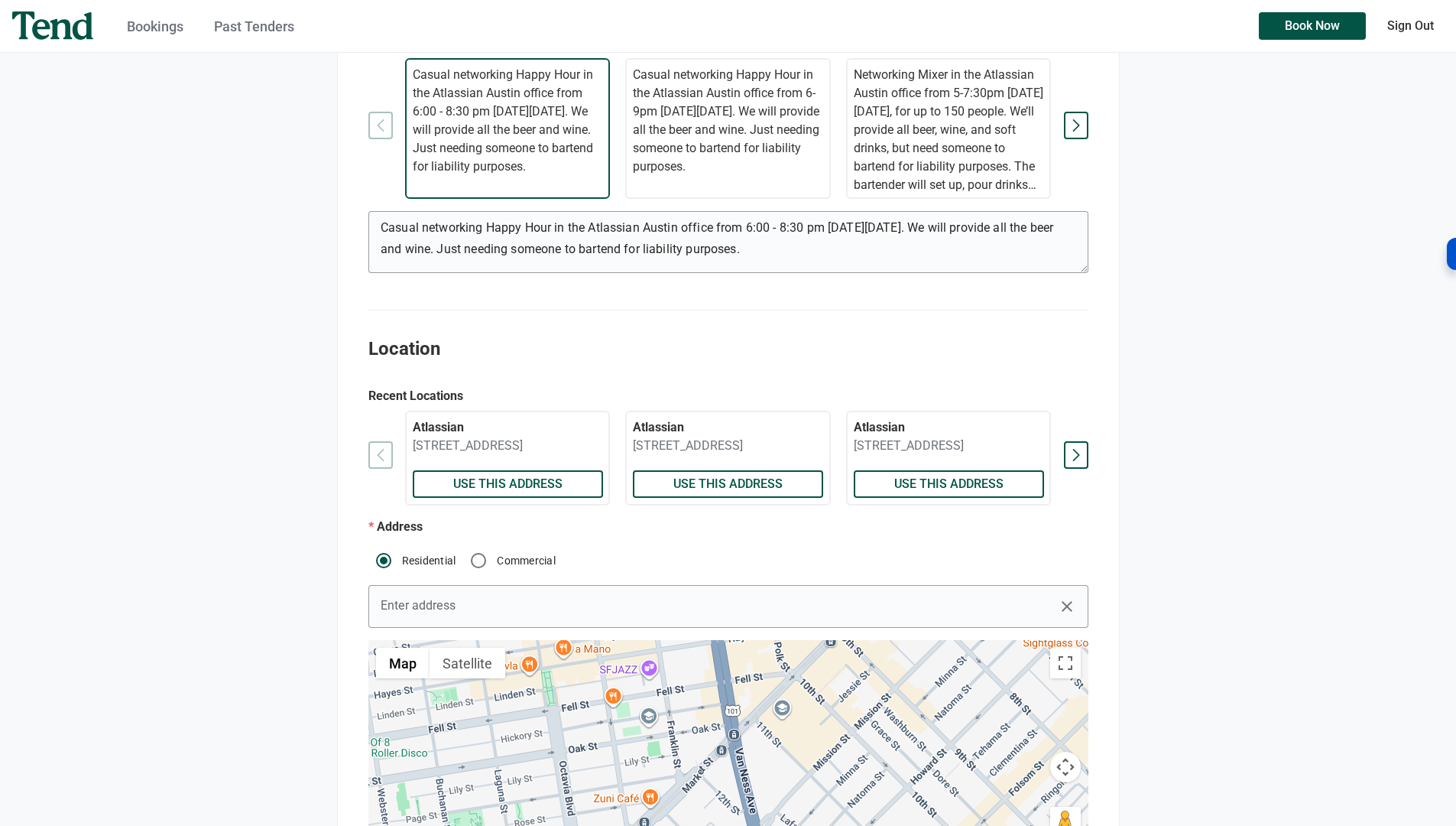
scroll to position [383, 0]
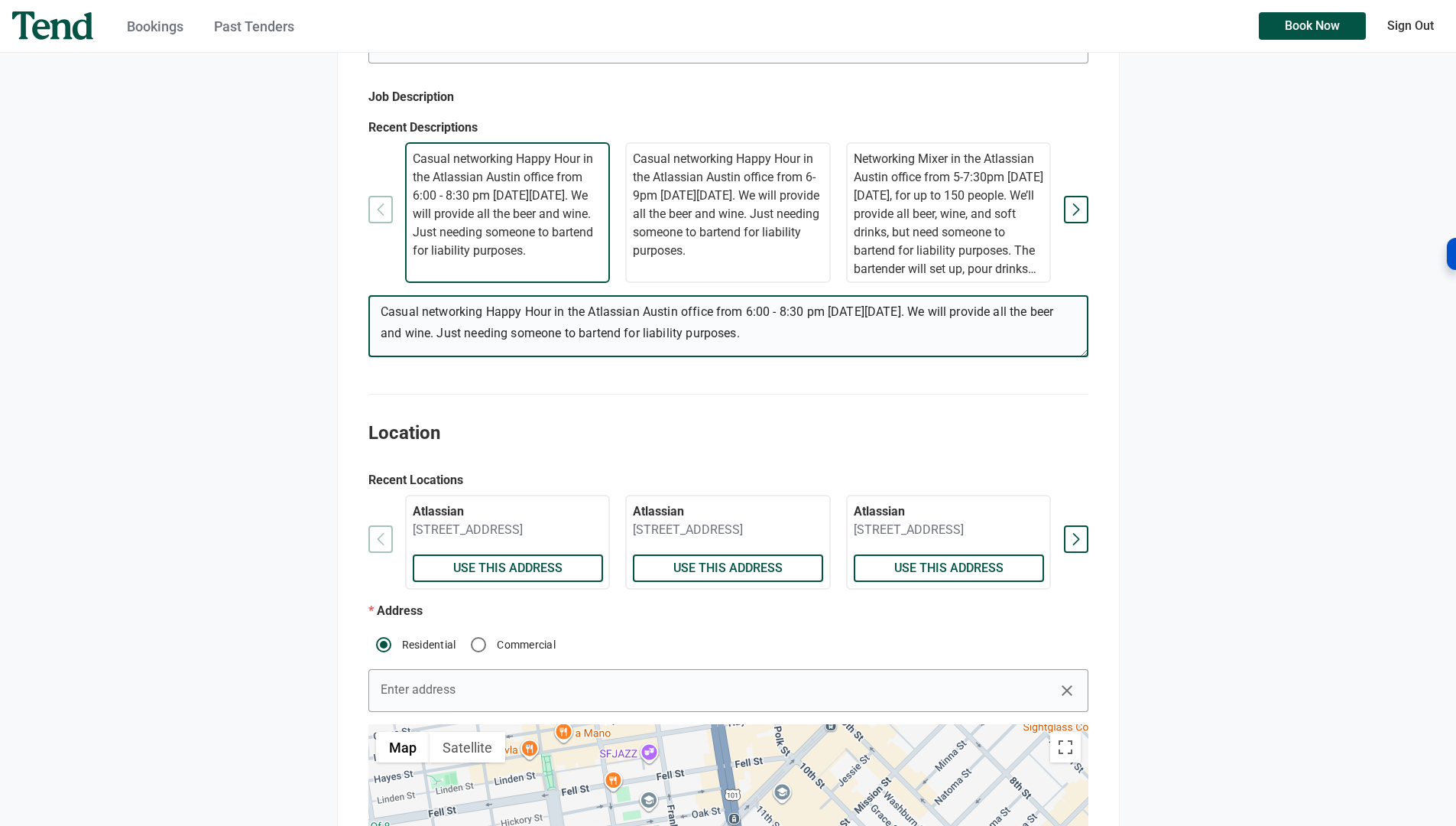
drag, startPoint x: 778, startPoint y: 337, endPoint x: 377, endPoint y: 301, distance: 402.6
click at [377, 302] on textarea "Casual networking Happy Hour in the Atlassian Austin office from 6:00 - 8:30 pm…" at bounding box center [728, 329] width 719 height 55
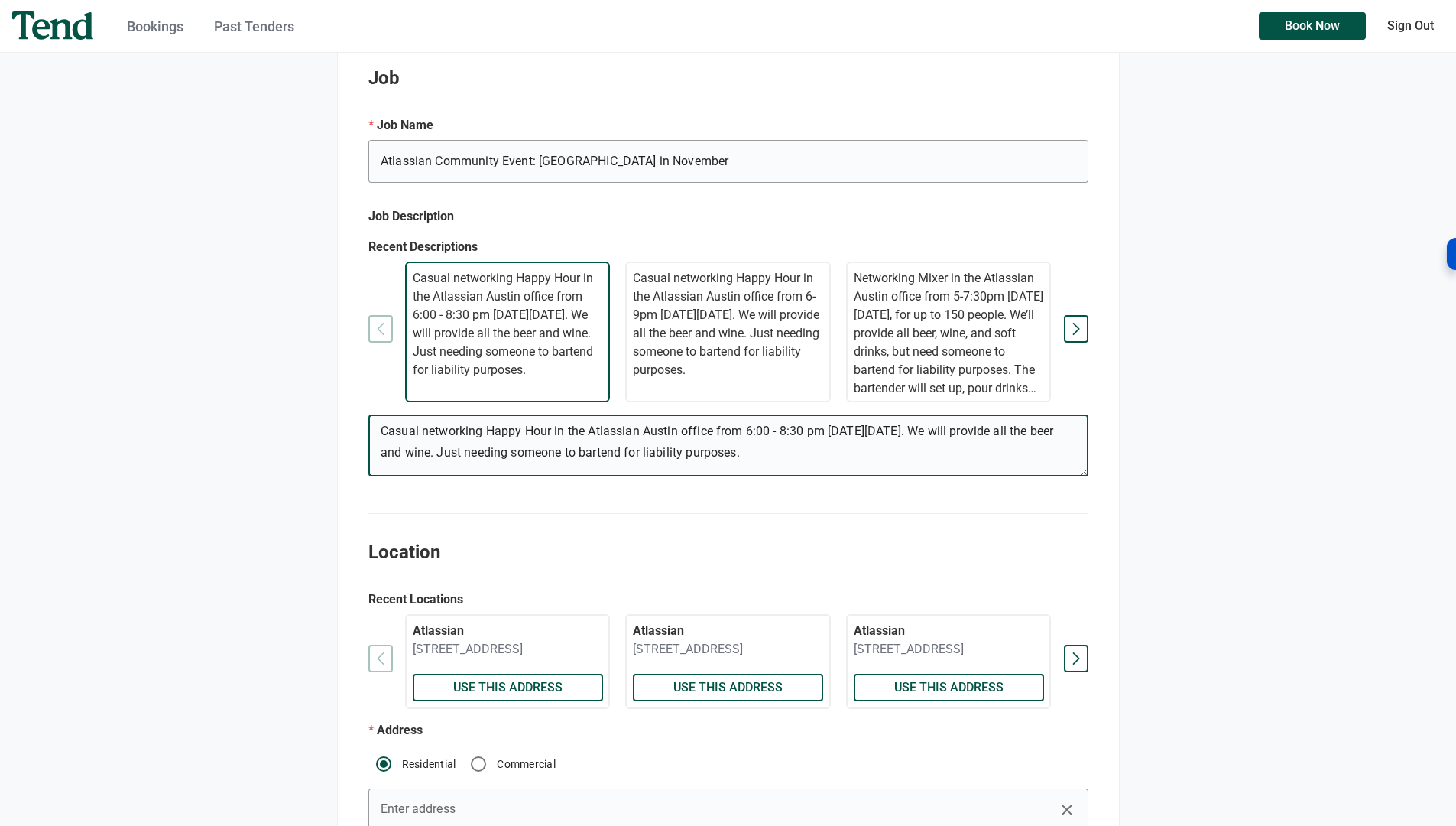
scroll to position [97, 0]
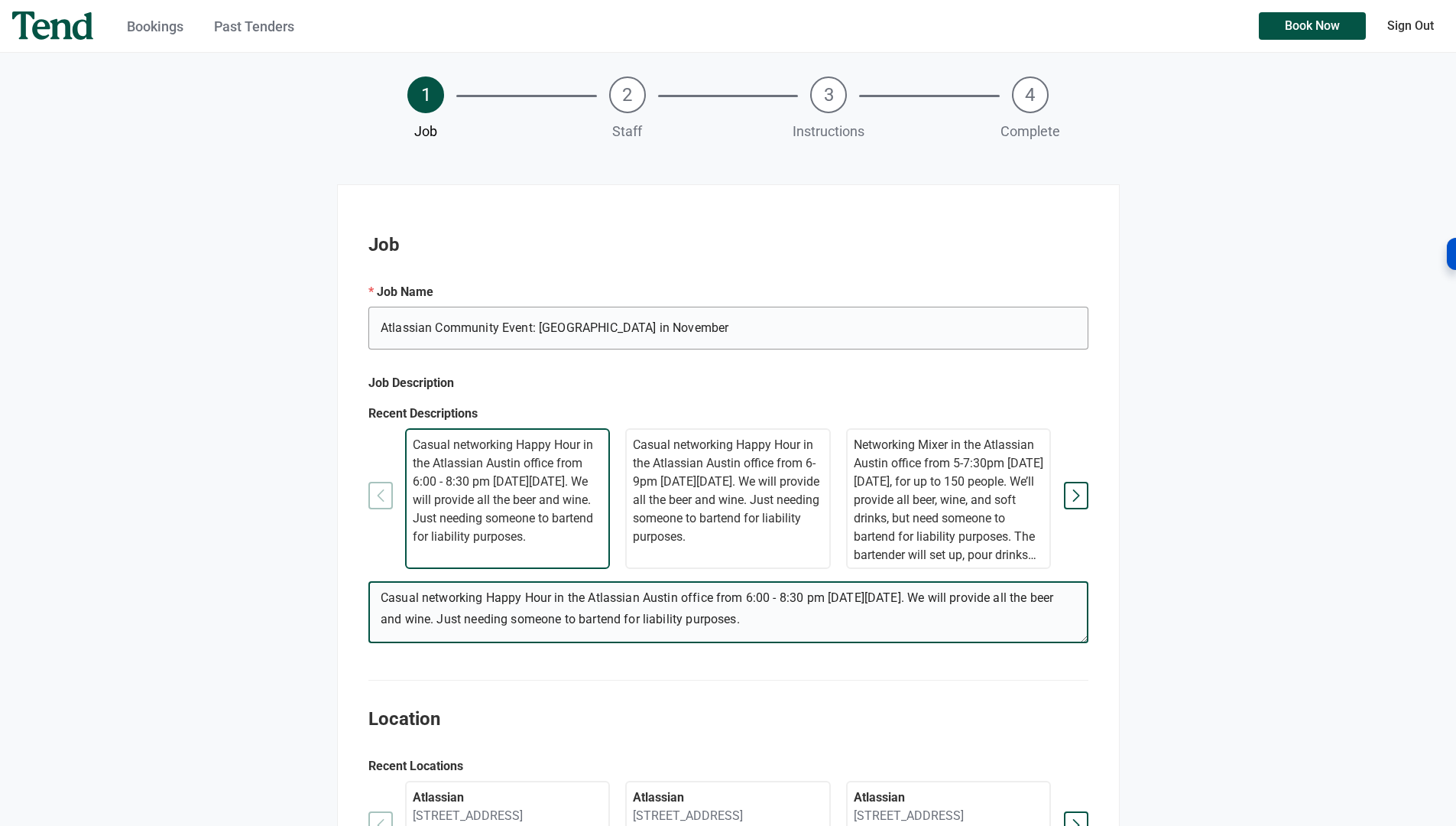
click at [65, 14] on img at bounding box center [53, 25] width 81 height 28
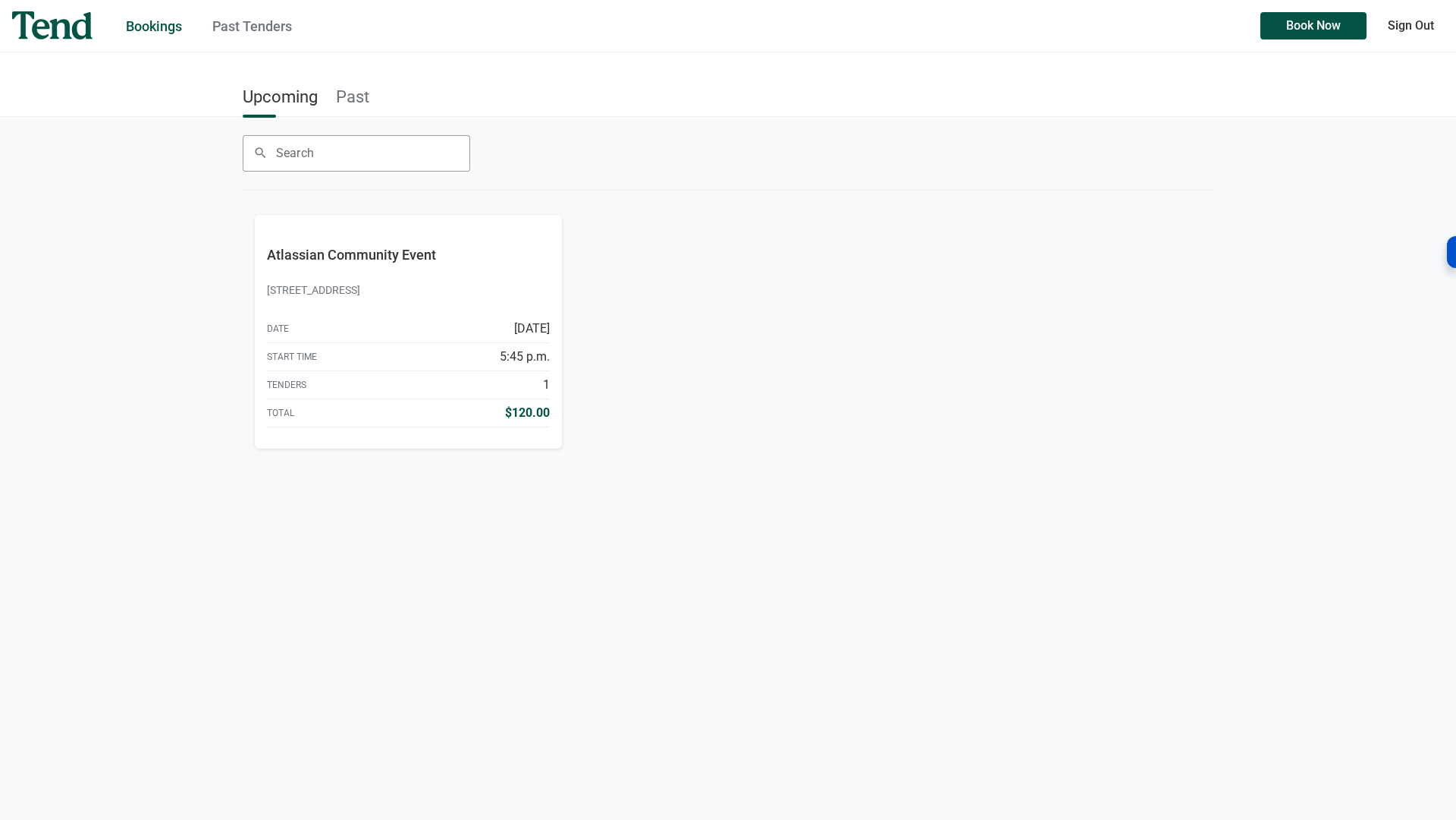
click at [349, 85] on link "Past" at bounding box center [352, 96] width 34 height 34
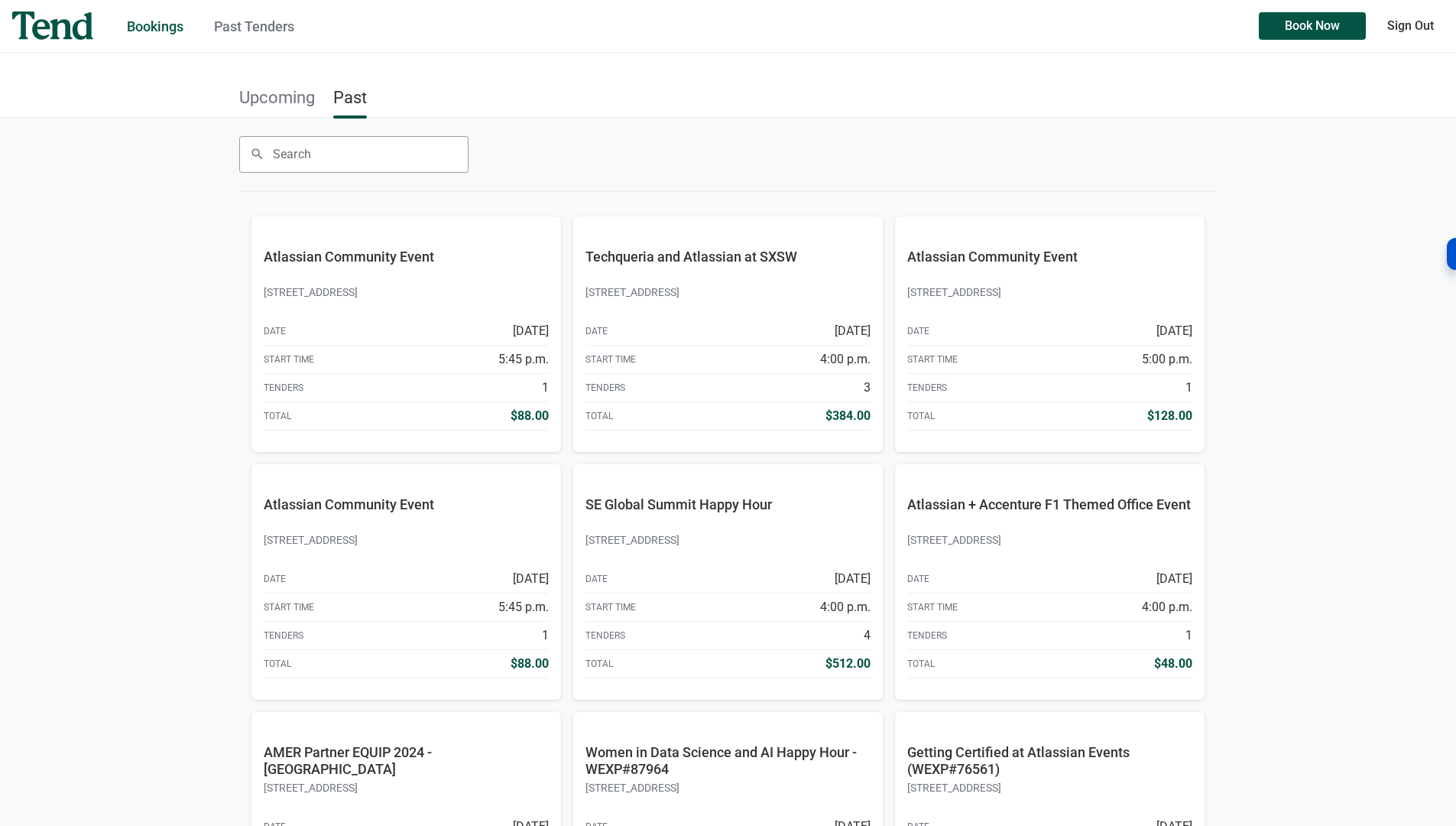
click at [291, 98] on link "Upcoming" at bounding box center [277, 96] width 76 height 34
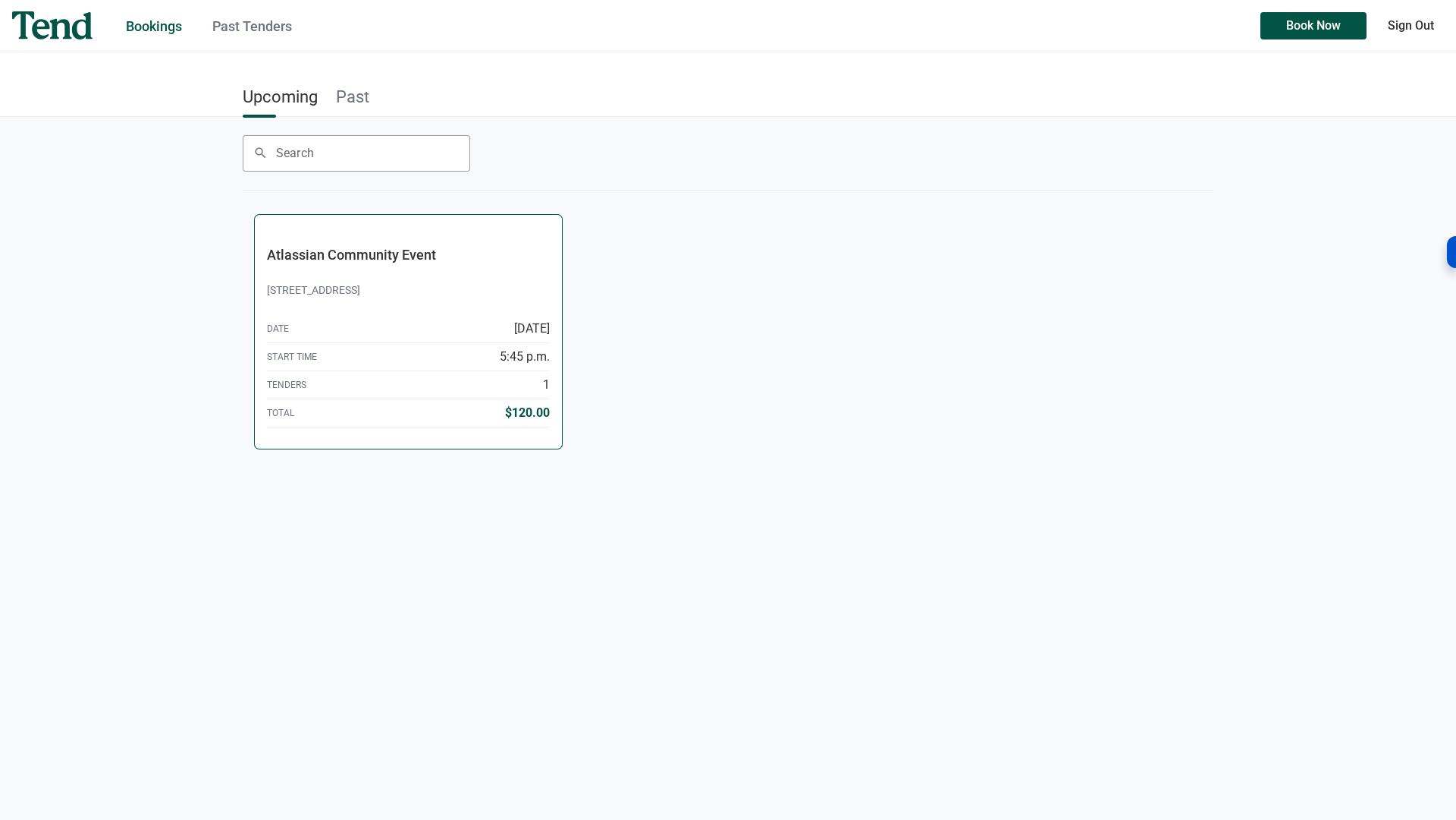
click at [355, 274] on p "Atlassian Community Event" at bounding box center [408, 263] width 283 height 34
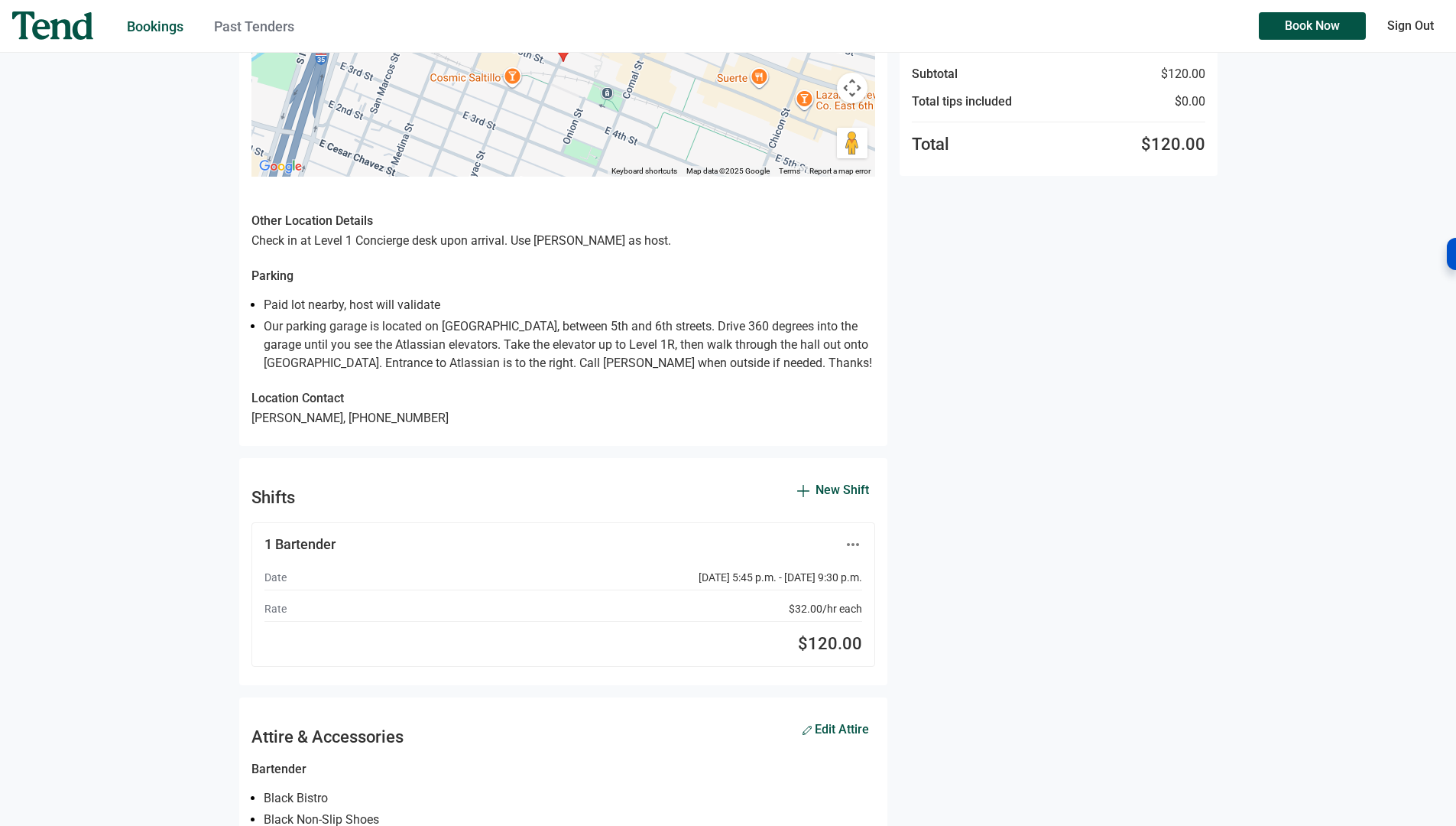
scroll to position [423, 0]
click at [19, 26] on img at bounding box center [53, 25] width 81 height 28
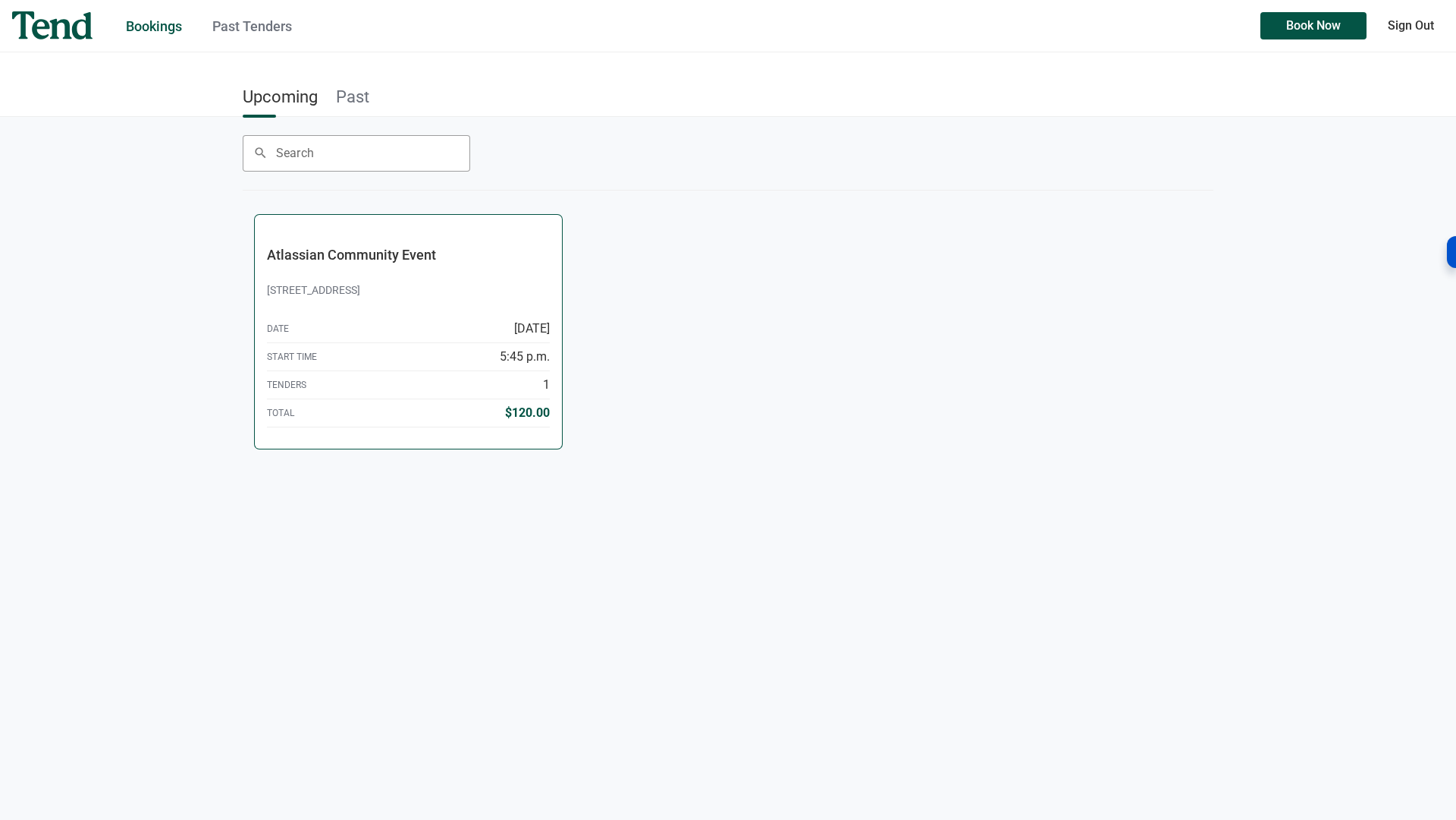
click at [359, 268] on p "Atlassian Community Event" at bounding box center [408, 263] width 283 height 34
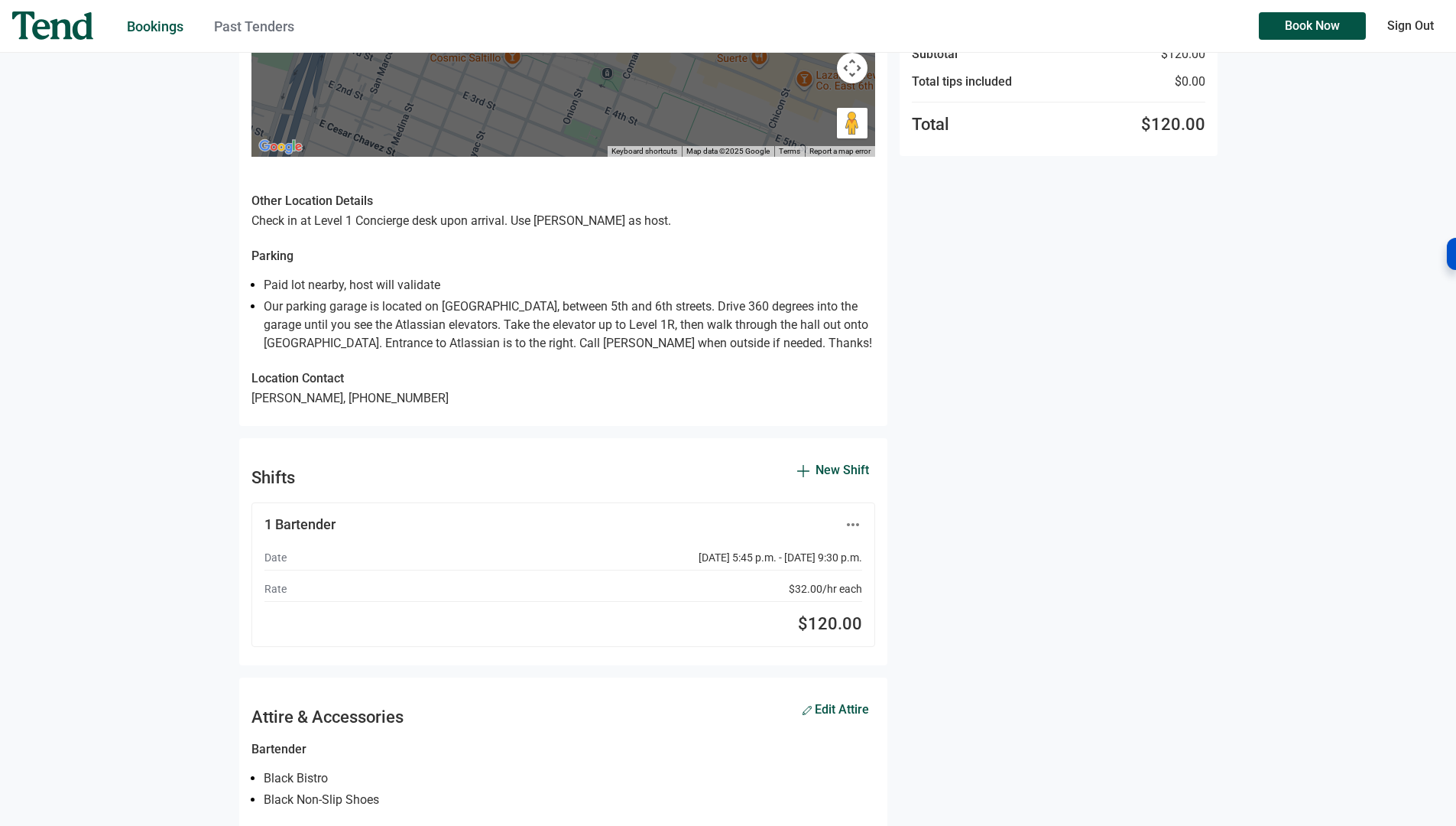
scroll to position [458, 0]
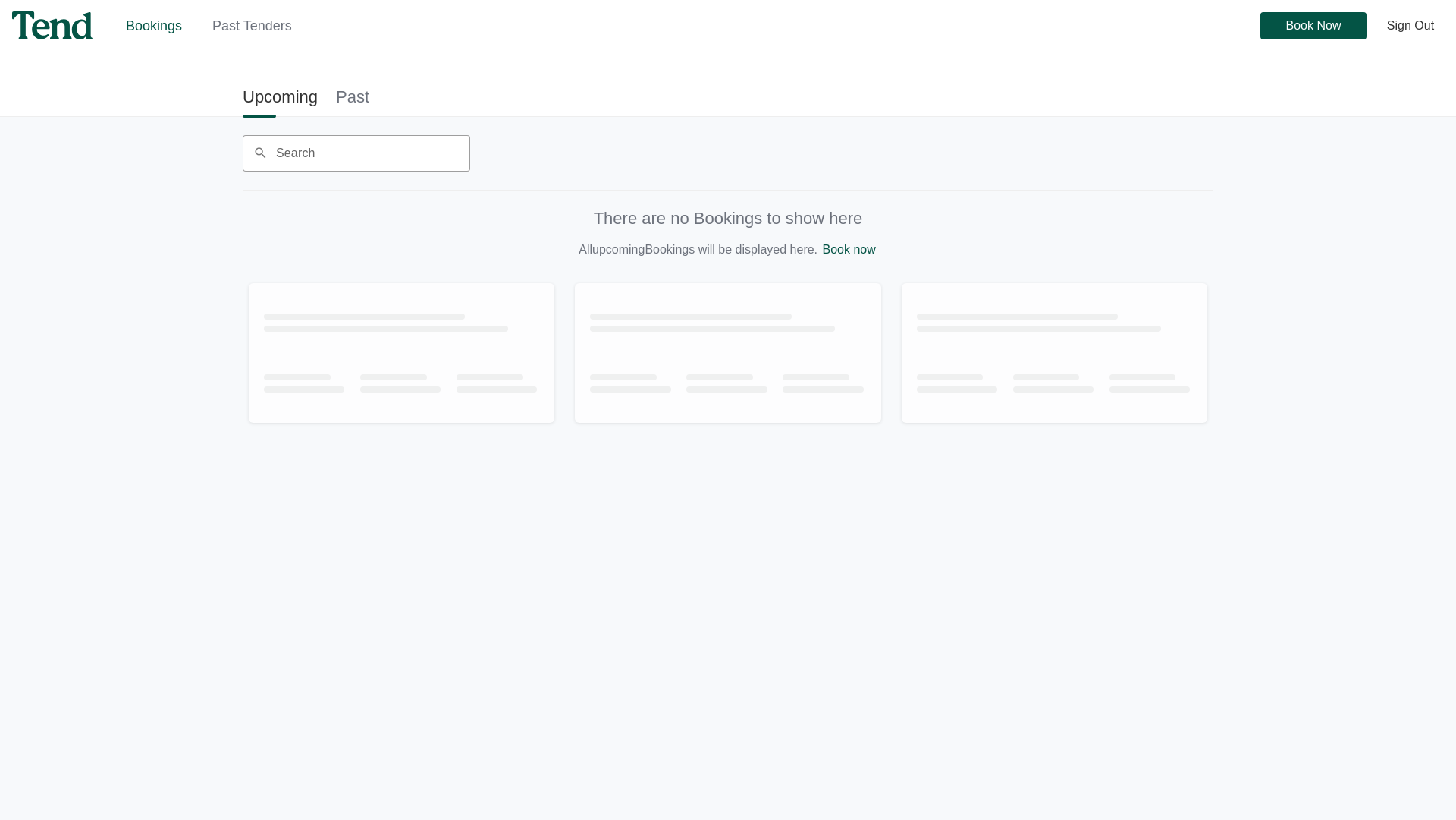
click at [349, 98] on link "Past" at bounding box center [352, 96] width 34 height 34
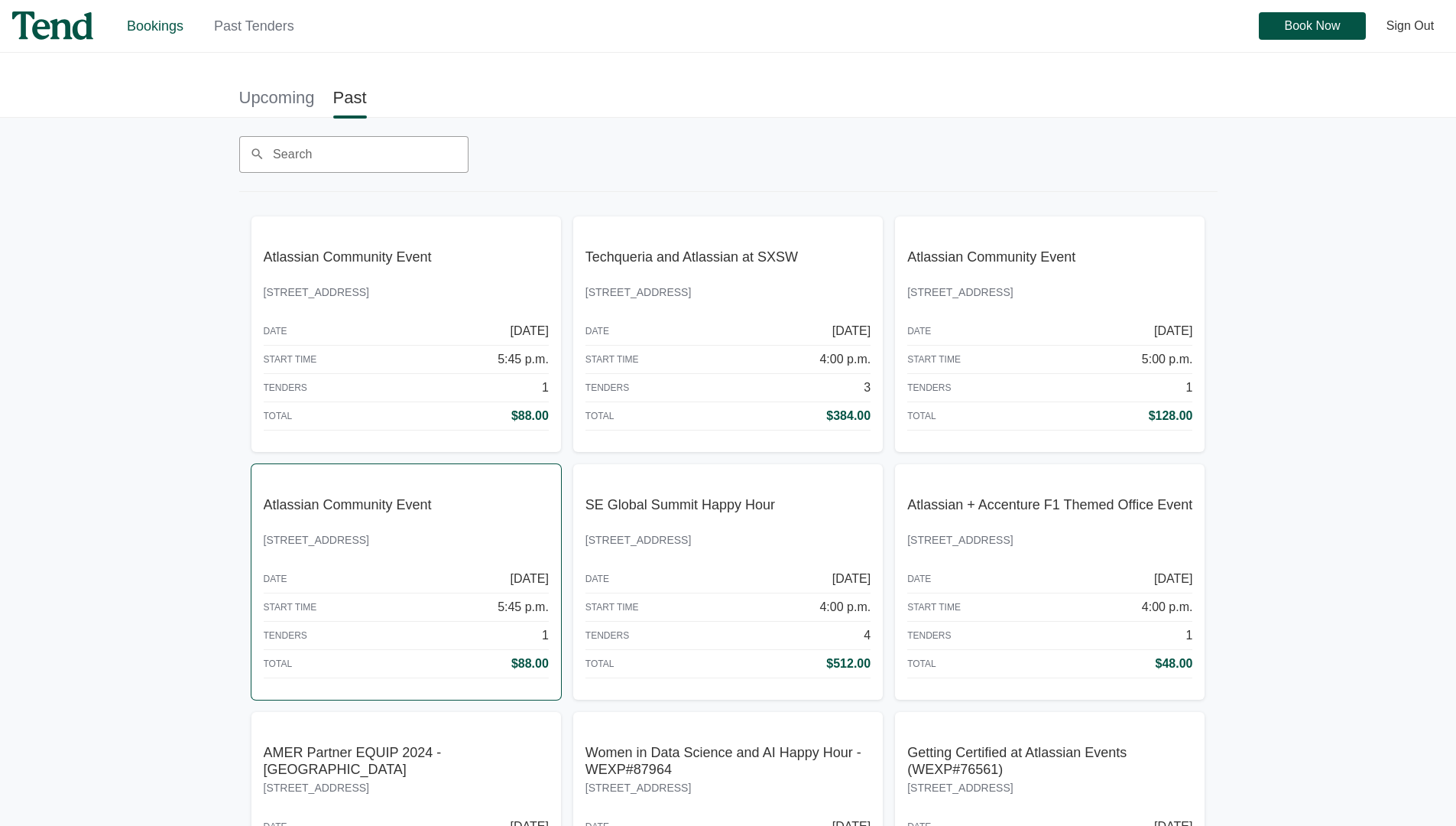
click at [302, 497] on abbr "Atlassian Community Event" at bounding box center [347, 505] width 168 height 16
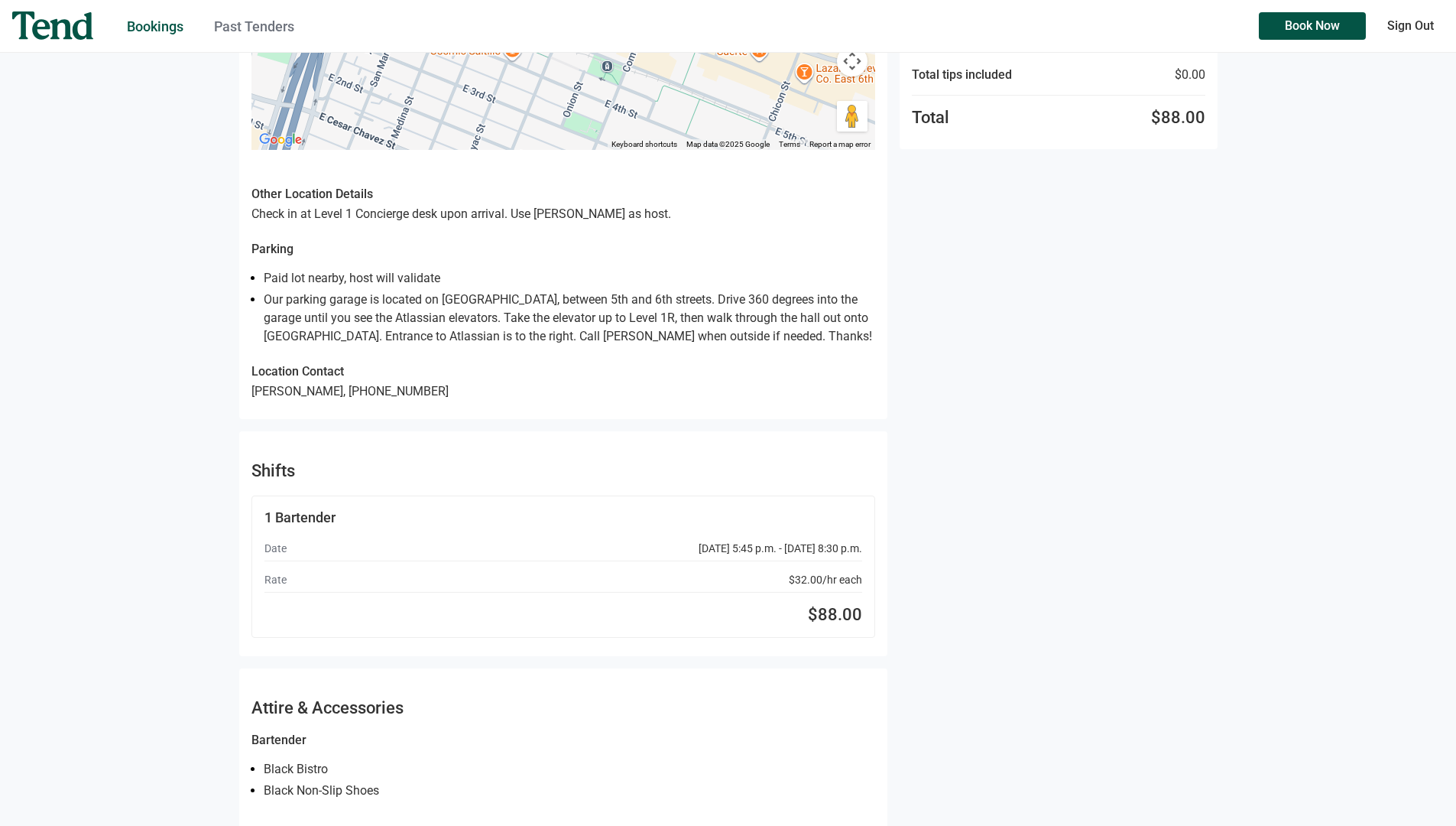
scroll to position [382, 0]
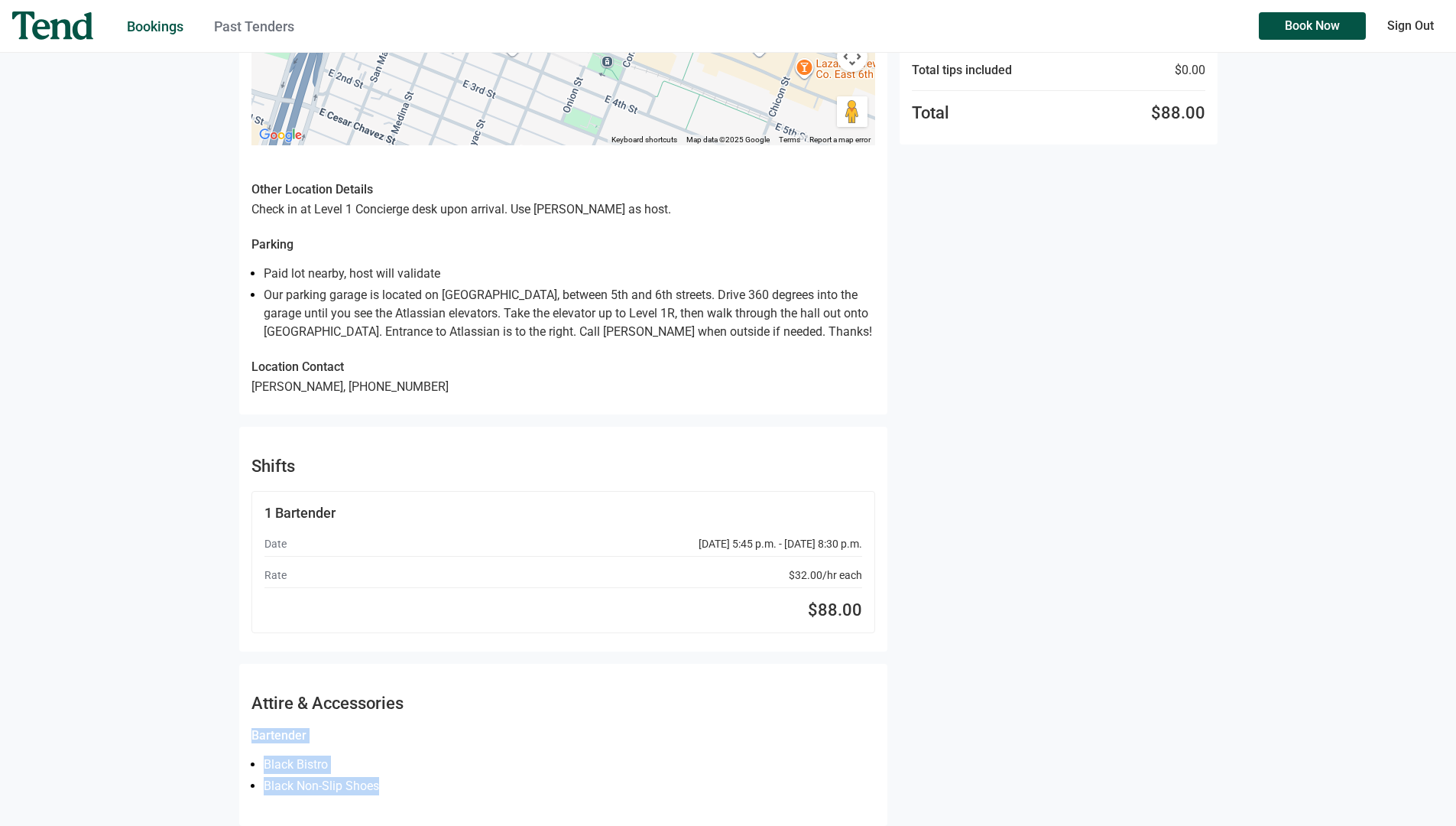
drag, startPoint x: 391, startPoint y: 788, endPoint x: 245, endPoint y: 736, distance: 155.0
click at [245, 736] on div "Bartender Black Bistro Black Non-Slip Shoes" at bounding box center [563, 776] width 648 height 98
copy div "Bartender Black Bistro Black Non-Slip Shoes"
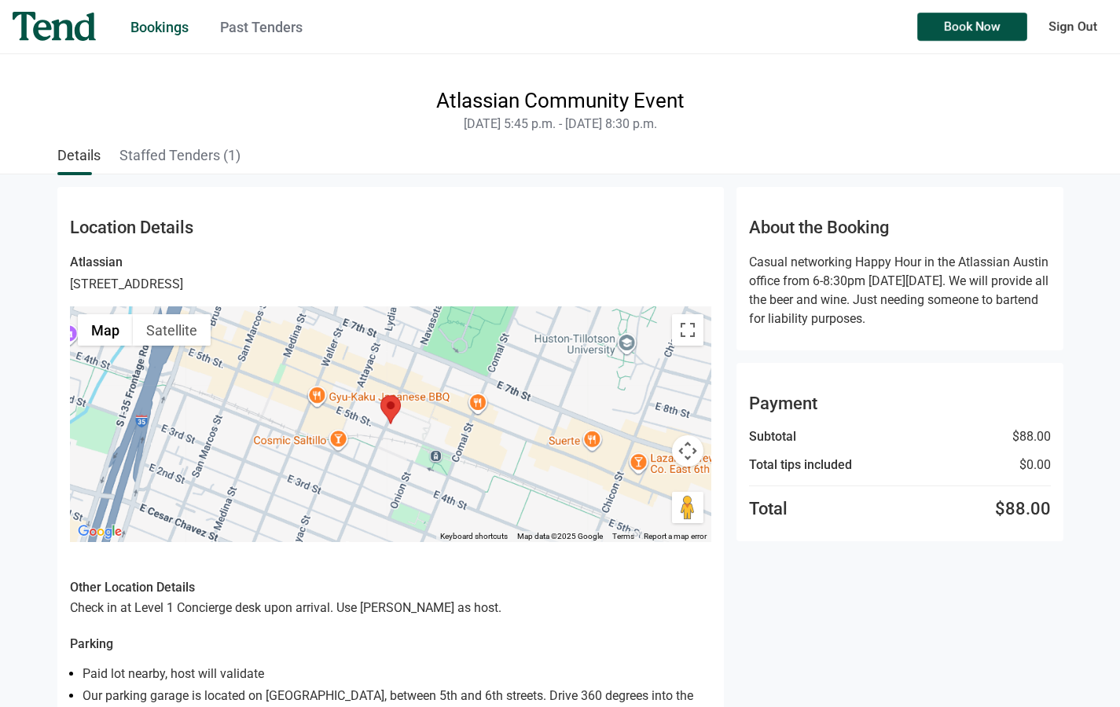
scroll to position [0, 0]
click at [162, 154] on link "Staffed Tenders ( 1 )" at bounding box center [179, 155] width 121 height 32
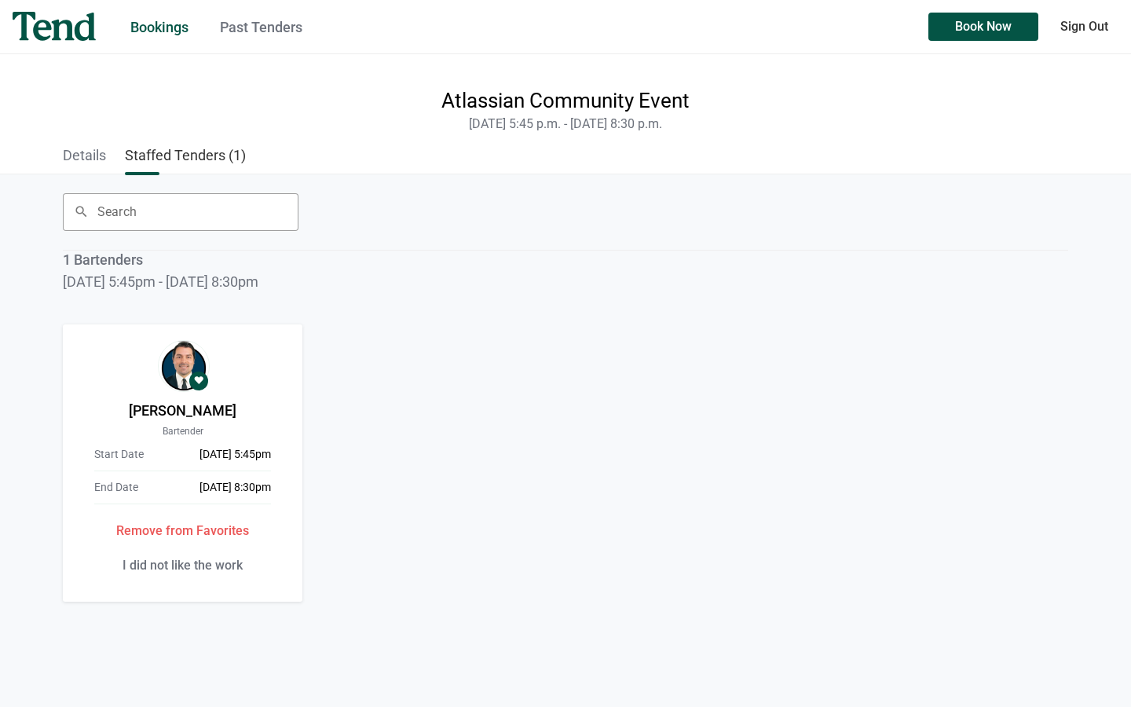
click at [90, 150] on link "Details" at bounding box center [84, 155] width 43 height 32
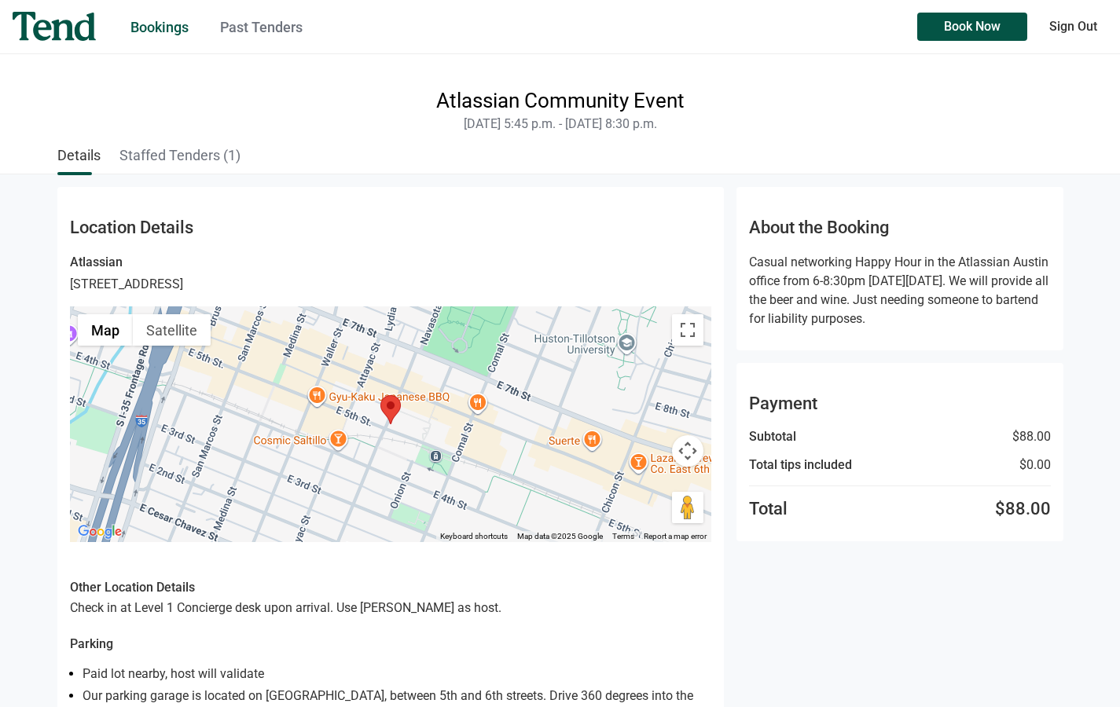
click at [82, 22] on img at bounding box center [54, 26] width 83 height 29
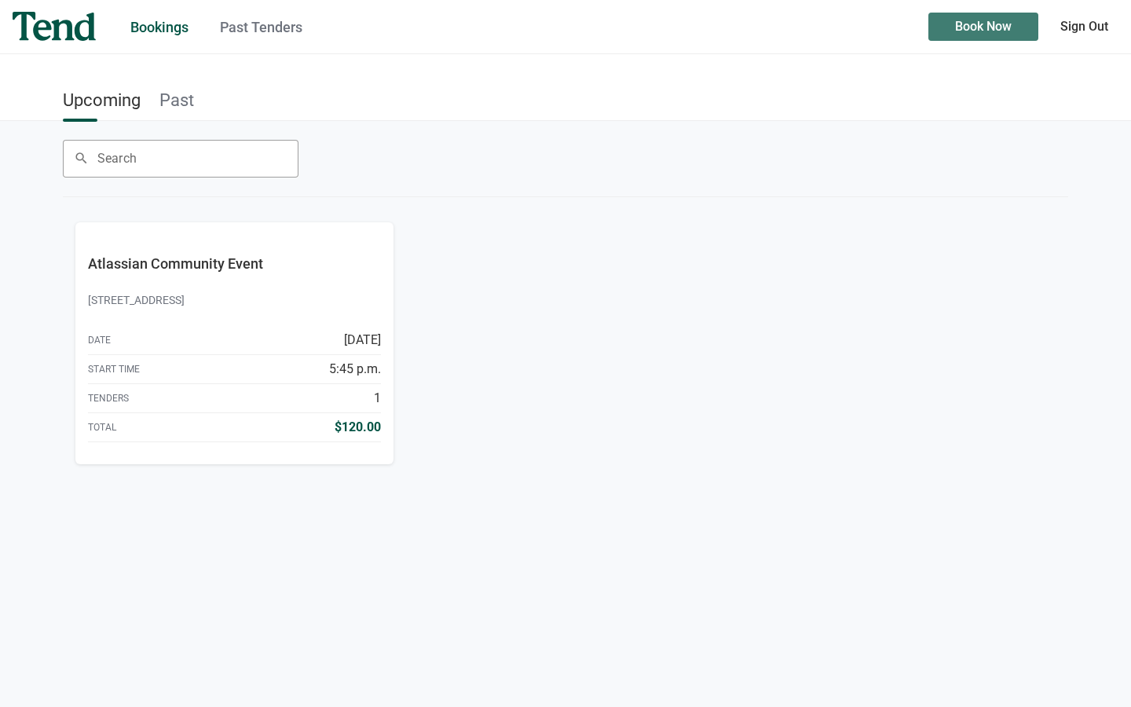
click at [947, 21] on button "Book Now" at bounding box center [984, 27] width 110 height 28
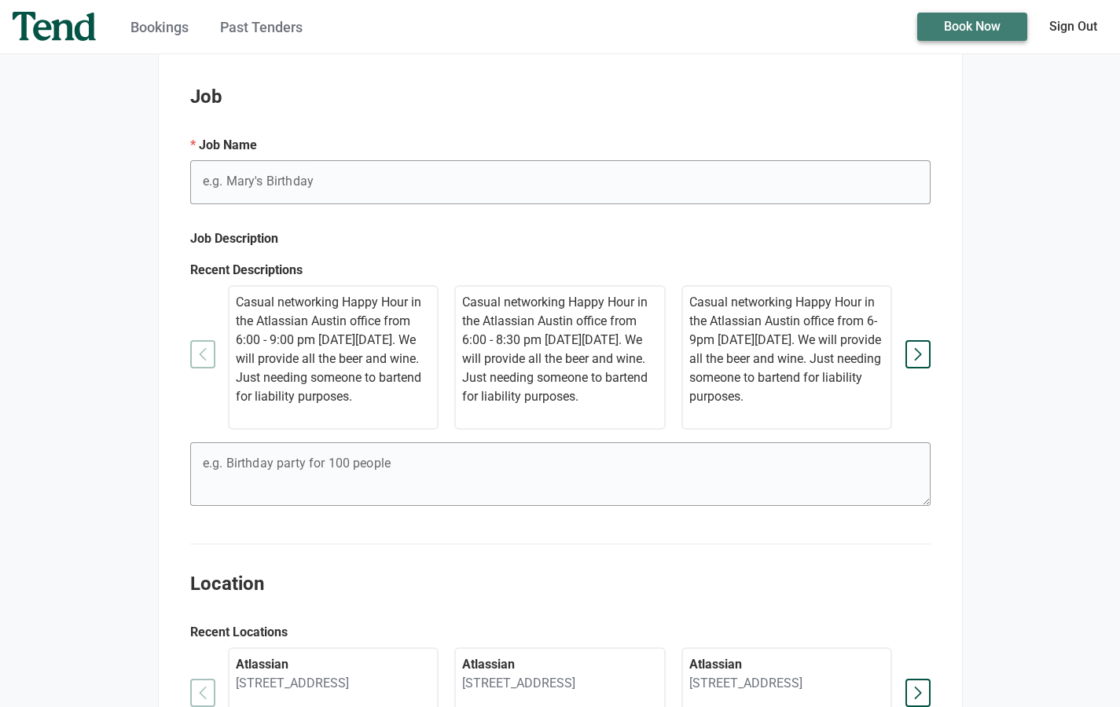
scroll to position [331, 0]
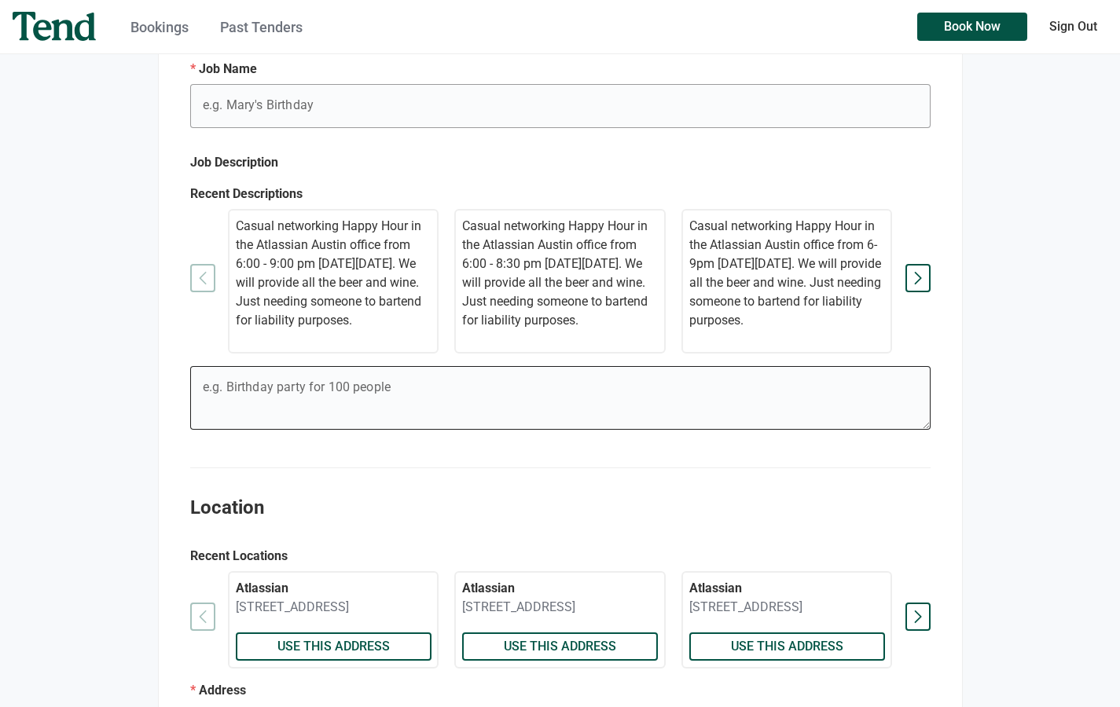
click at [255, 390] on textarea "e.g. Mary's Birthday" at bounding box center [559, 400] width 739 height 57
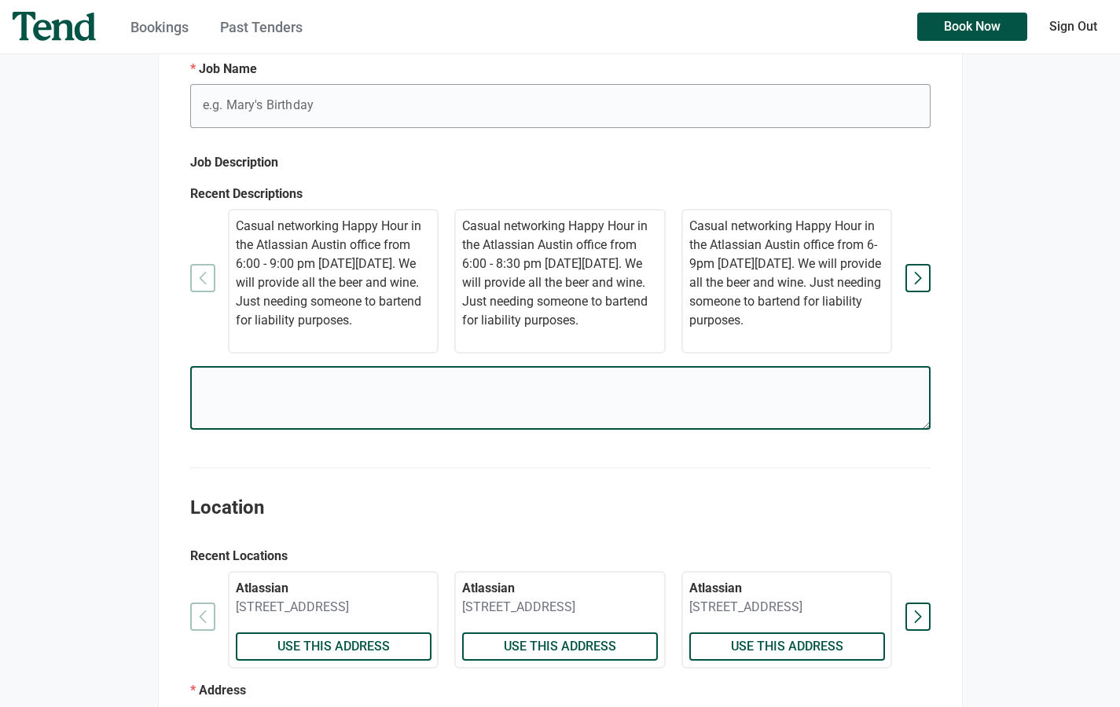
paste textarea "Casual networking Happy Hour in the Atlassian Austin office from 6:00 - 8:30 pm…"
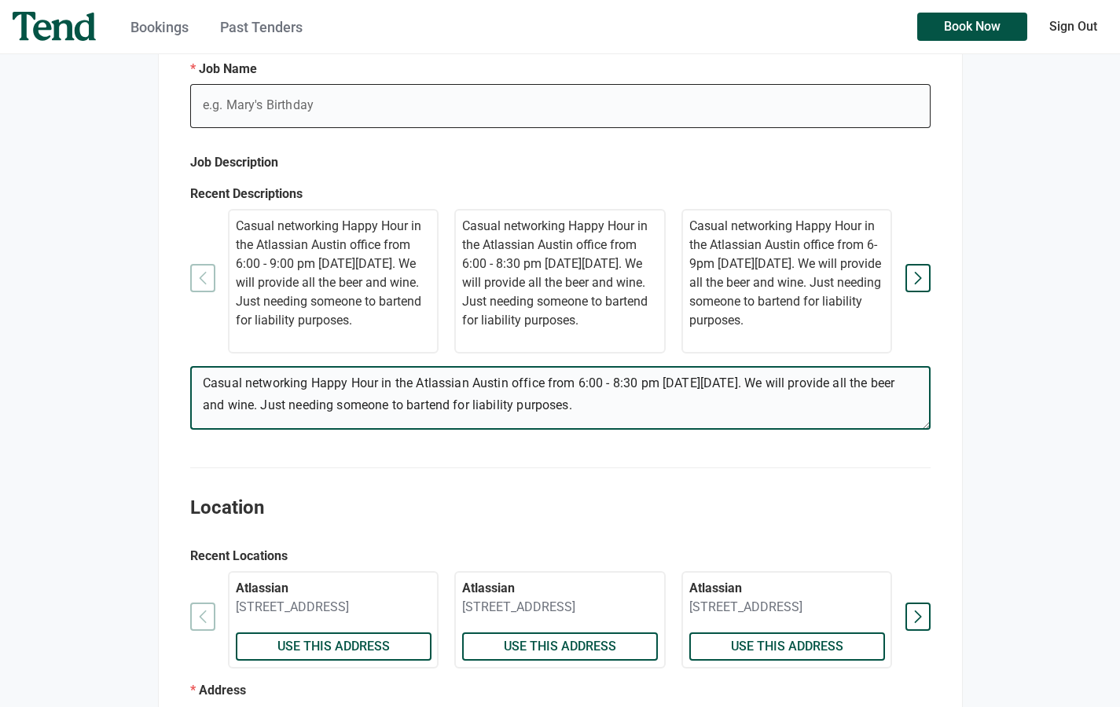
type textarea "Casual networking Happy Hour in the Atlassian Austin office from 6:00 - 8:30 pm…"
click at [357, 97] on input "e.g. Mary's Birthday" at bounding box center [560, 106] width 740 height 44
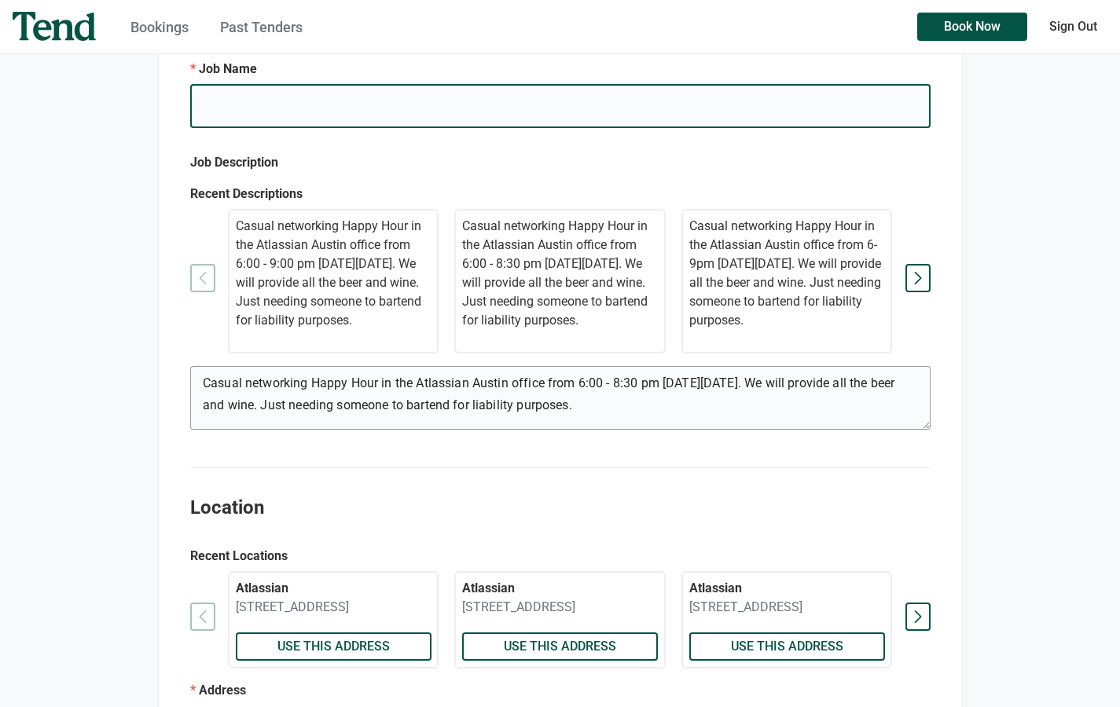
type input "Atlassian Community Event: [GEOGRAPHIC_DATA] in November"
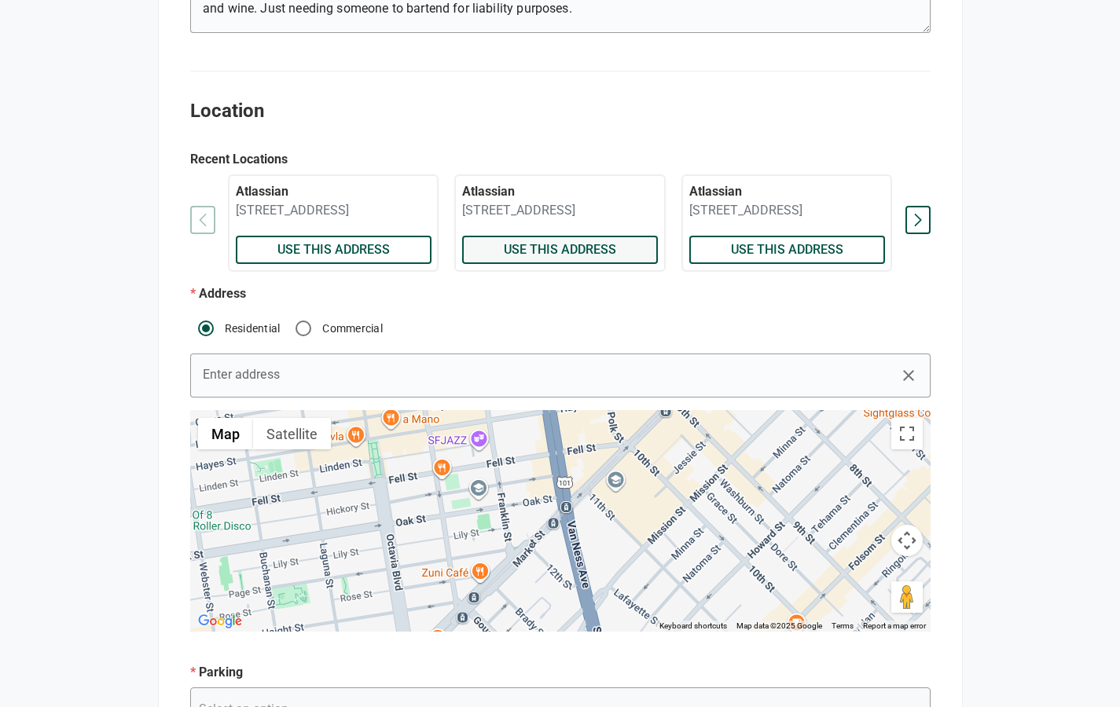
scroll to position [779, 0]
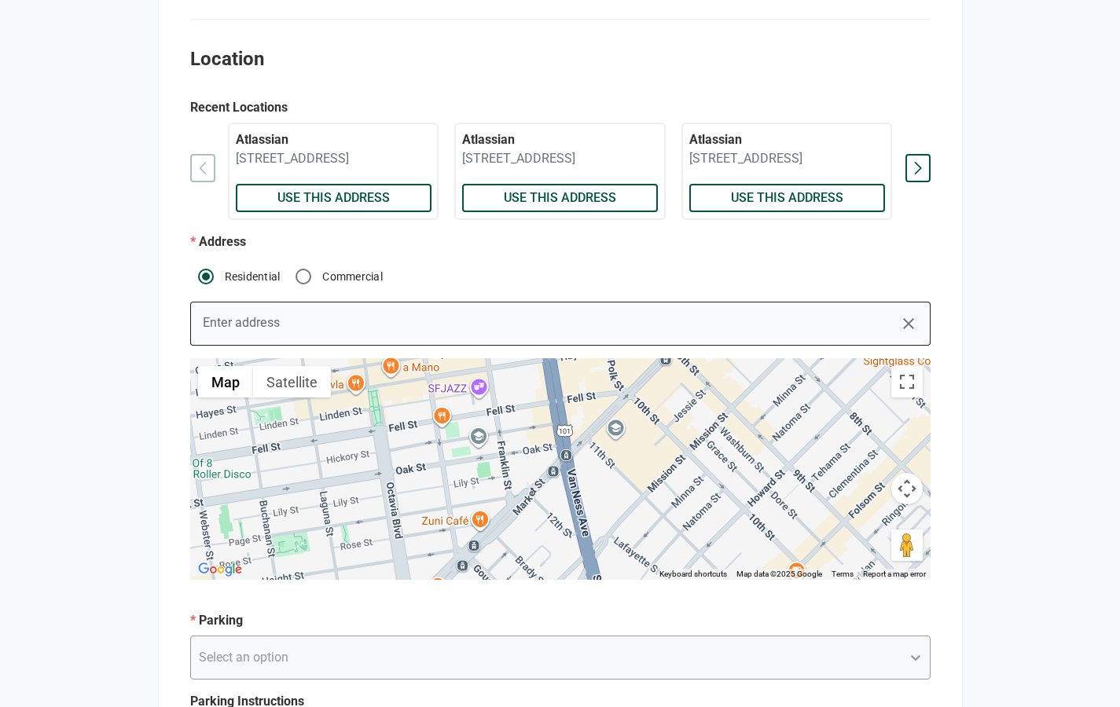
click at [497, 346] on input "Enter address" at bounding box center [560, 324] width 740 height 44
click at [306, 289] on input "Commercial" at bounding box center [303, 276] width 31 height 31
radio input "true"
radio input "false"
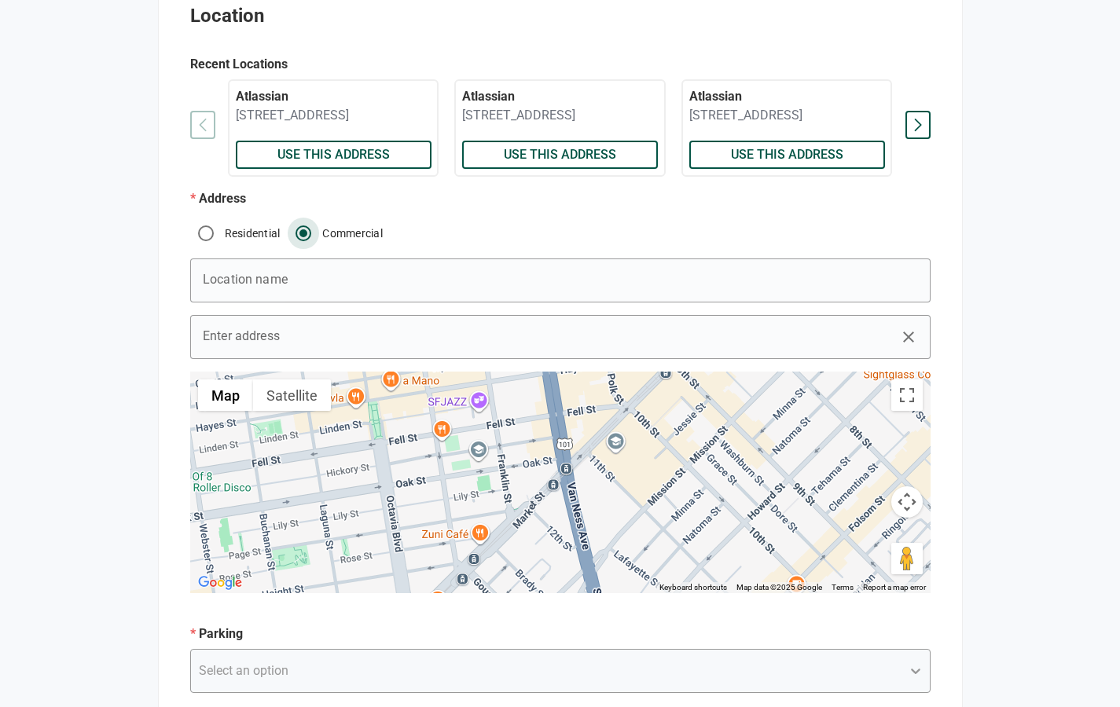
scroll to position [909, 0]
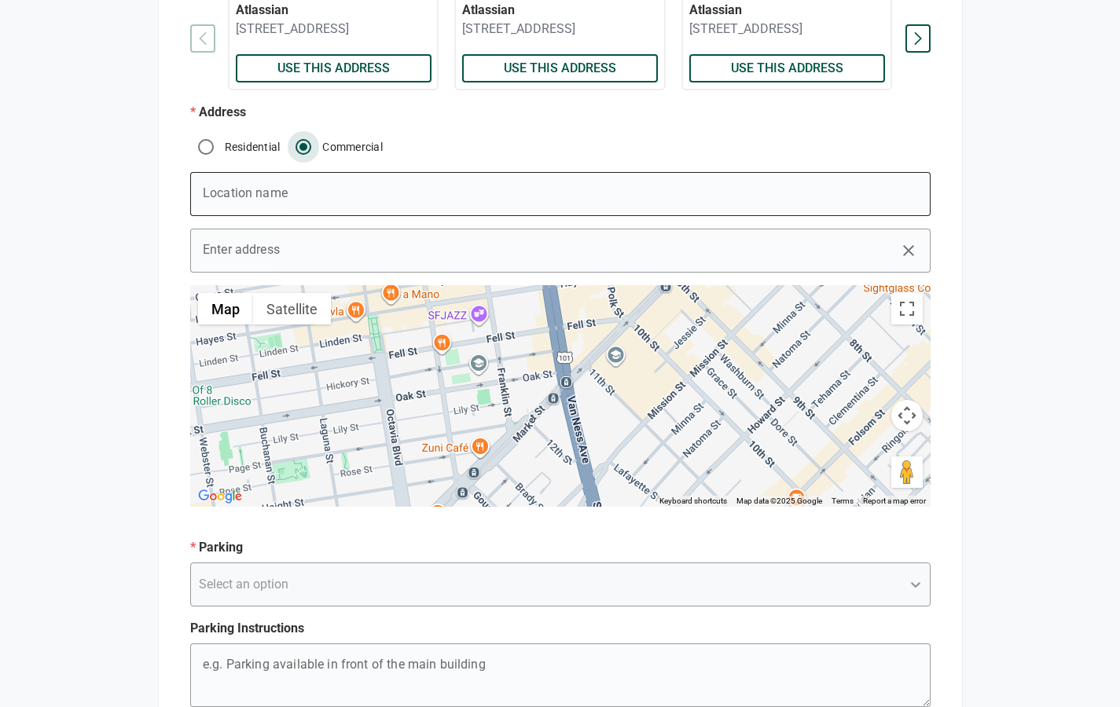
click at [360, 216] on input "e.g. Mary's Birthday" at bounding box center [560, 194] width 740 height 44
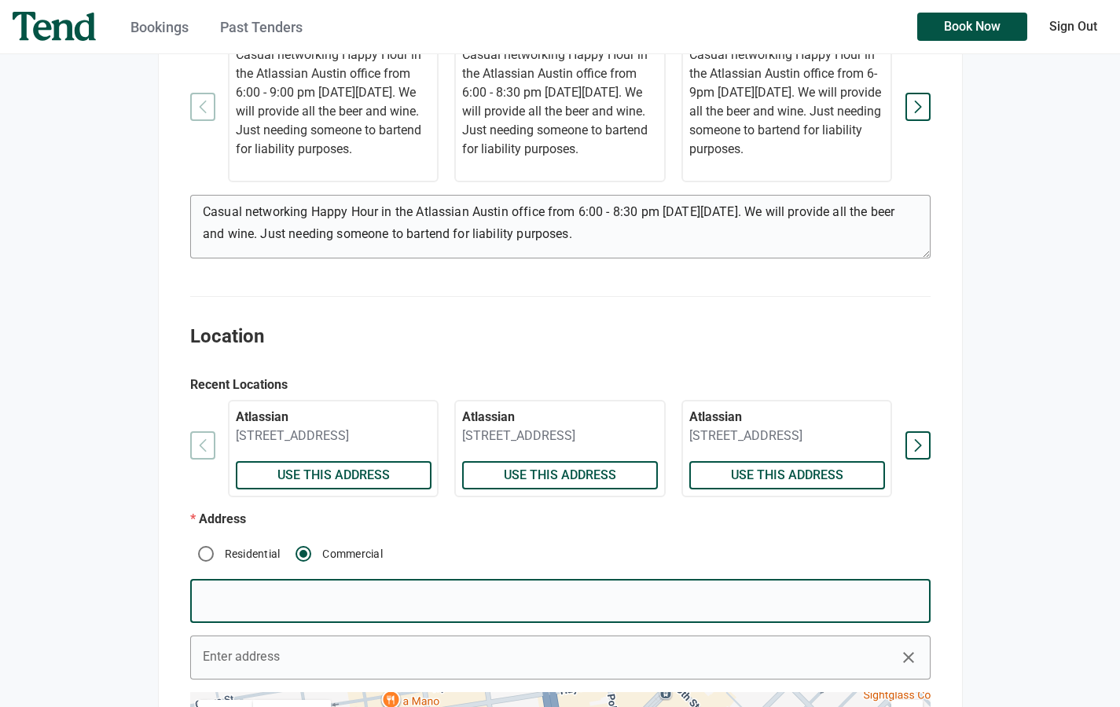
scroll to position [191, 0]
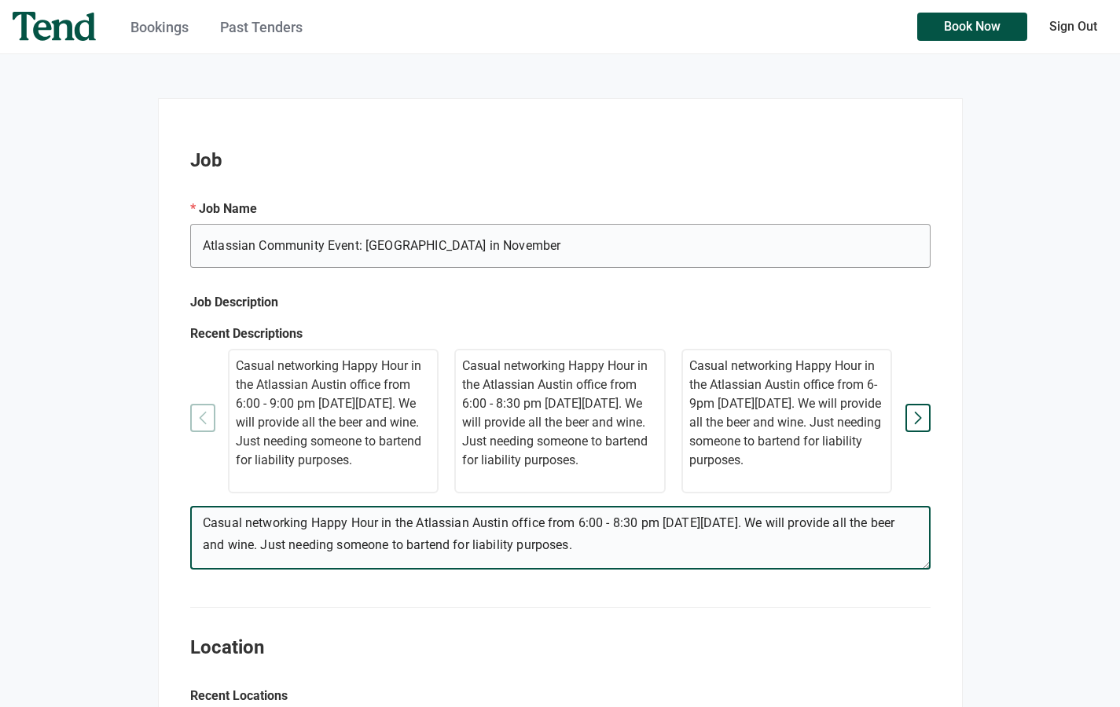
drag, startPoint x: 549, startPoint y: 536, endPoint x: 234, endPoint y: 509, distance: 316.2
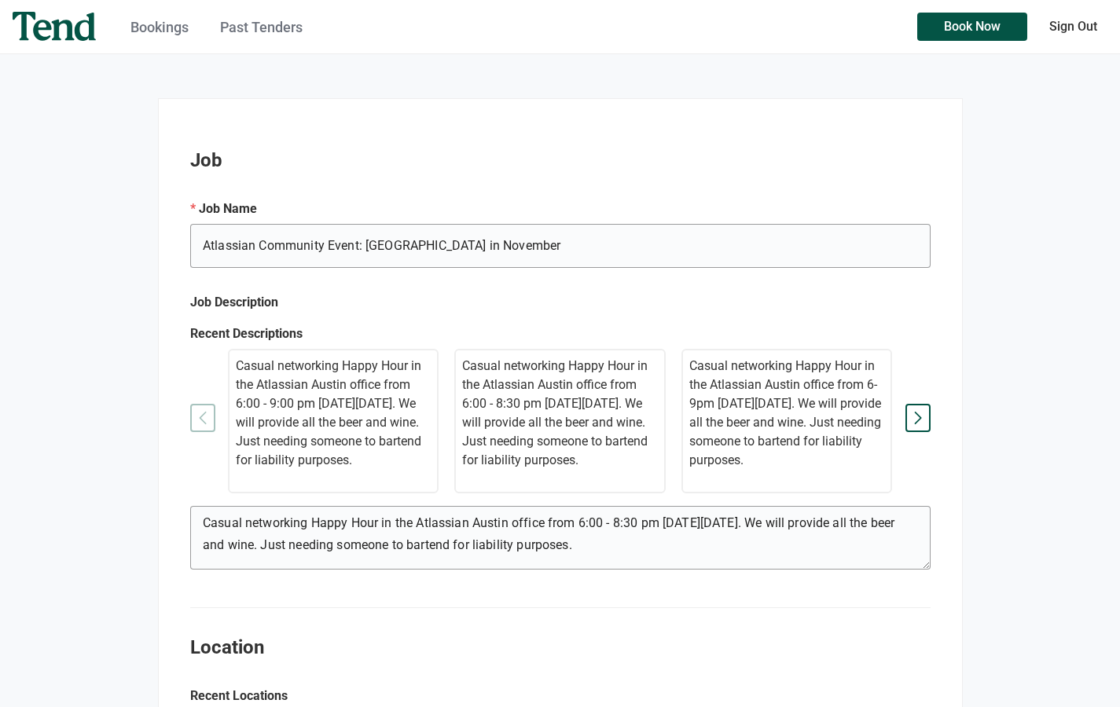
click at [266, 409] on p "Casual networking Happy Hour in the Atlassian Austin office from 6:00 - 9:00 pm…" at bounding box center [334, 413] width 196 height 113
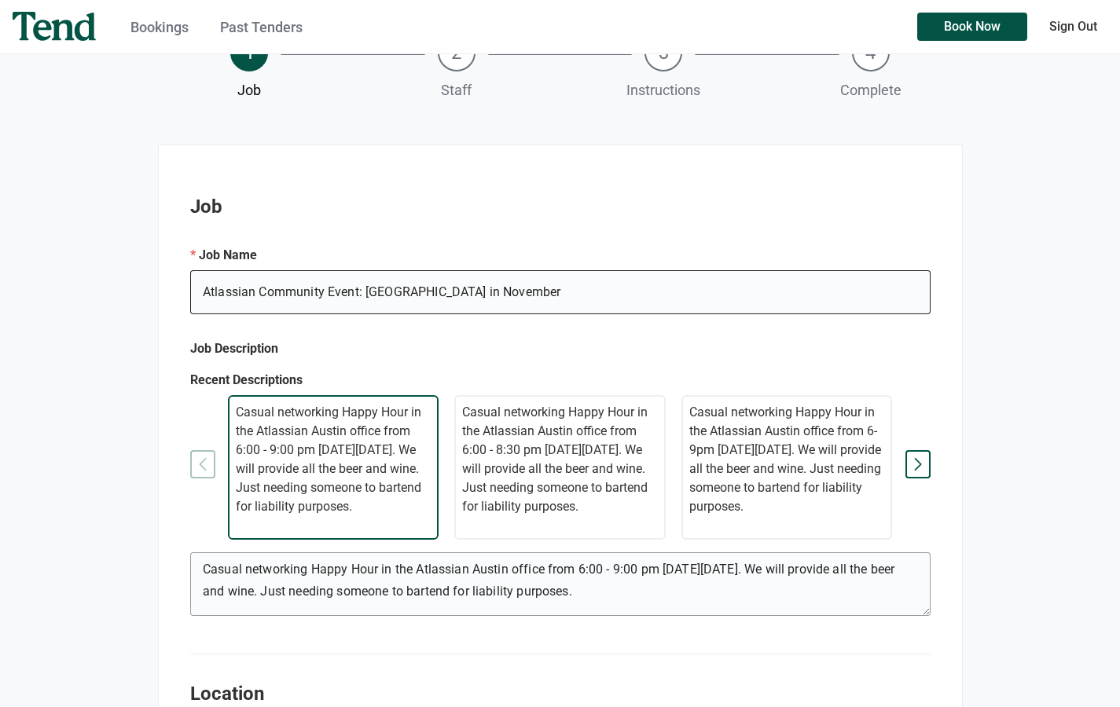
scroll to position [303, 0]
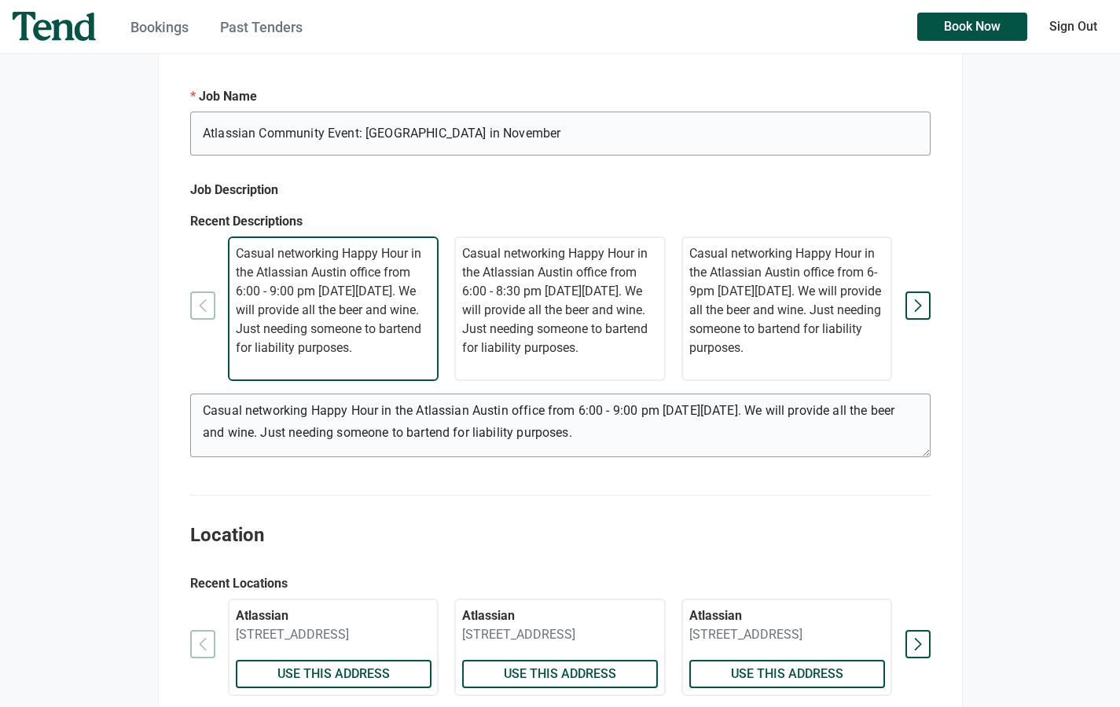
click at [573, 306] on p "Casual networking Happy Hour in the Atlassian Austin office from 6:00 - 8:30 pm…" at bounding box center [560, 300] width 196 height 113
type textarea "Casual networking Happy Hour in the Atlassian Austin office from 6:00 - 8:30 pm…"
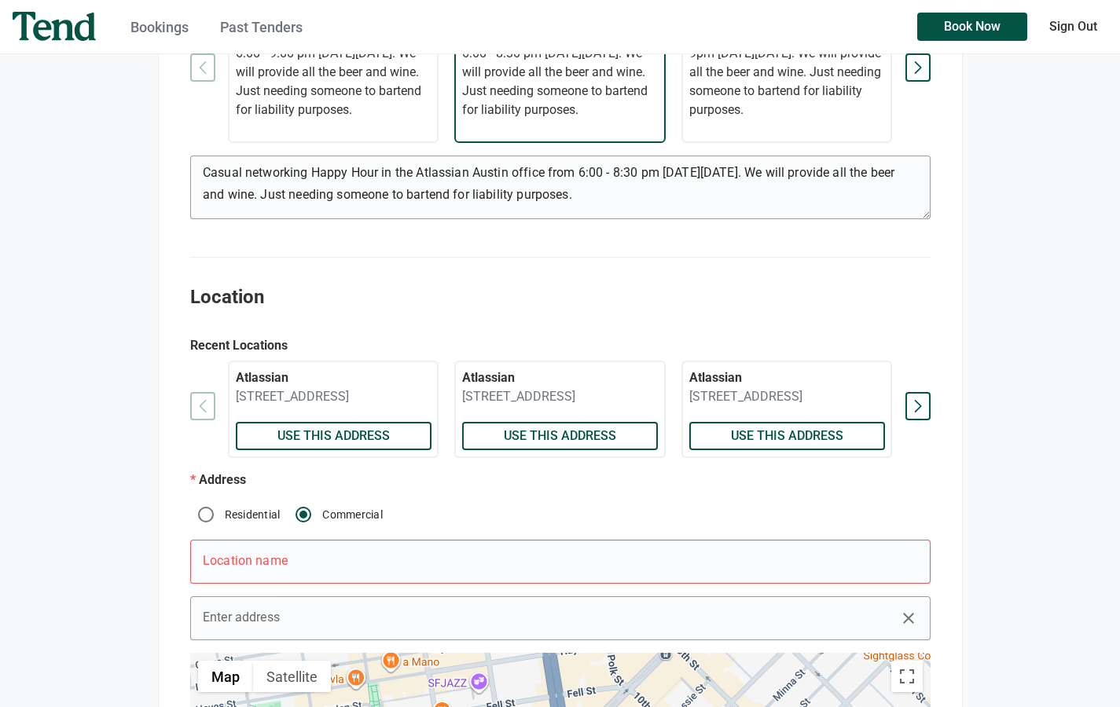
scroll to position [765, 0]
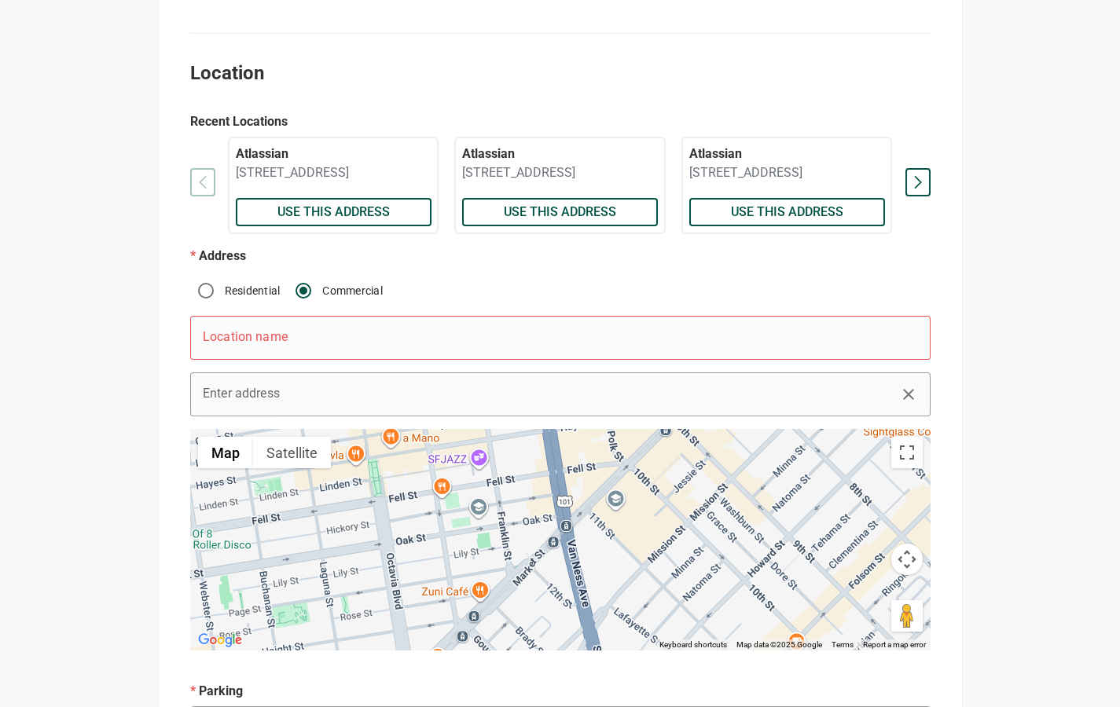
click at [358, 359] on input "e.g. Mary's Birthday" at bounding box center [560, 338] width 740 height 44
type input "Atlassian"
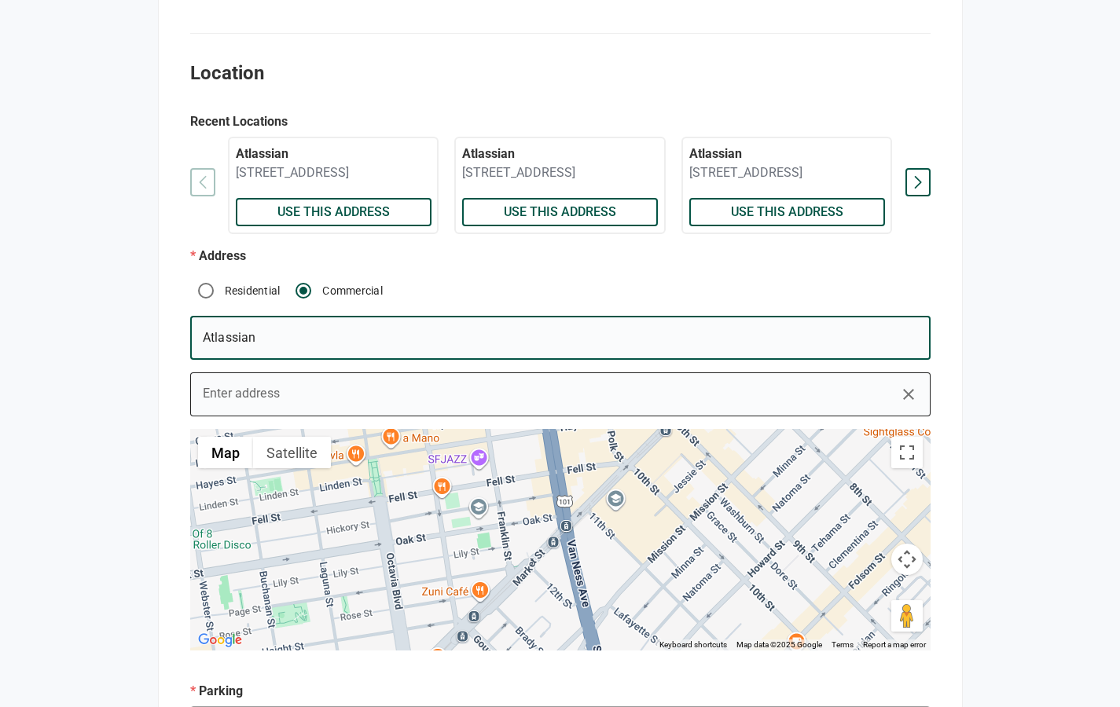
click at [332, 410] on input "Enter address" at bounding box center [560, 394] width 740 height 44
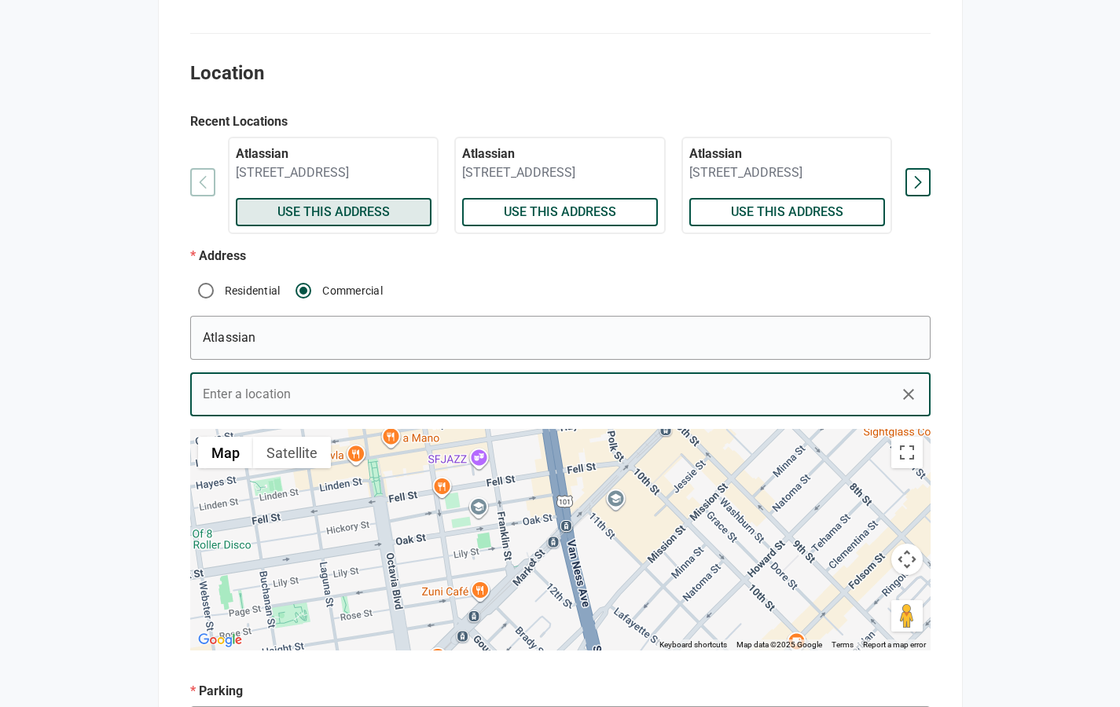
click at [328, 212] on span "Use this address" at bounding box center [333, 212] width 112 height 0
type input "[STREET_ADDRESS]"
type textarea "Our parking garage is located on [GEOGRAPHIC_DATA], between 5th and 6th streets…"
type textarea "Check in at Level 1 Concierge desk upon arrival. Use [PERSON_NAME] as host."
type input "[PERSON_NAME]"
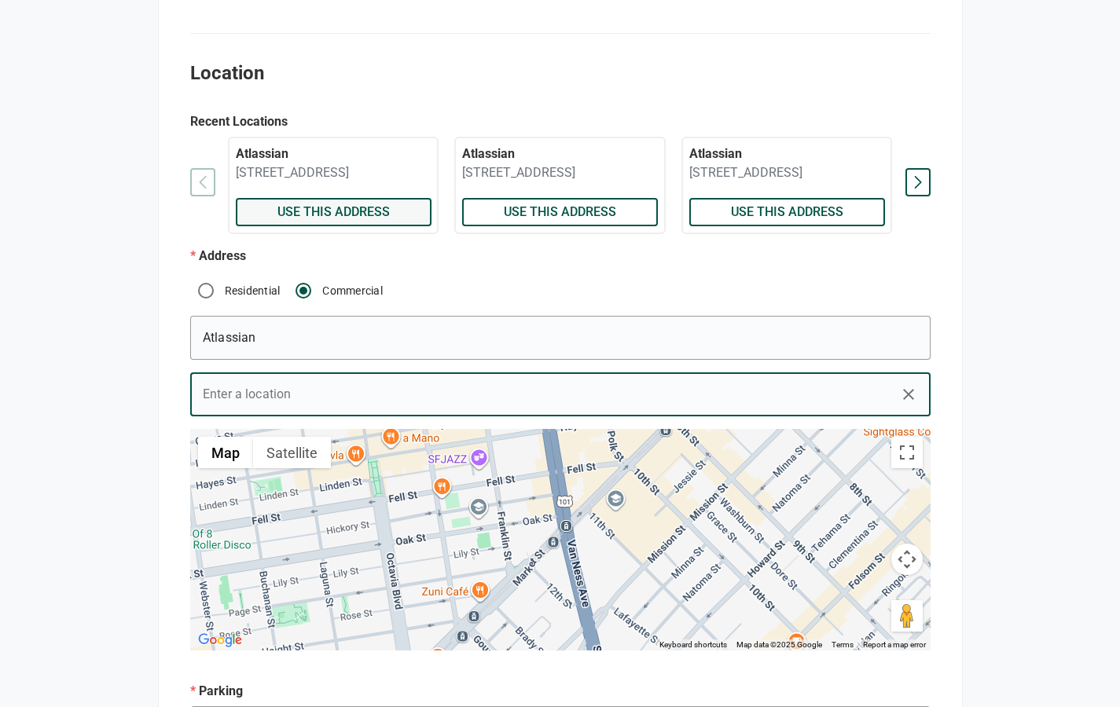
type input "[PHONE_NUMBER]"
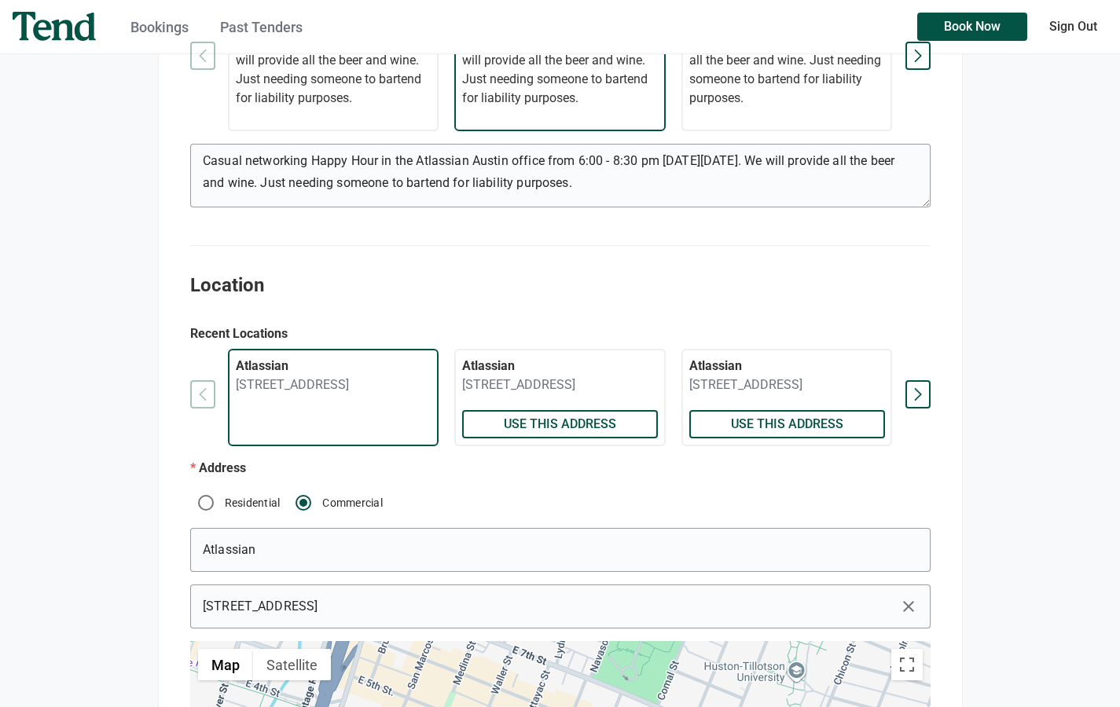
scroll to position [538, 0]
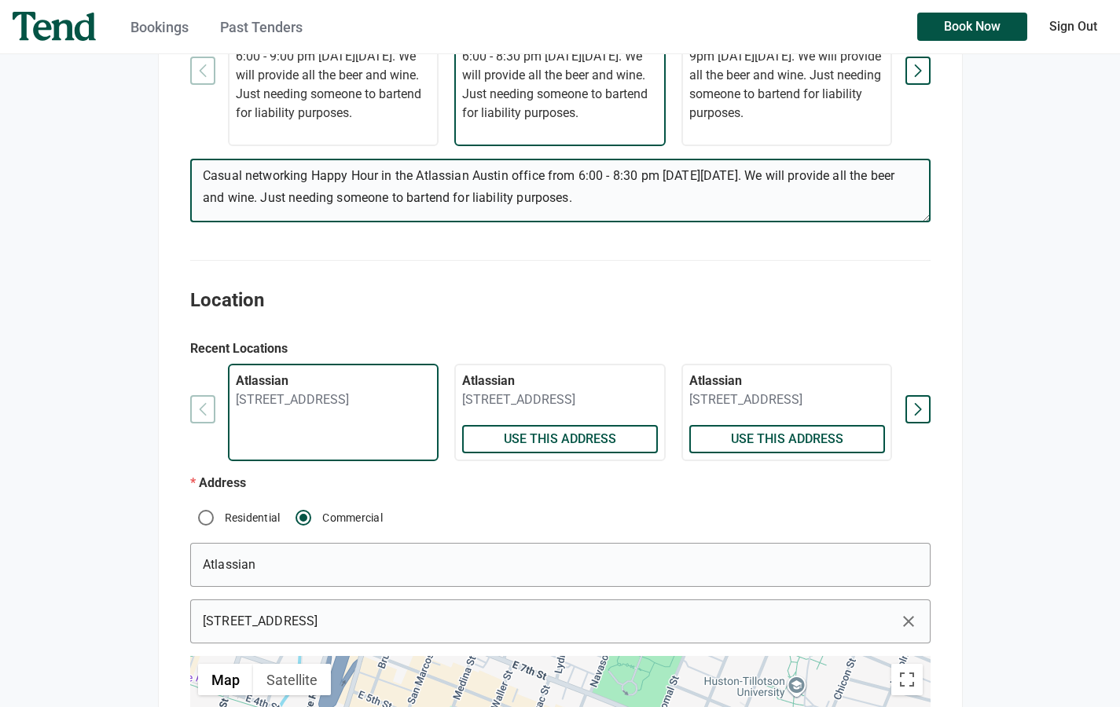
drag, startPoint x: 607, startPoint y: 204, endPoint x: 163, endPoint y: 177, distance: 444.7
paste textarea "hursday, [DATE]"
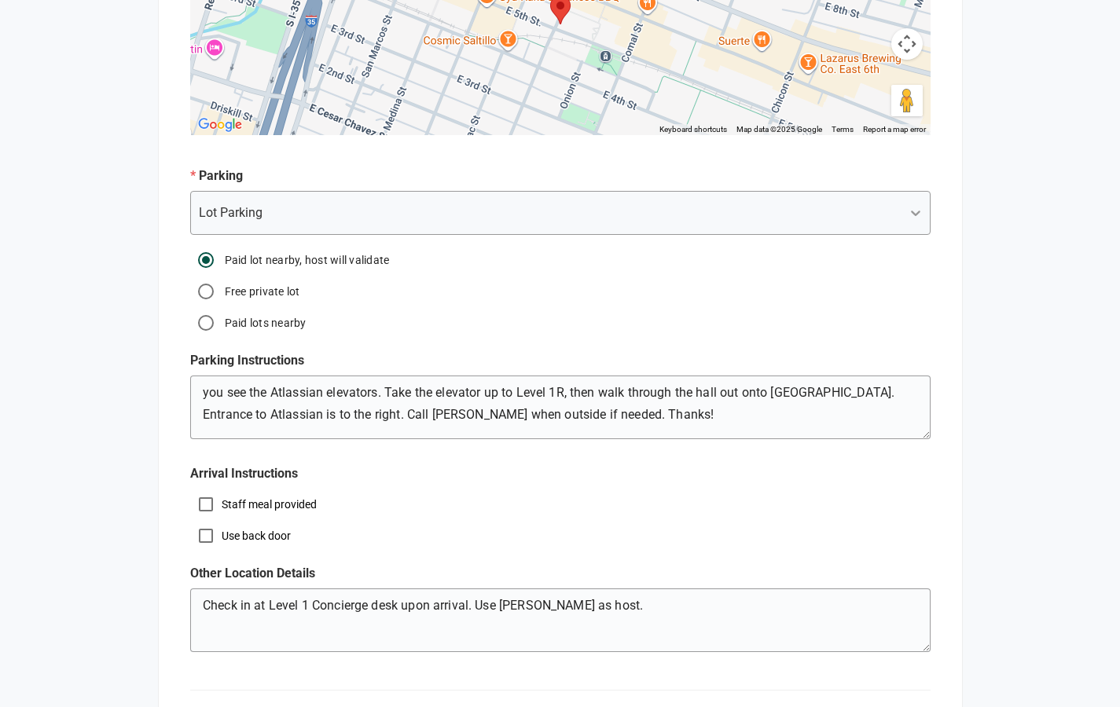
scroll to position [1723, 0]
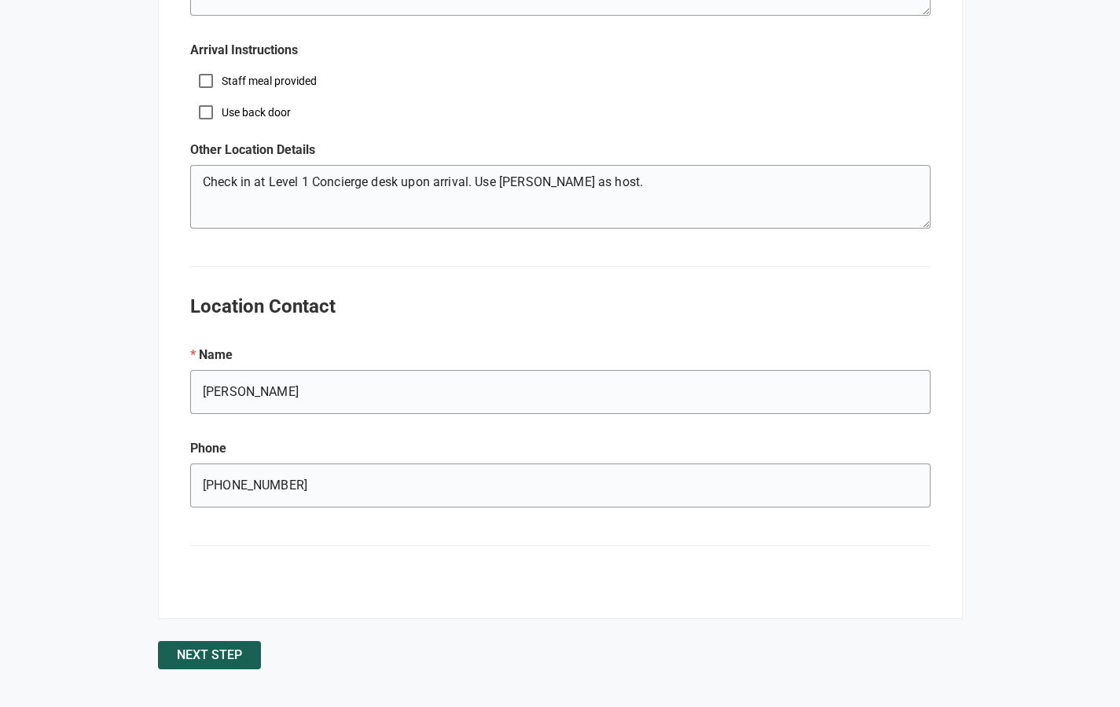
type textarea "Casual networking Happy Hour in the Atlassian Austin office from 6:00 - 8:30 pm…"
click at [233, 655] on span "Next Step" at bounding box center [209, 655] width 65 height 0
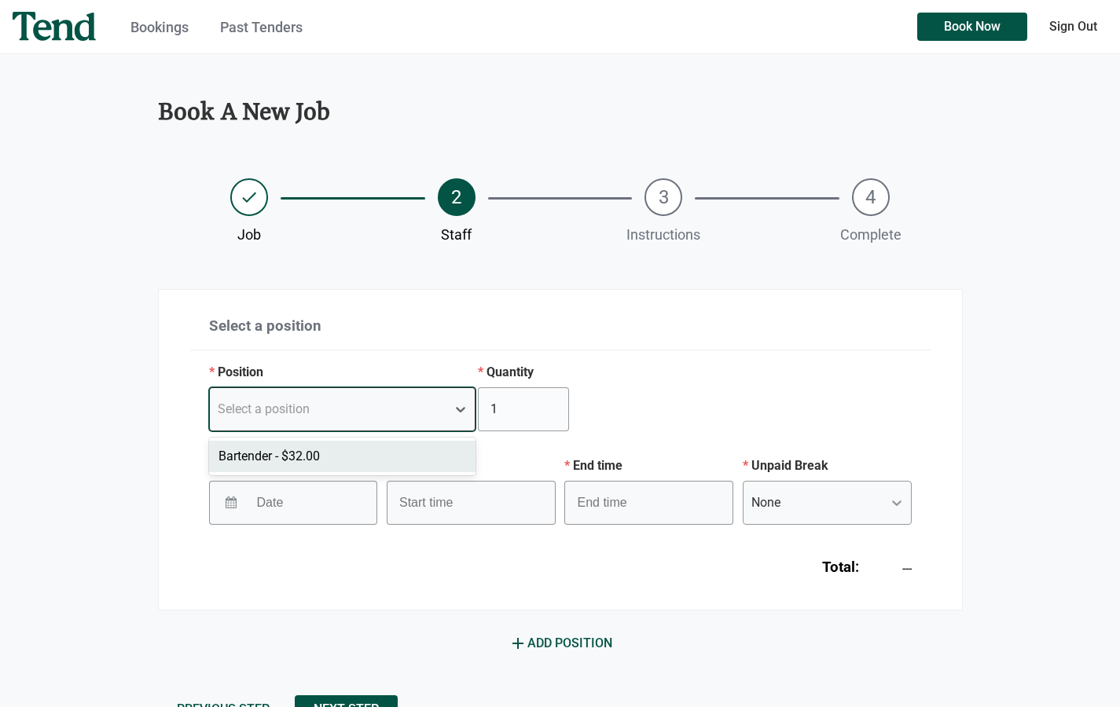
click at [335, 411] on div "Select a position" at bounding box center [328, 409] width 237 height 28
click at [326, 450] on div "Bartender - $32.00" at bounding box center [342, 456] width 267 height 31
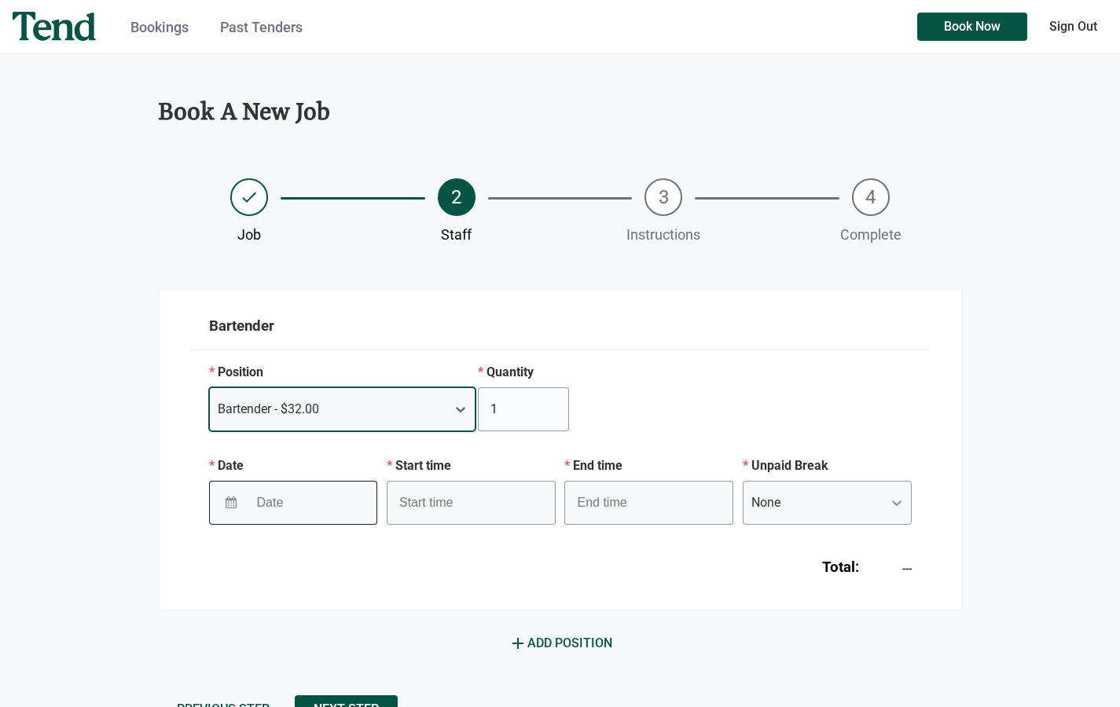
click at [319, 508] on input "Date" at bounding box center [299, 502] width 102 height 39
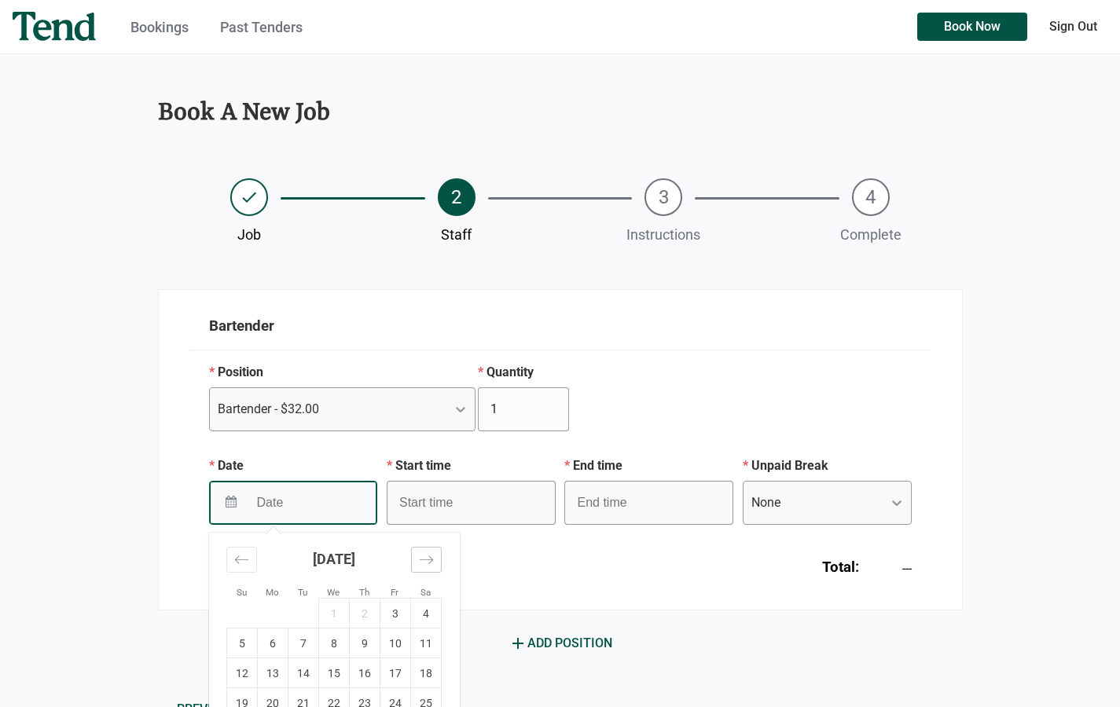
click at [424, 554] on icon "Move forward to switch to the next month." at bounding box center [426, 559] width 15 height 15
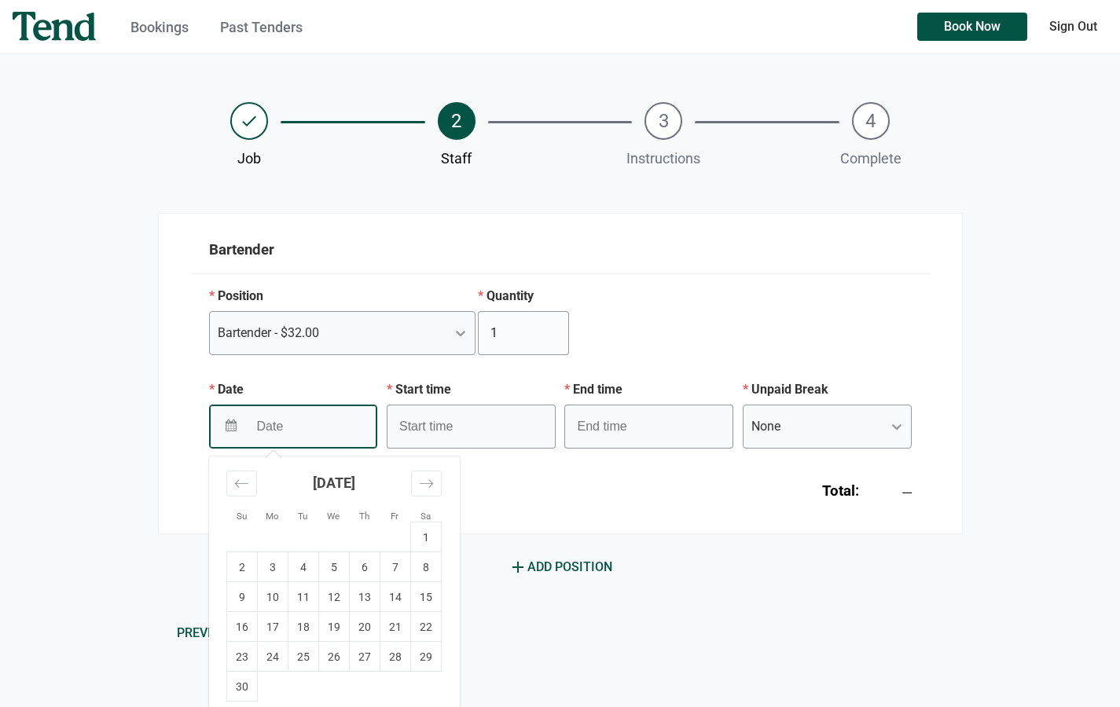
scroll to position [86, 0]
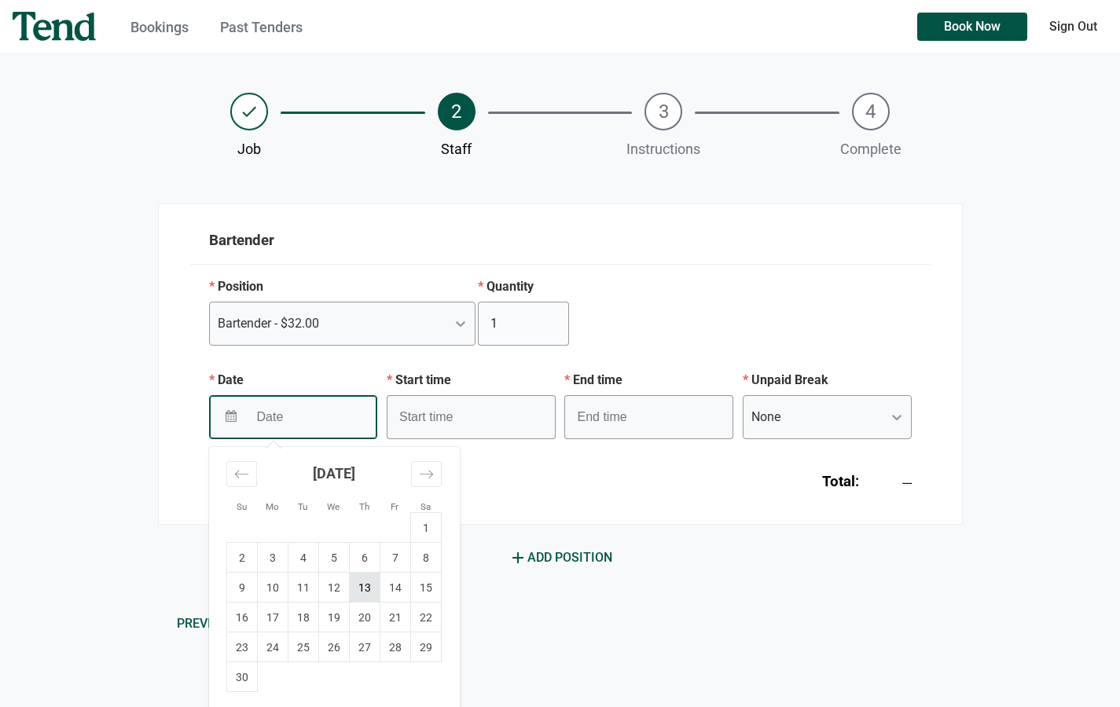
click at [365, 591] on td "13" at bounding box center [364, 588] width 31 height 30
type input "[DATE]"
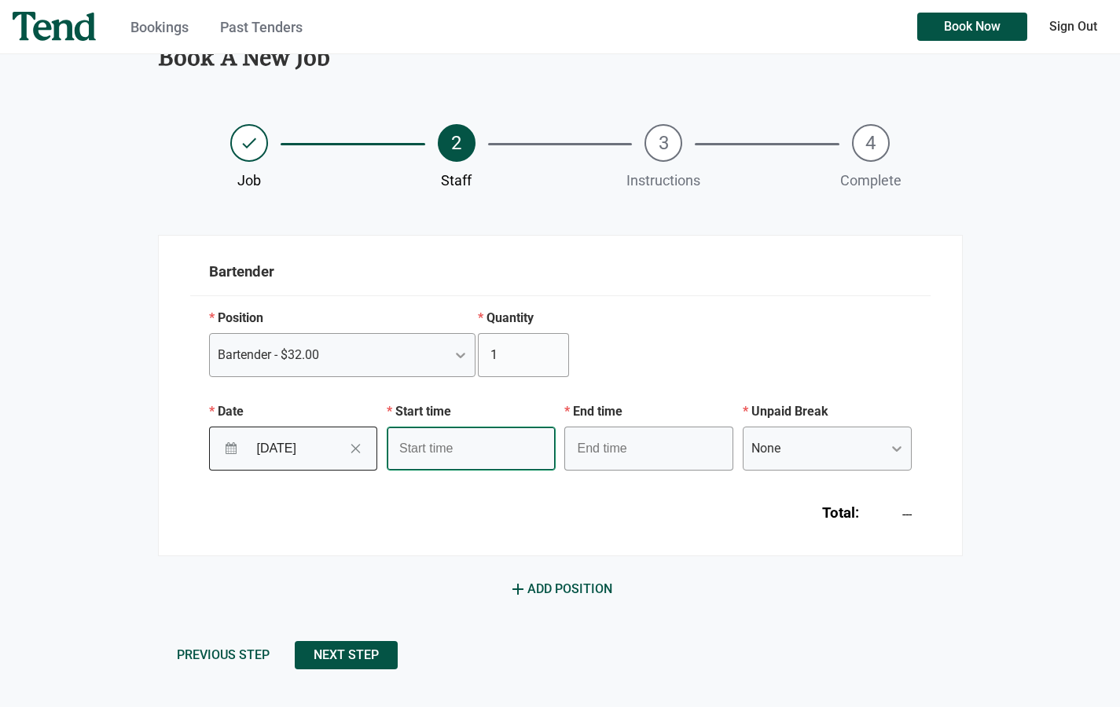
click at [478, 457] on input "text" at bounding box center [471, 449] width 169 height 44
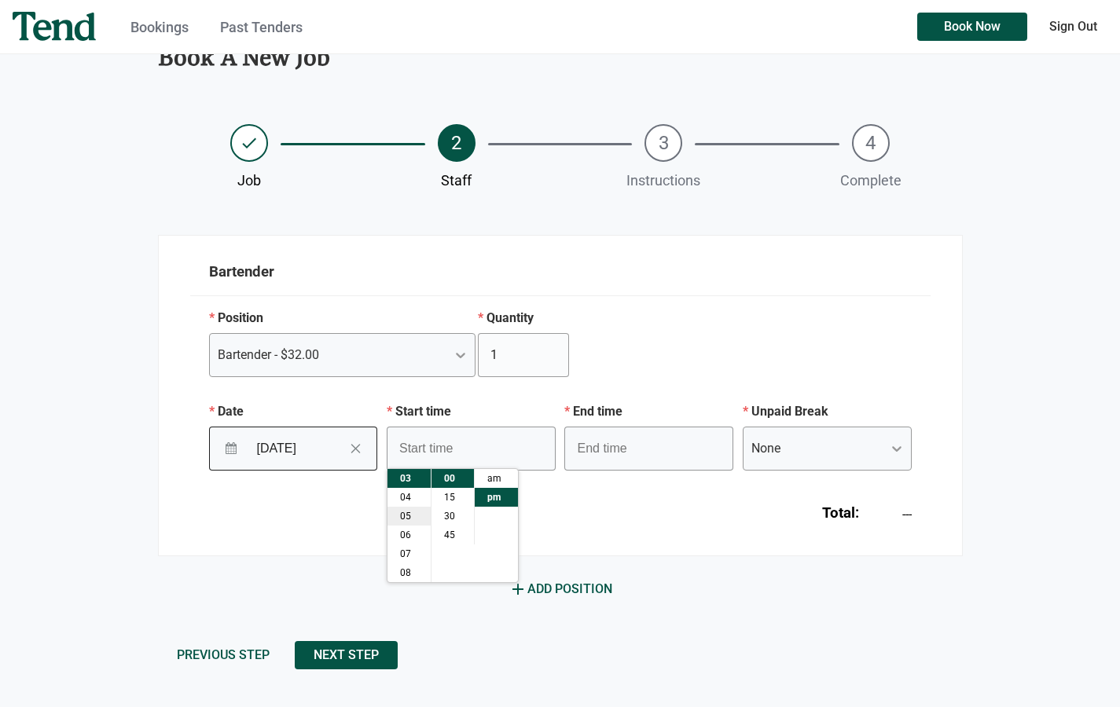
click at [409, 516] on li "05" at bounding box center [408, 516] width 43 height 19
click at [462, 531] on li "45" at bounding box center [452, 535] width 42 height 19
type input "5:45 pm"
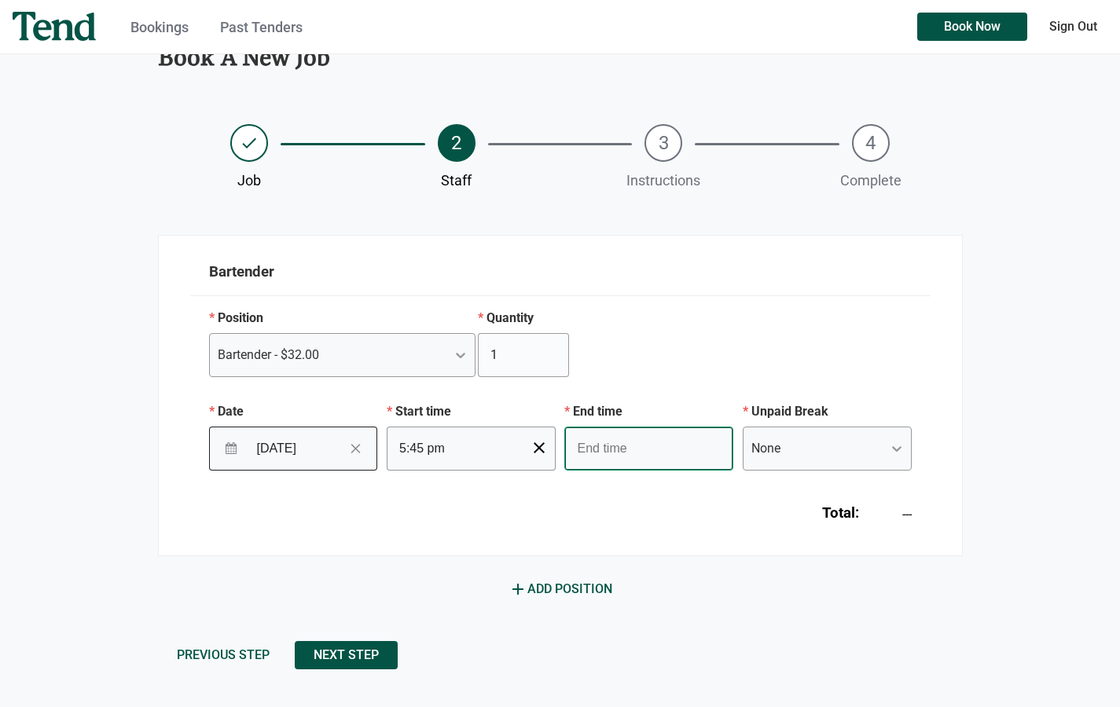
click at [636, 461] on input "text" at bounding box center [648, 449] width 169 height 44
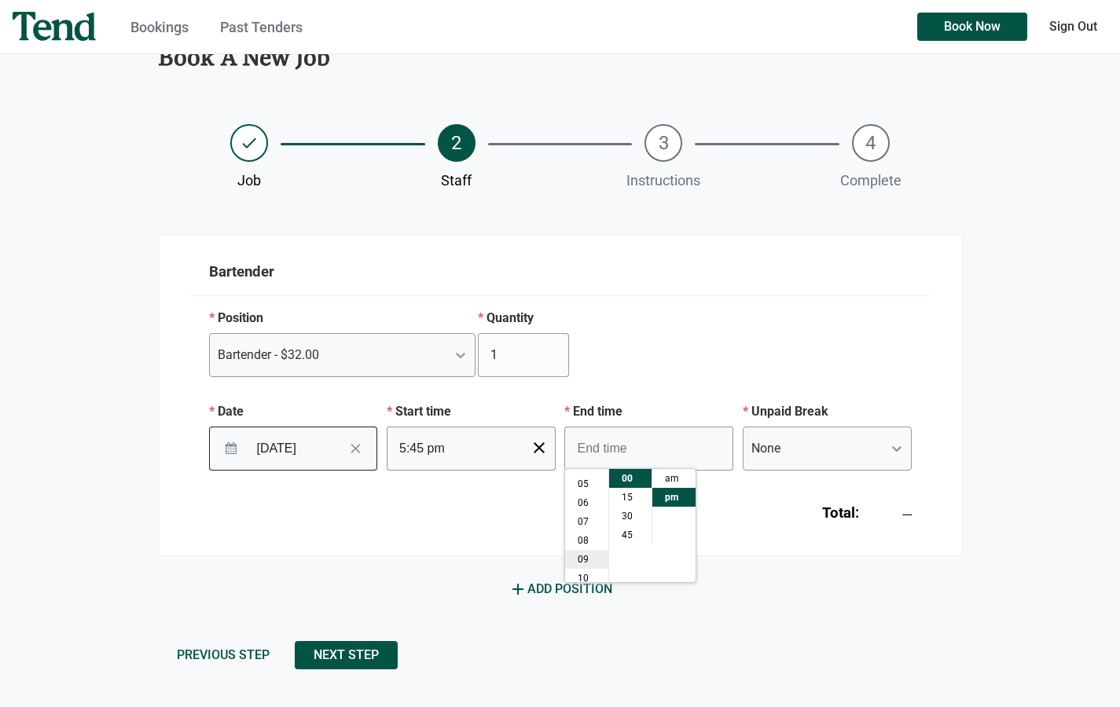
click at [581, 563] on li "09" at bounding box center [586, 559] width 43 height 19
type input "9:00 pm"
click at [812, 539] on div "Total: $104.00" at bounding box center [560, 507] width 740 height 72
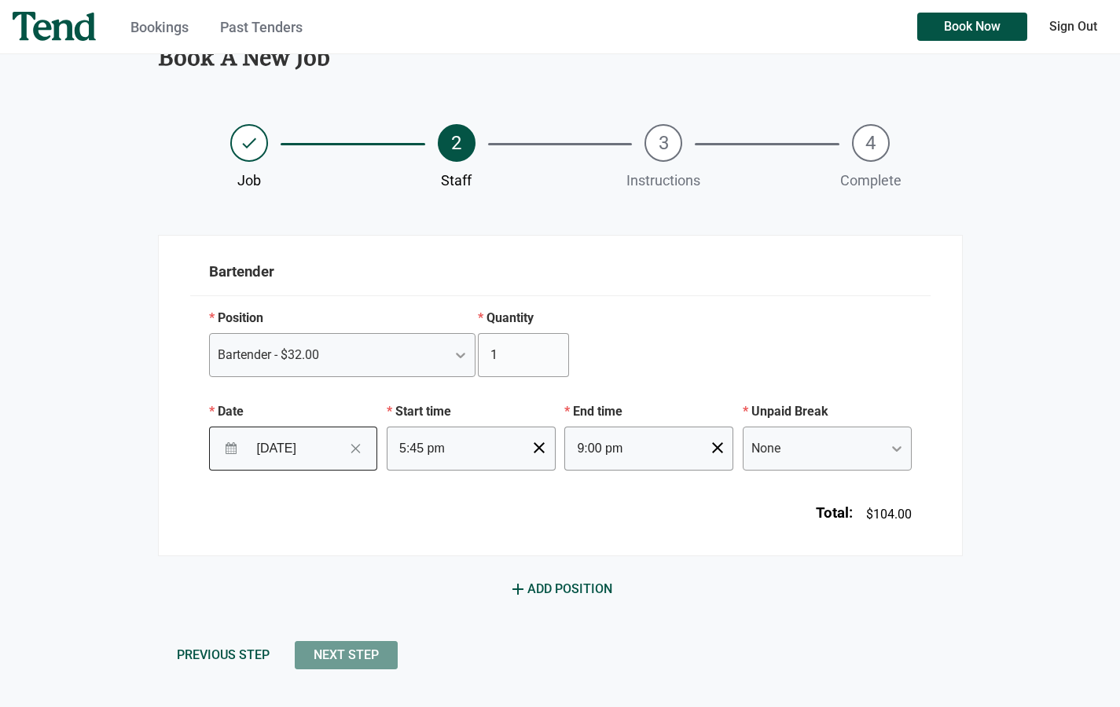
click at [347, 655] on span "Next Step" at bounding box center [345, 655] width 65 height 0
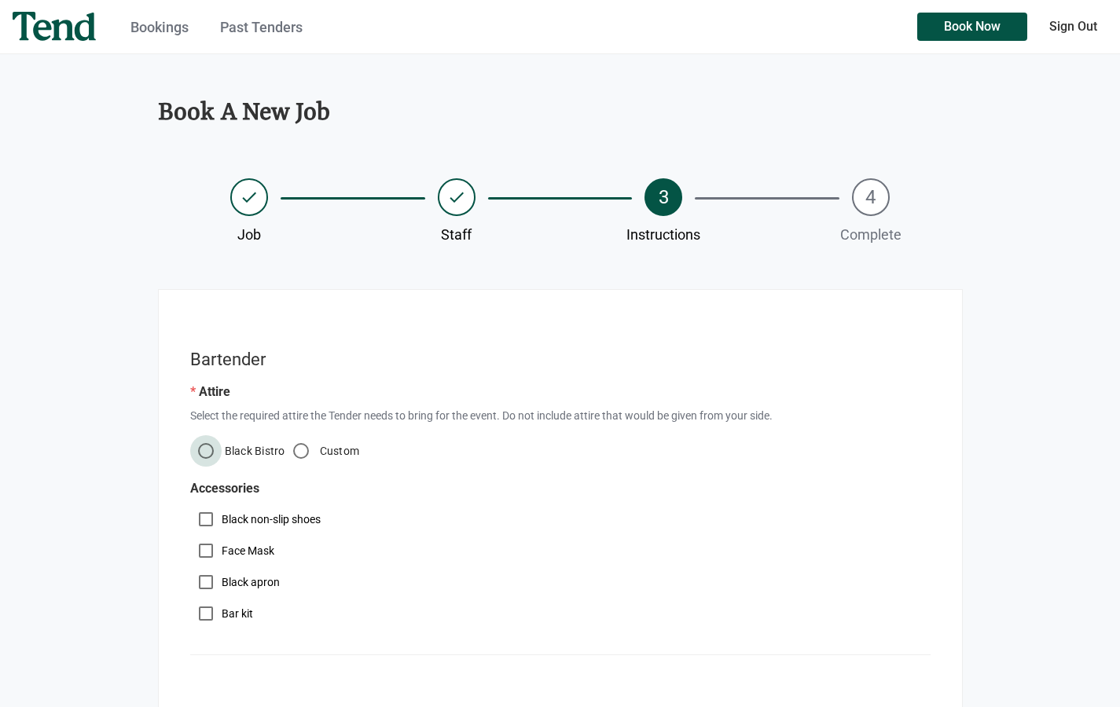
click at [207, 456] on input "Black Bistro" at bounding box center [205, 450] width 31 height 31
radio input "true"
click at [205, 521] on input "Black non-slip shoes" at bounding box center [205, 519] width 31 height 31
checkbox input "true"
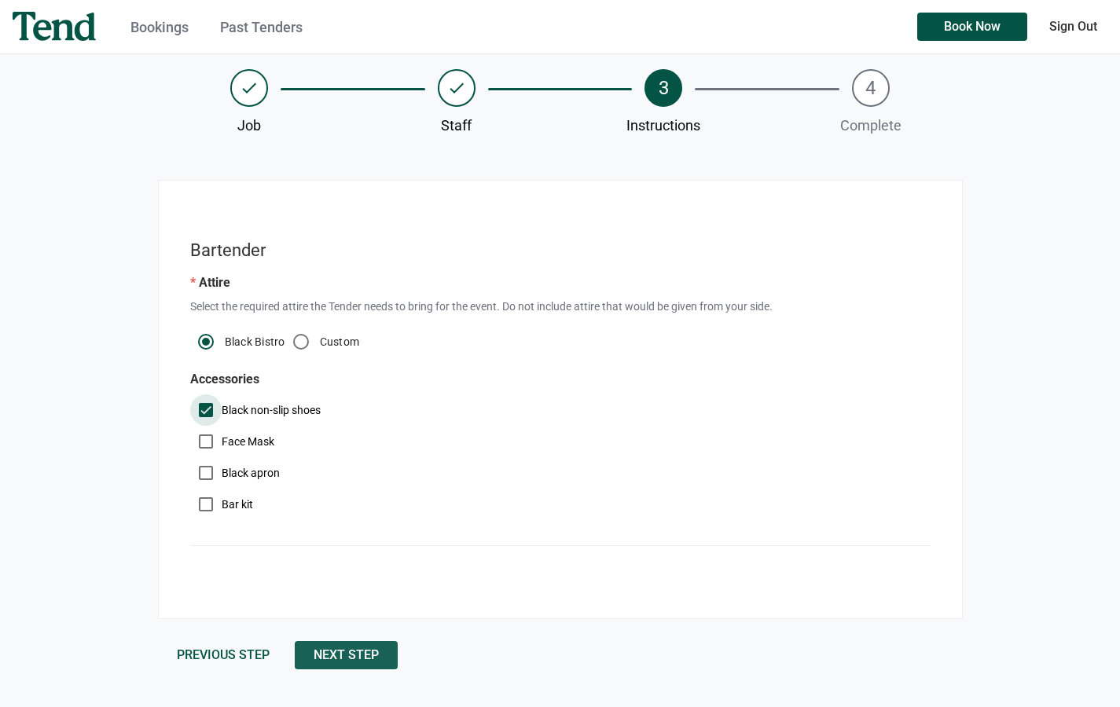
click at [377, 655] on span "Next Step" at bounding box center [345, 655] width 65 height 0
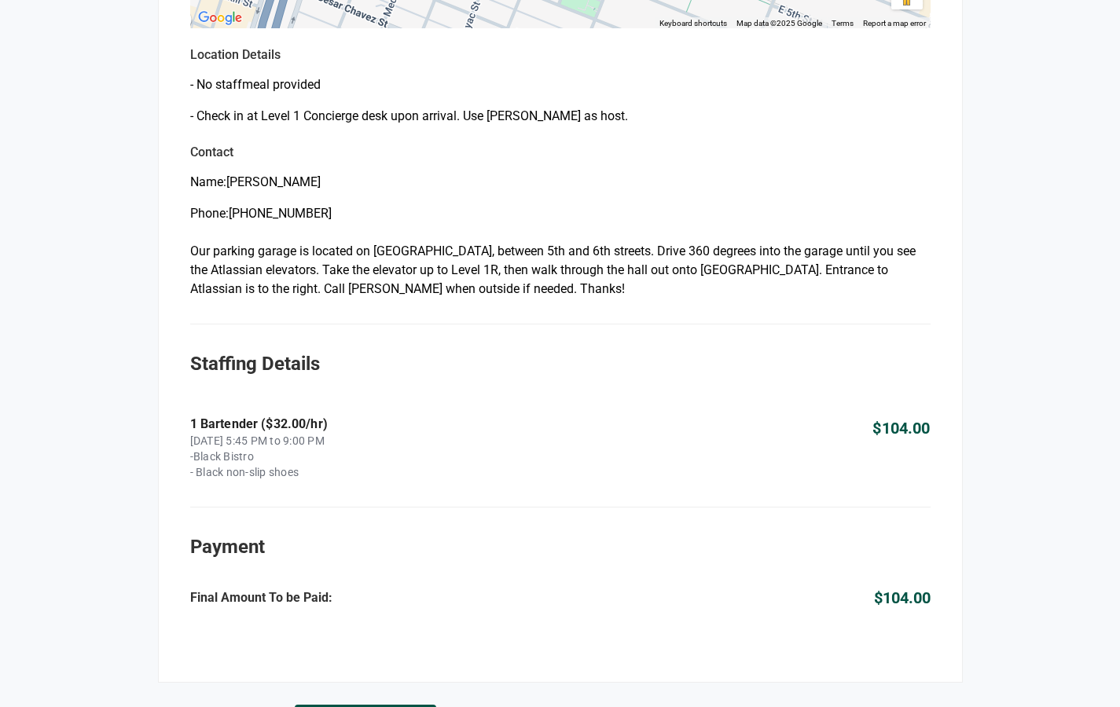
scroll to position [869, 0]
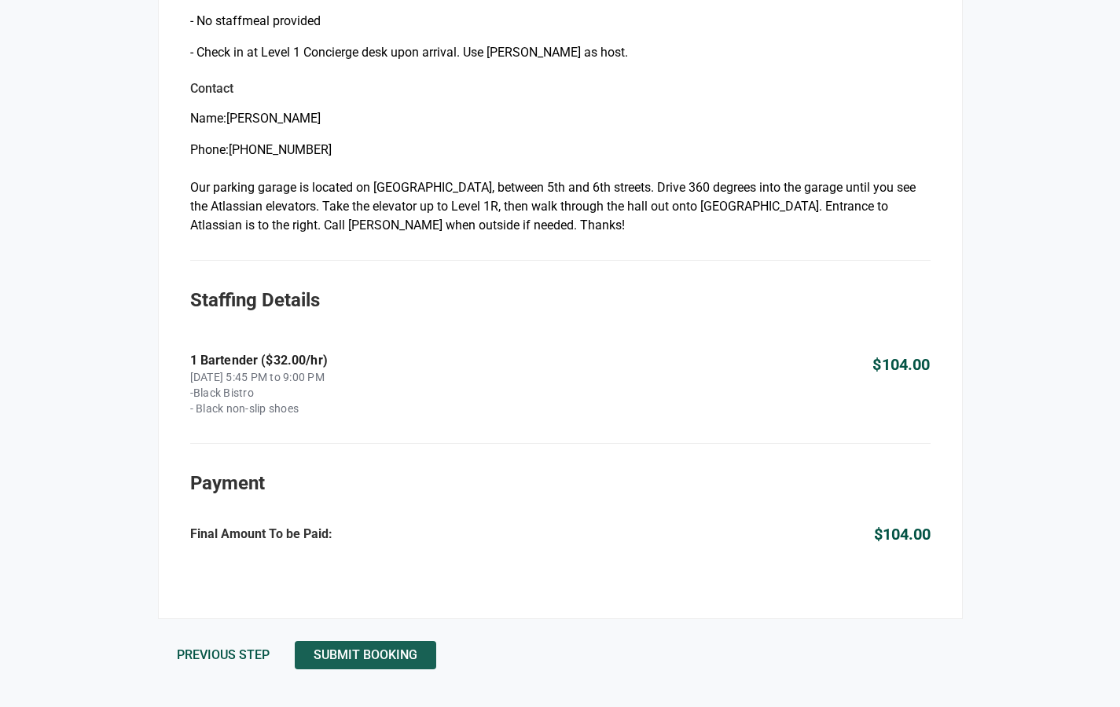
click at [380, 655] on span "Submit Booking" at bounding box center [365, 655] width 104 height 0
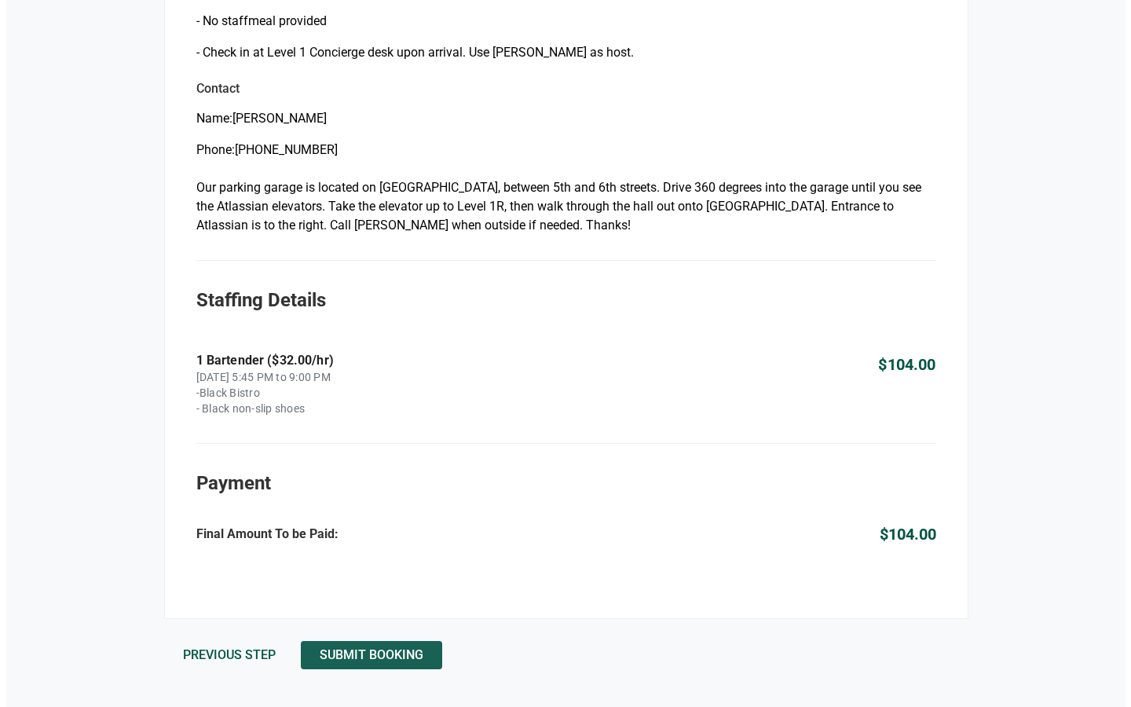
scroll to position [0, 0]
